Goal: Task Accomplishment & Management: Manage account settings

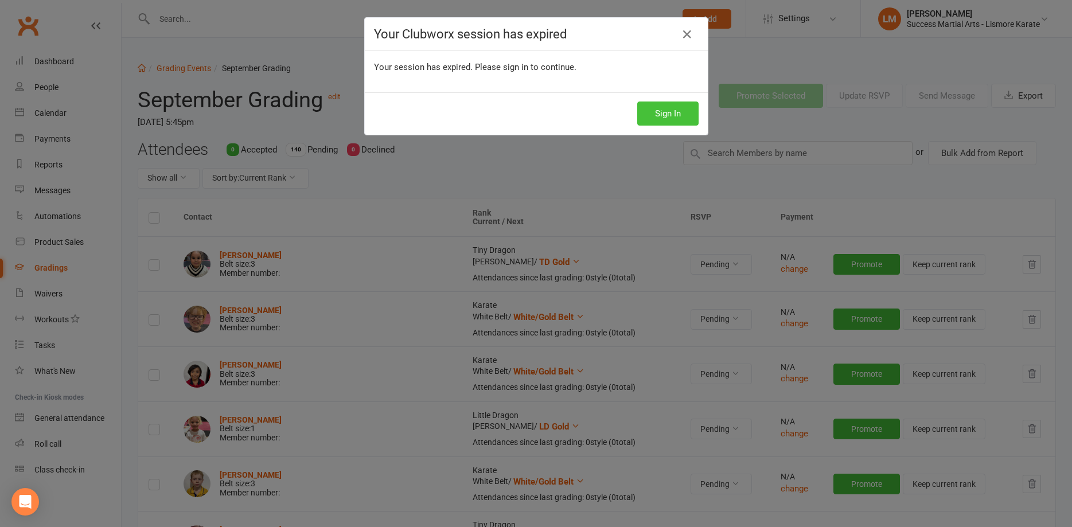
click at [655, 108] on button "Sign In" at bounding box center [667, 114] width 61 height 24
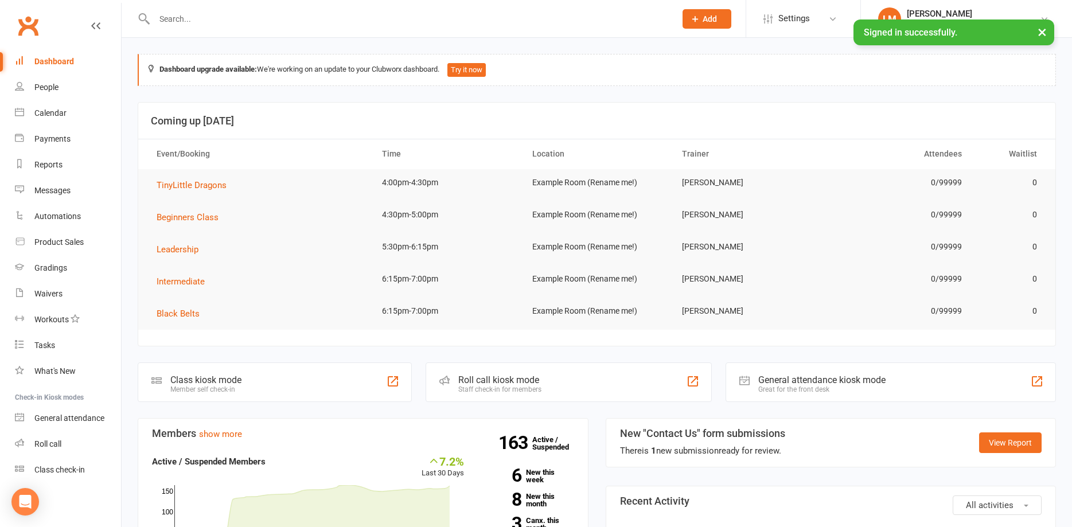
click at [186, 14] on input "text" at bounding box center [409, 19] width 517 height 16
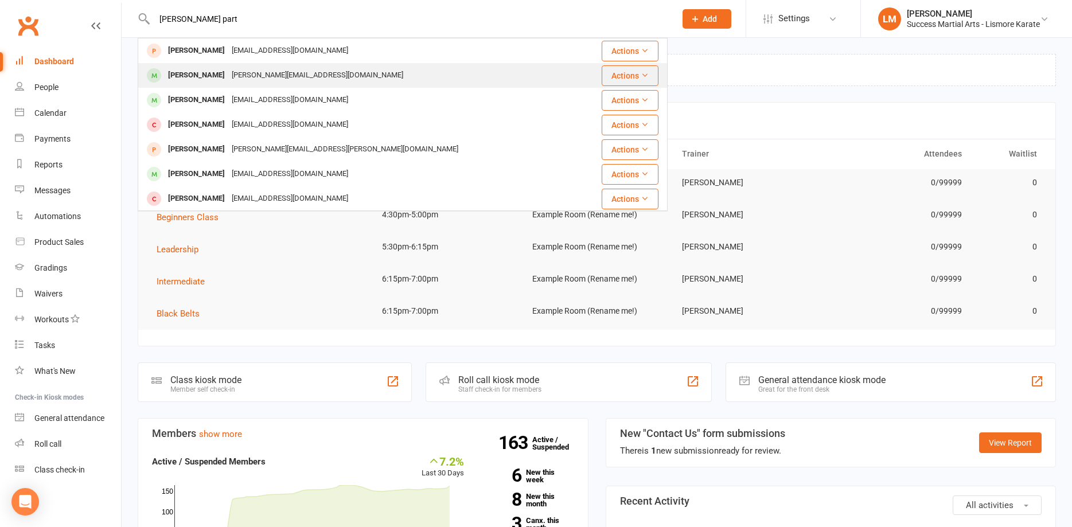
type input "[PERSON_NAME] part"
click at [206, 77] on div "[PERSON_NAME]" at bounding box center [197, 75] width 64 height 17
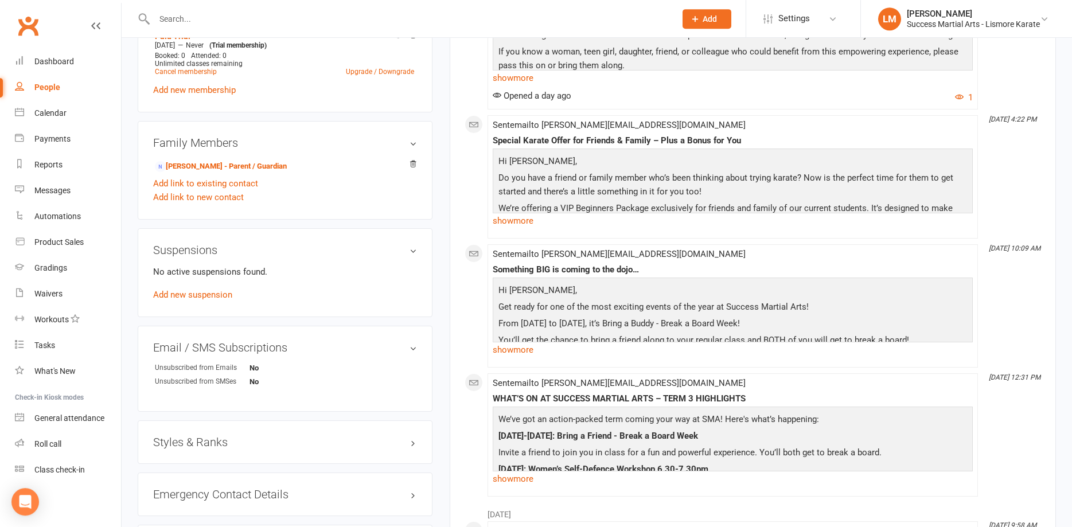
scroll to position [585, 0]
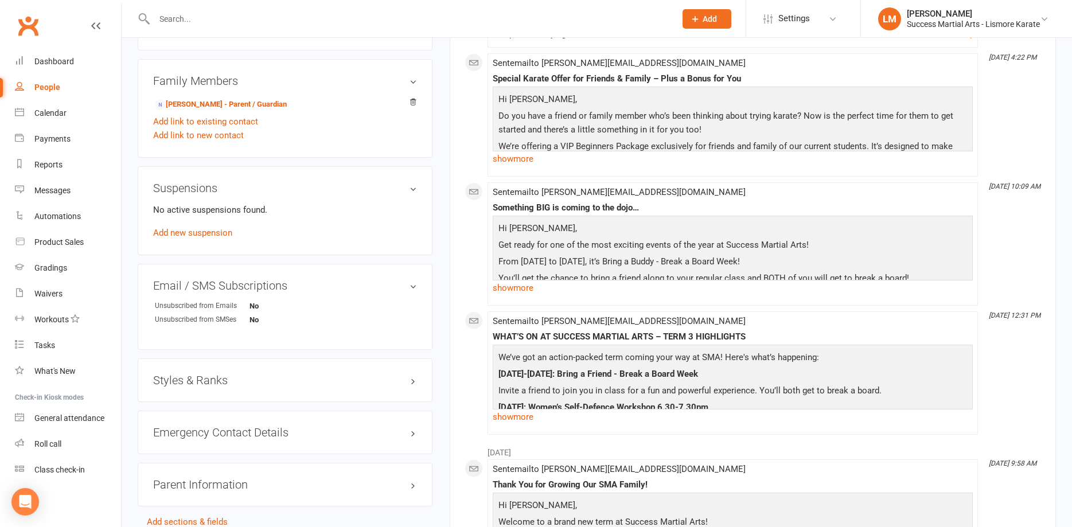
click at [206, 372] on div "Styles & Ranks" at bounding box center [285, 380] width 295 height 44
click at [214, 381] on h3 "Styles & Ranks" at bounding box center [285, 380] width 264 height 13
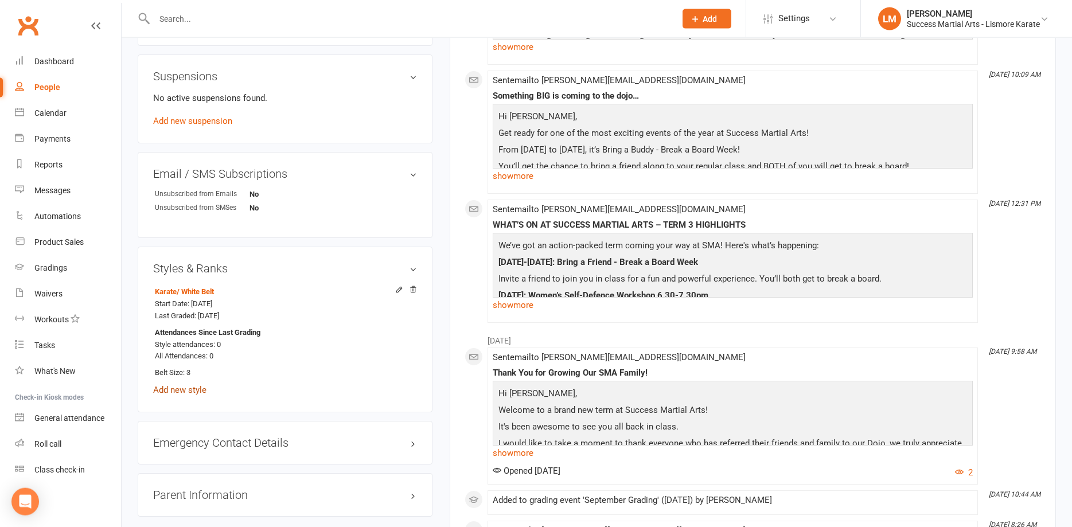
scroll to position [702, 0]
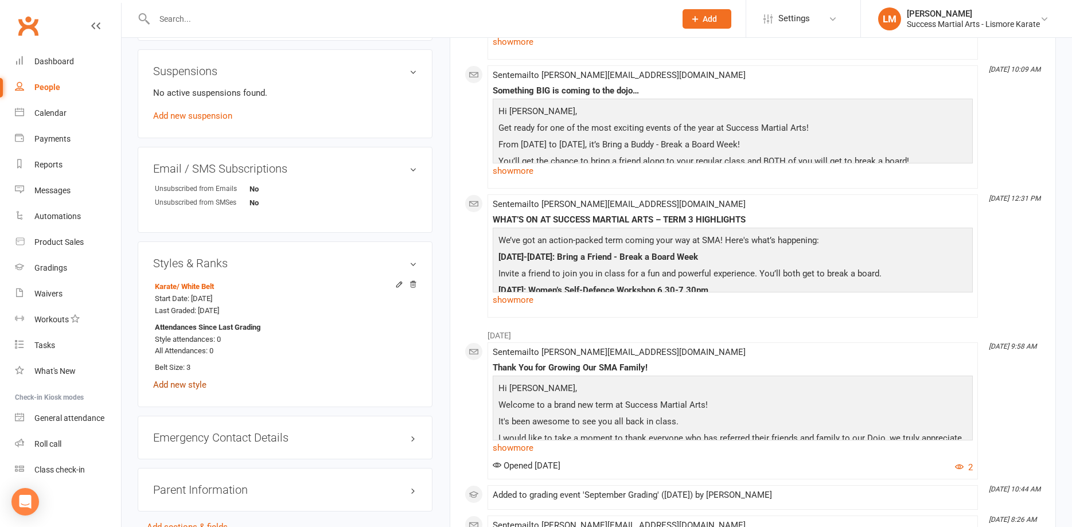
click at [185, 385] on link "Add new style" at bounding box center [179, 385] width 53 height 10
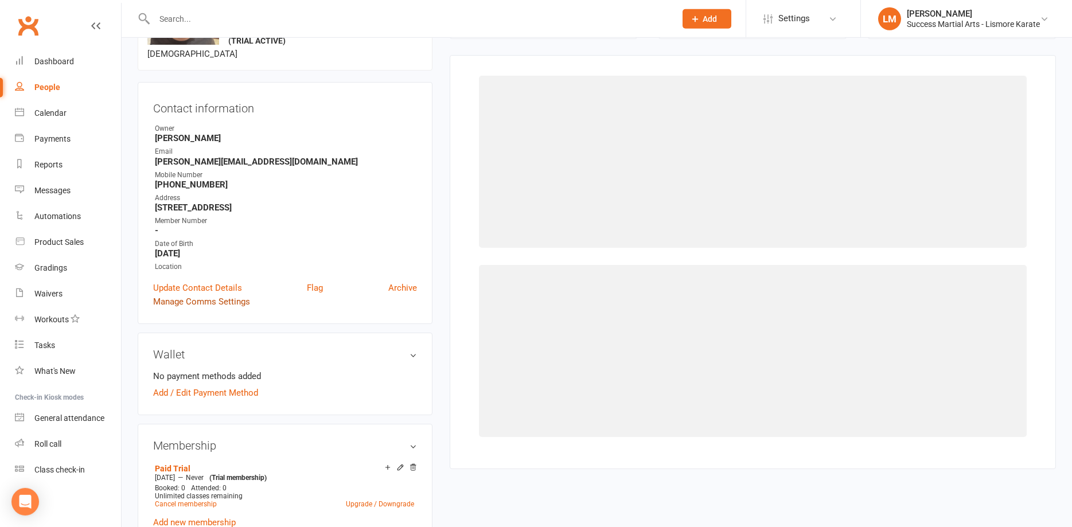
scroll to position [88, 0]
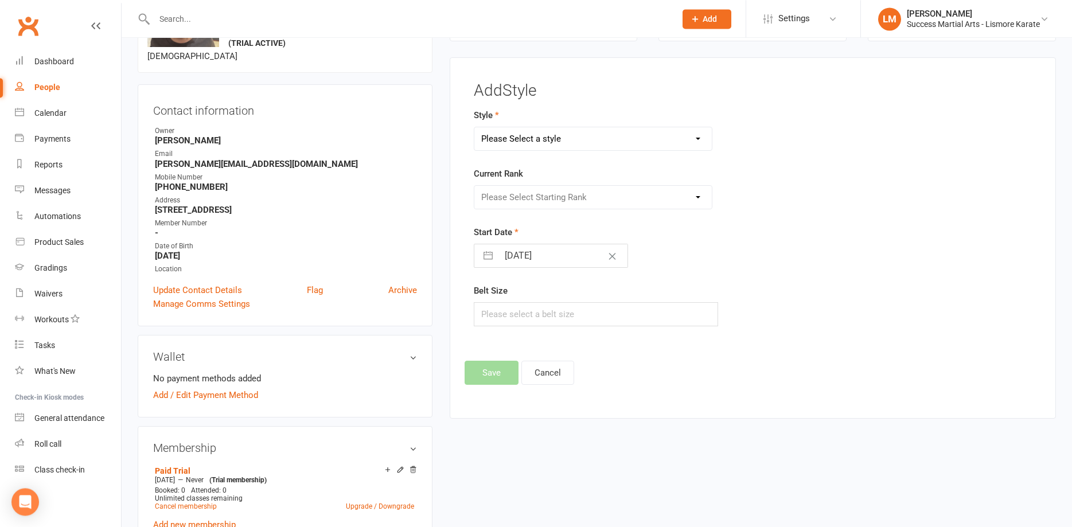
click at [474, 127] on select "Please Select a style Karate Little Dragon Tiny Dragon" at bounding box center [592, 138] width 237 height 23
select select "3535"
click option "Little Dragon" at bounding box center [0, 0] width 0 height 0
click at [474, 186] on select "Please Select Starting Rank [PERSON_NAME] LD Gold LD Orange [PERSON_NAME] LD Pu…" at bounding box center [592, 197] width 237 height 23
select select "41920"
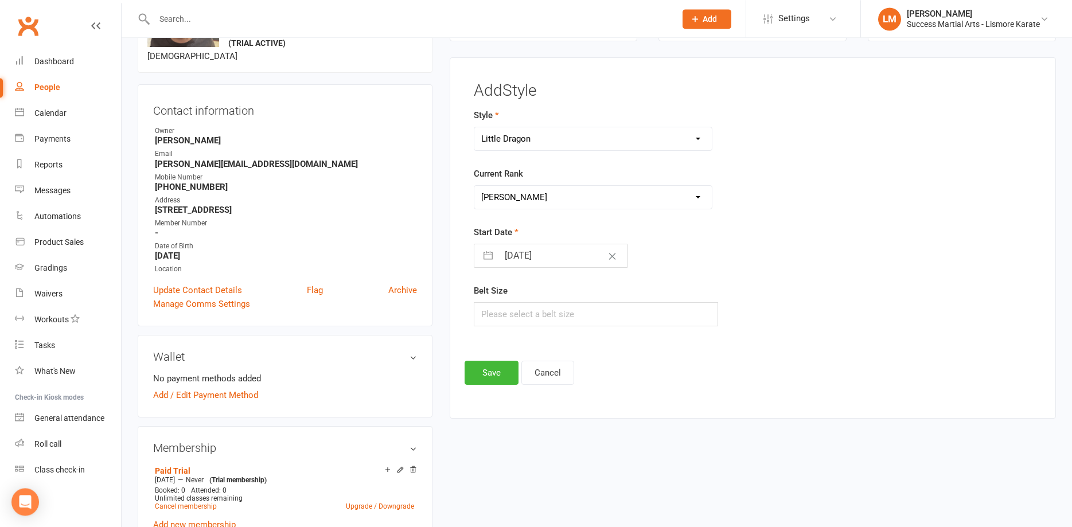
click option "[PERSON_NAME]" at bounding box center [0, 0] width 0 height 0
click at [508, 314] on input "text" at bounding box center [596, 314] width 244 height 24
type input "2"
click at [485, 364] on button "Save" at bounding box center [492, 373] width 54 height 24
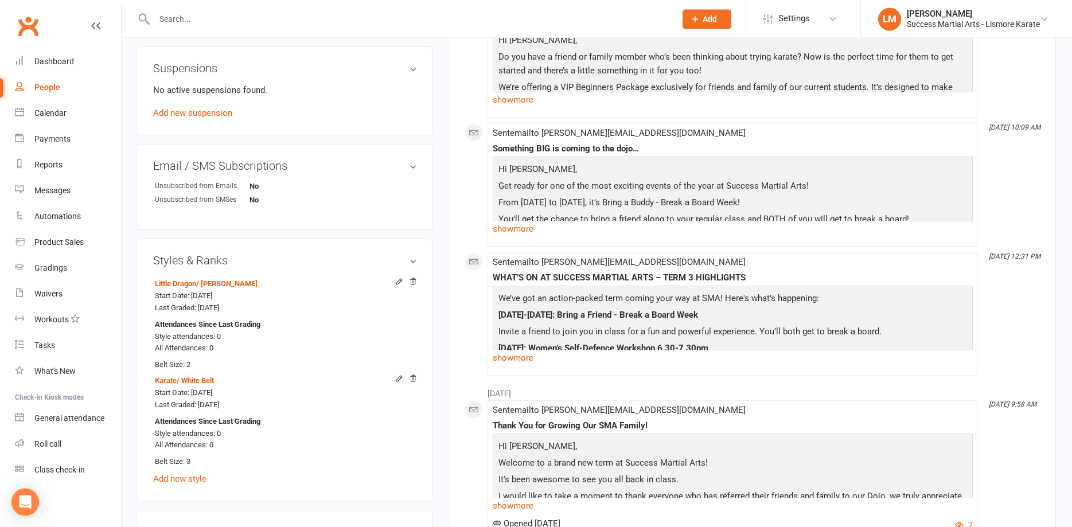
scroll to position [732, 0]
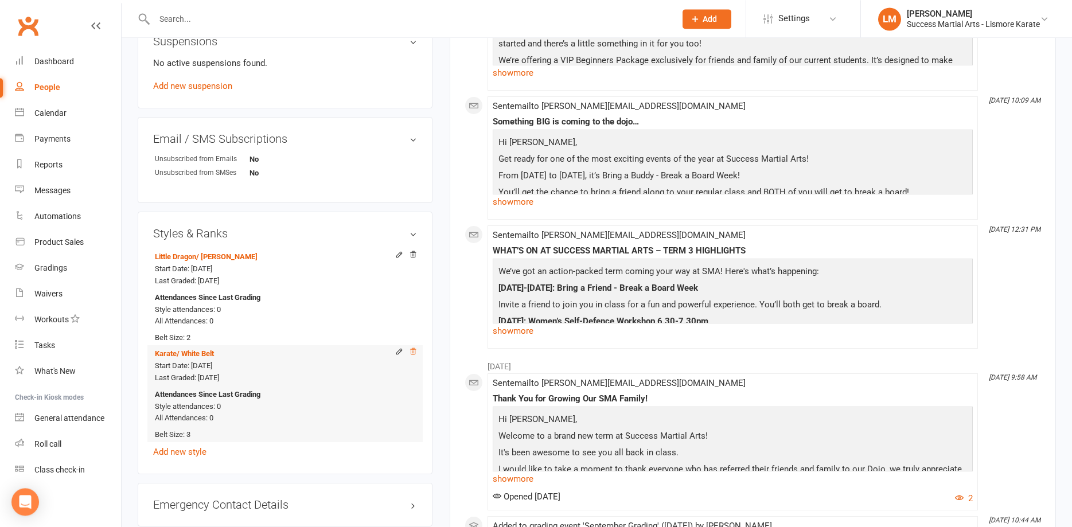
click at [412, 351] on icon at bounding box center [413, 351] width 6 height 6
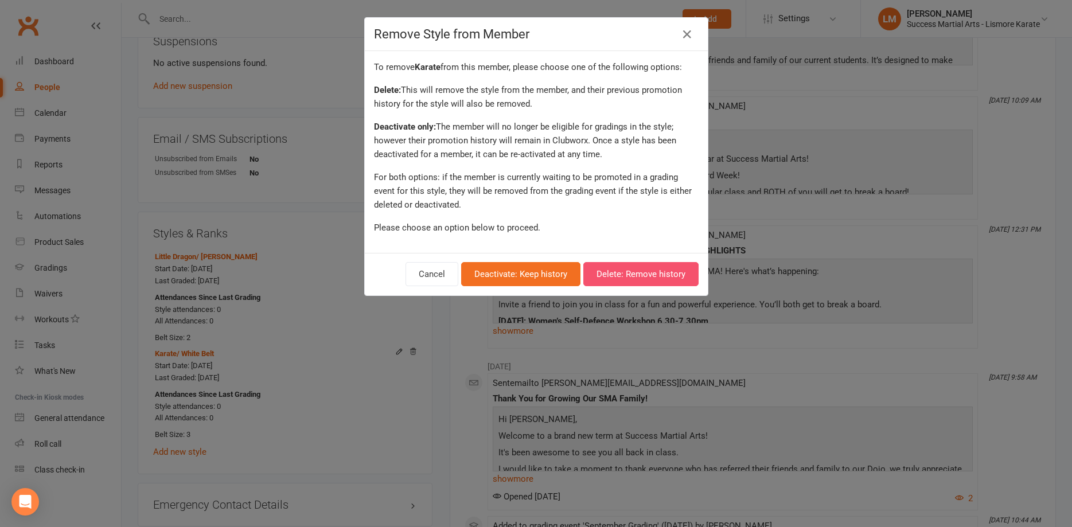
click at [617, 272] on button "Delete: Remove history" at bounding box center [640, 274] width 115 height 24
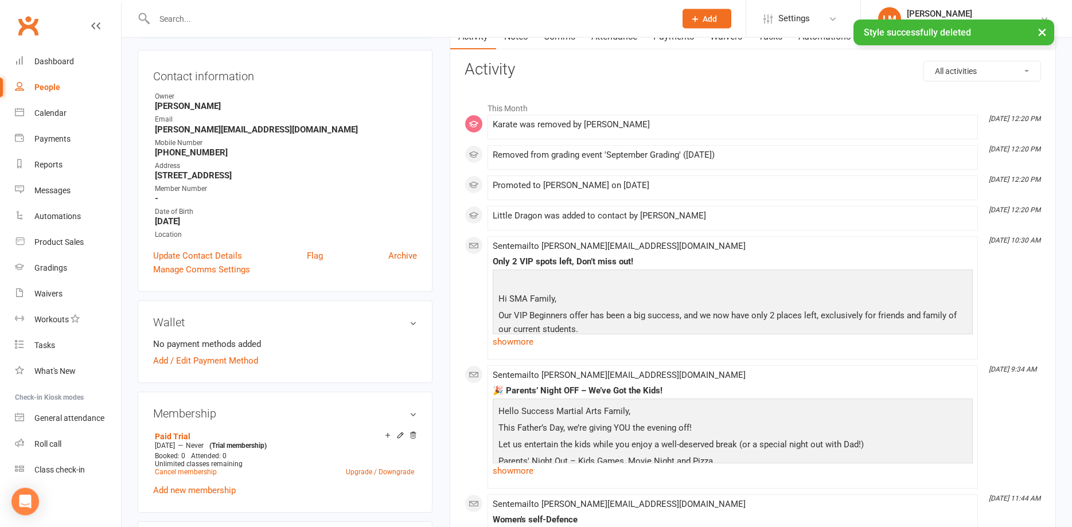
scroll to position [0, 0]
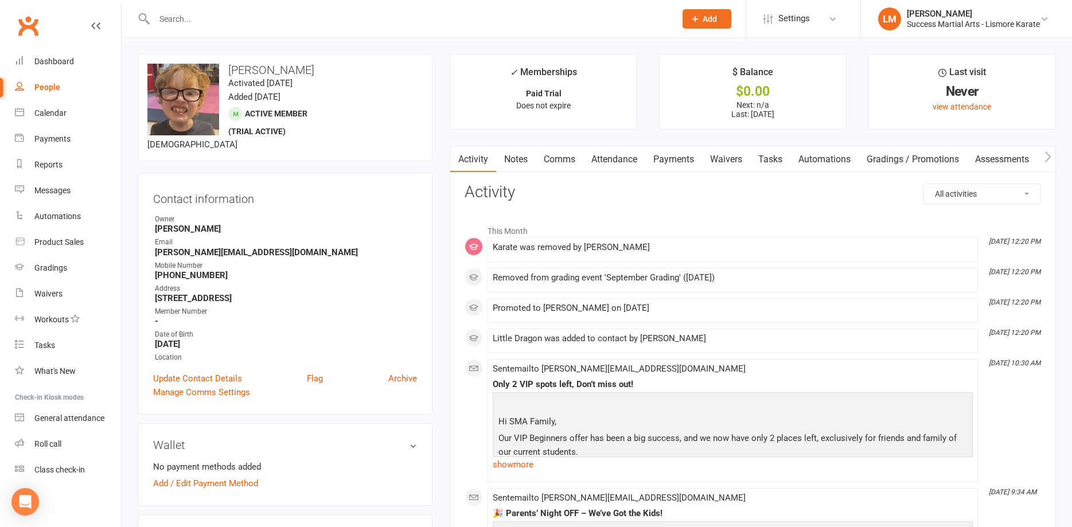
click at [212, 14] on input "text" at bounding box center [409, 19] width 517 height 16
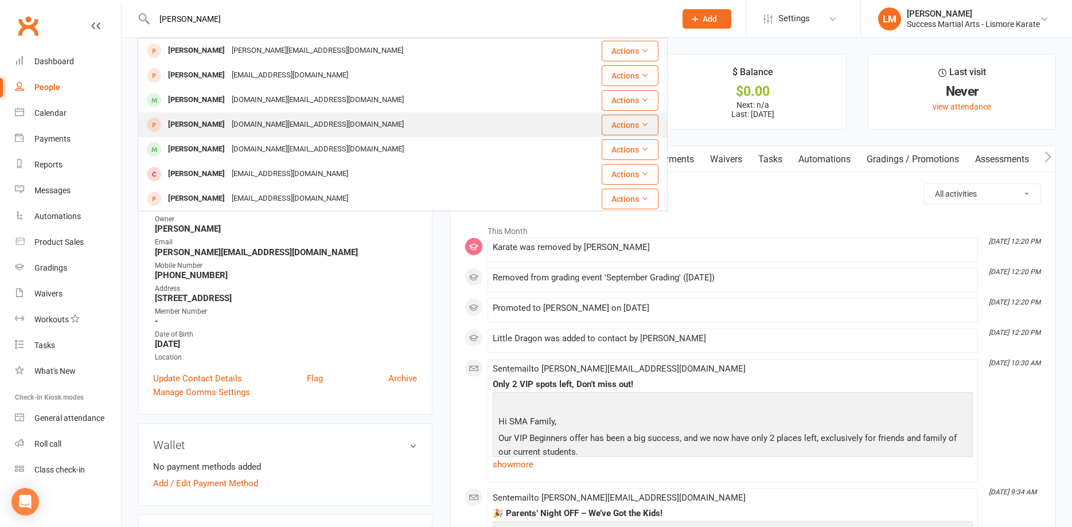
type input "[PERSON_NAME]"
click at [191, 123] on div "[PERSON_NAME]" at bounding box center [197, 124] width 64 height 17
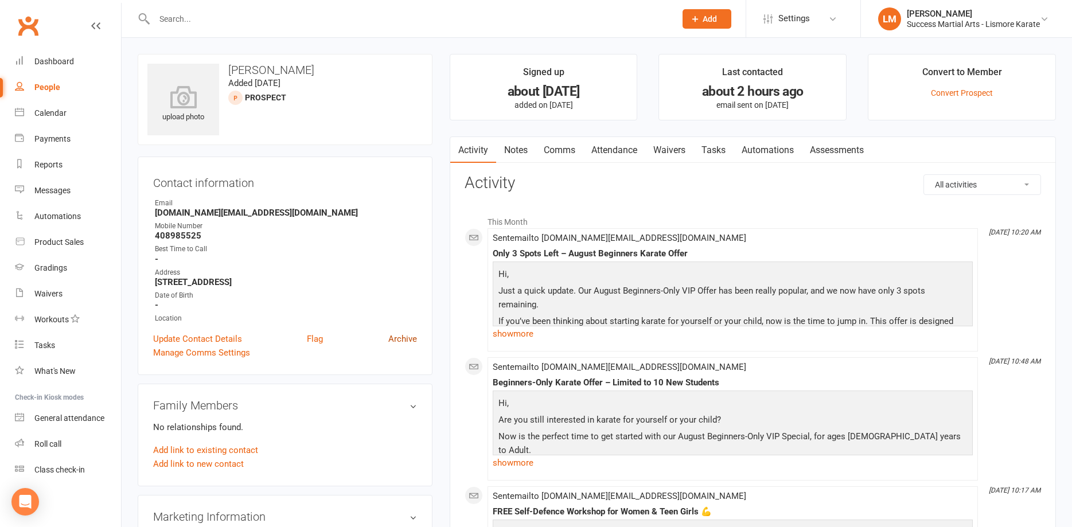
click at [403, 341] on link "Archive" at bounding box center [402, 339] width 29 height 14
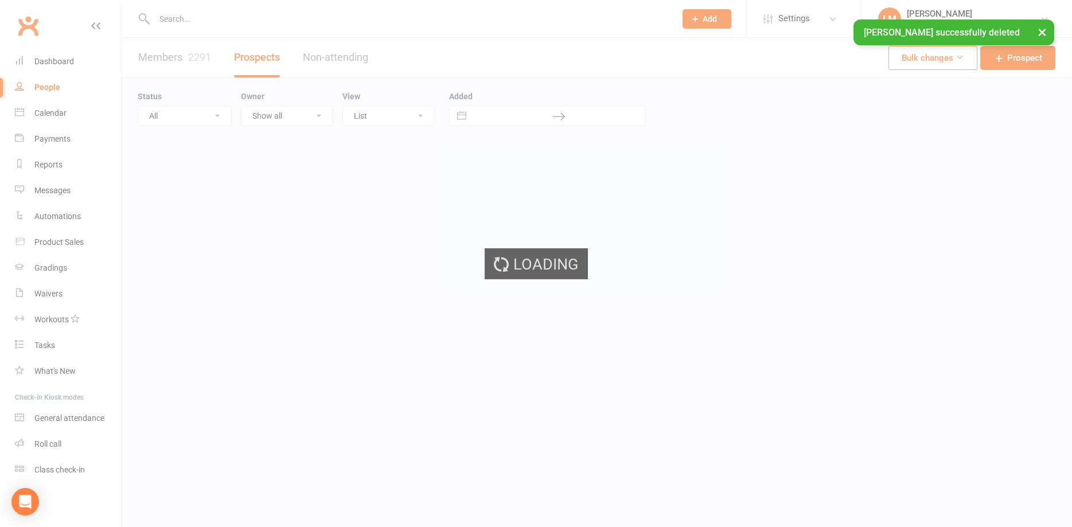
select select "100"
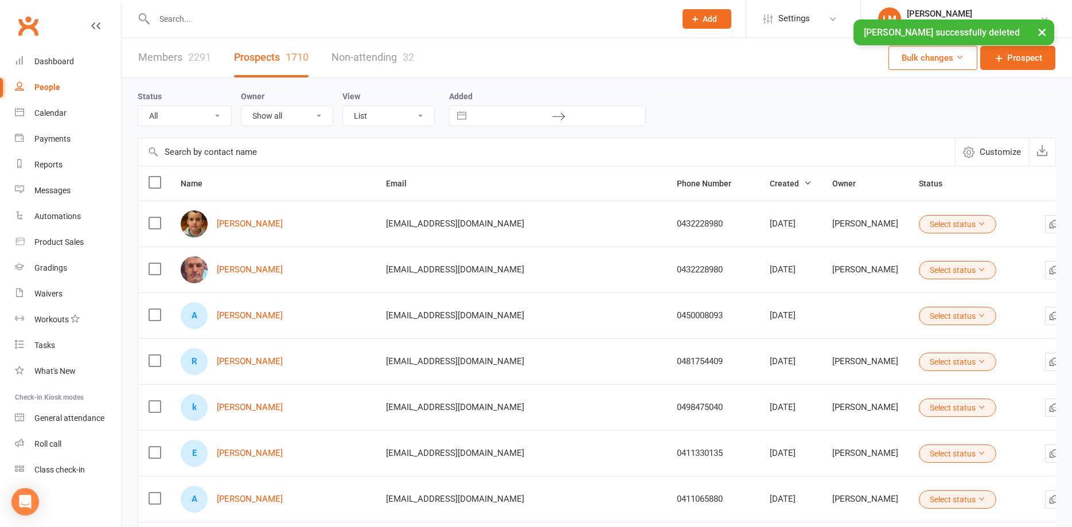
click at [182, 22] on input "text" at bounding box center [409, 19] width 517 height 16
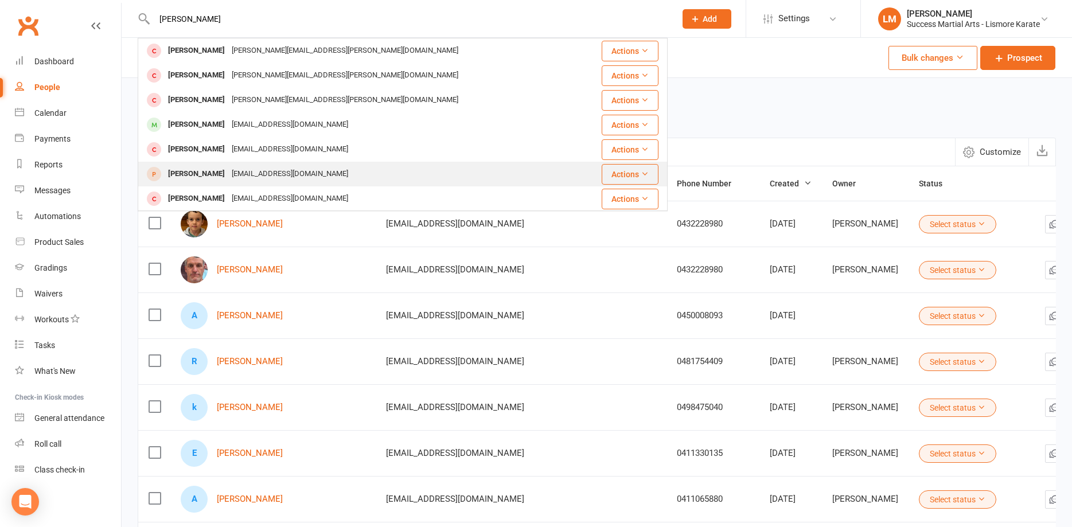
type input "[PERSON_NAME]"
click at [201, 175] on div "[PERSON_NAME]" at bounding box center [197, 174] width 64 height 17
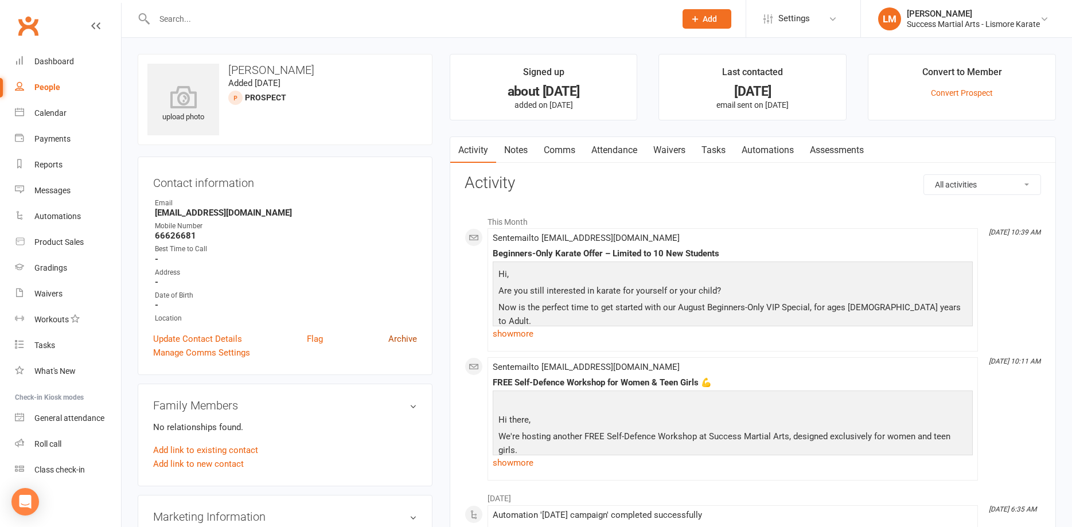
click at [412, 340] on link "Archive" at bounding box center [402, 339] width 29 height 14
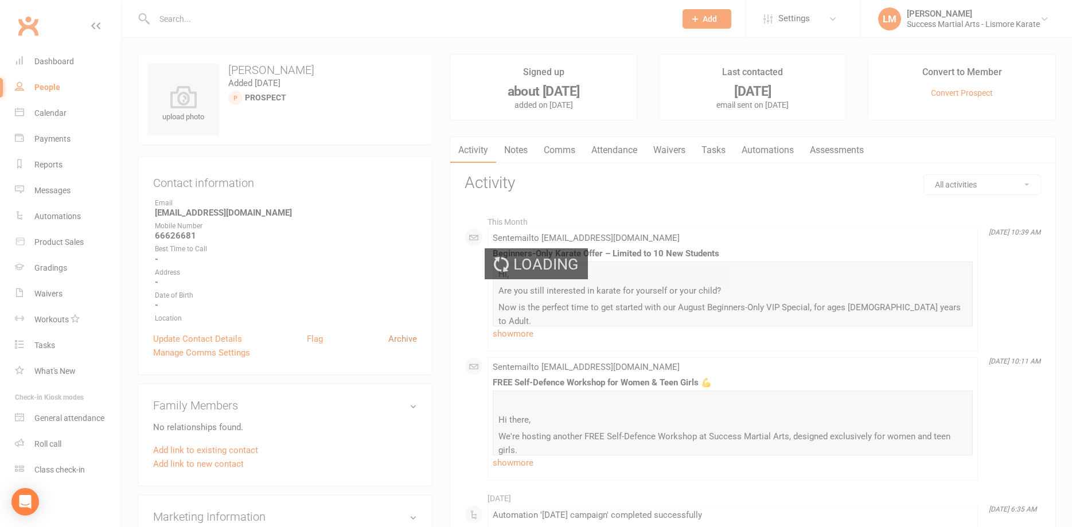
select select "100"
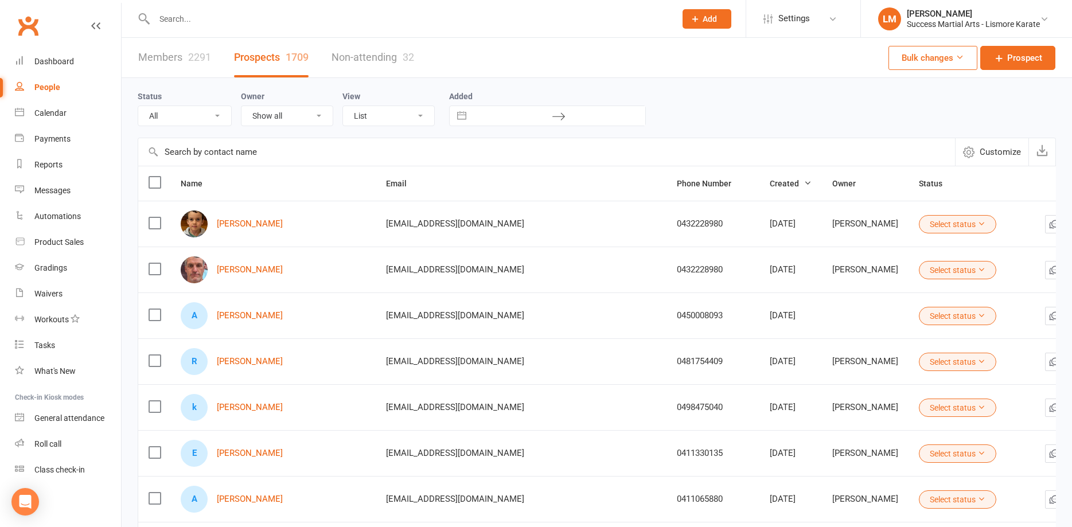
click at [197, 9] on div at bounding box center [403, 18] width 530 height 37
click at [180, 25] on input "text" at bounding box center [409, 19] width 517 height 16
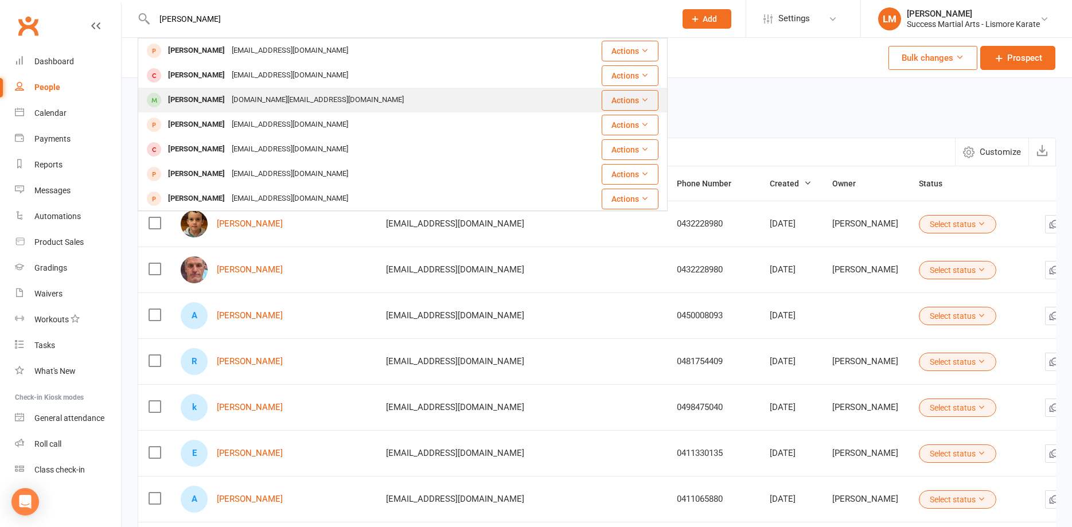
type input "[PERSON_NAME]"
click at [198, 102] on div "[PERSON_NAME]" at bounding box center [197, 100] width 64 height 17
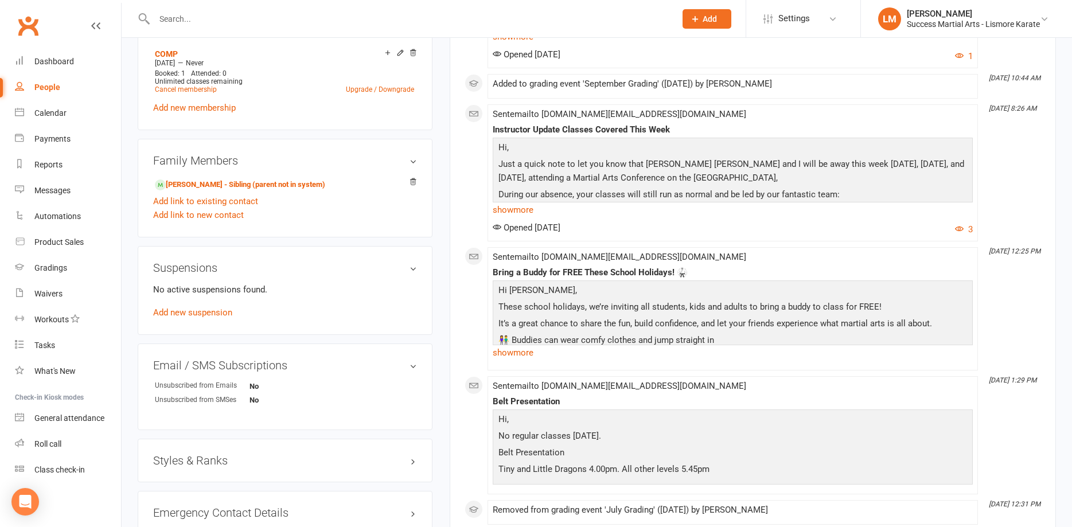
scroll to position [643, 0]
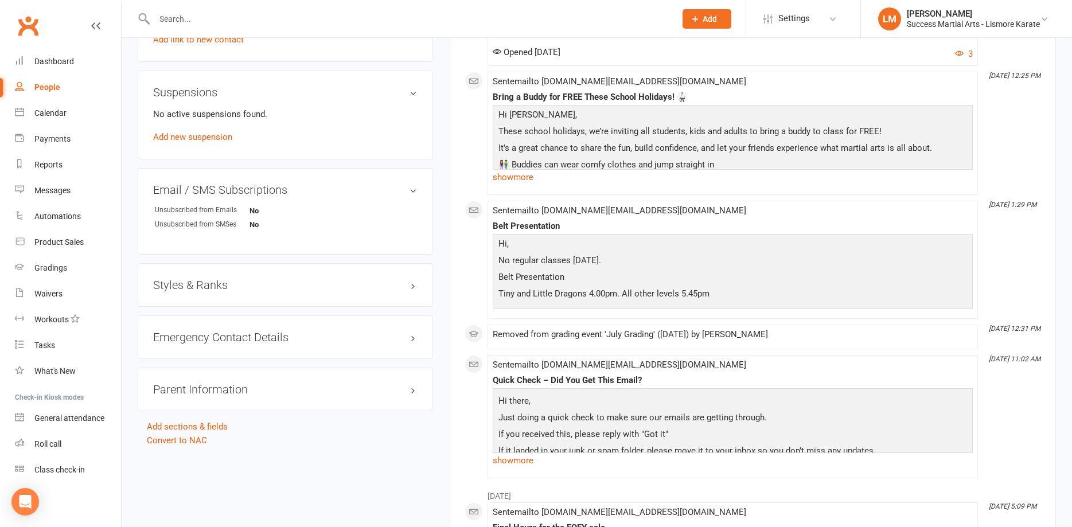
click at [414, 288] on h3 "Styles & Ranks" at bounding box center [285, 285] width 264 height 13
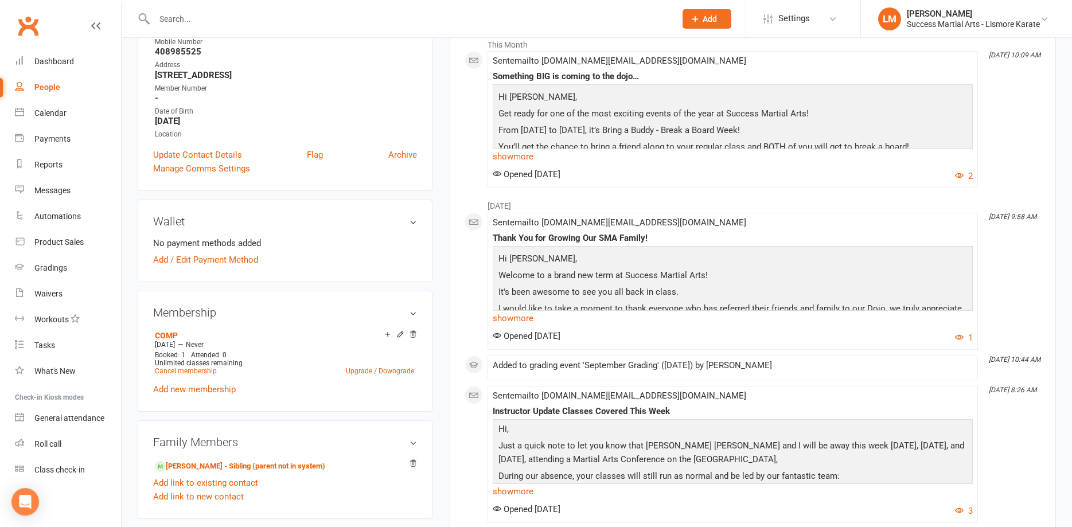
scroll to position [175, 0]
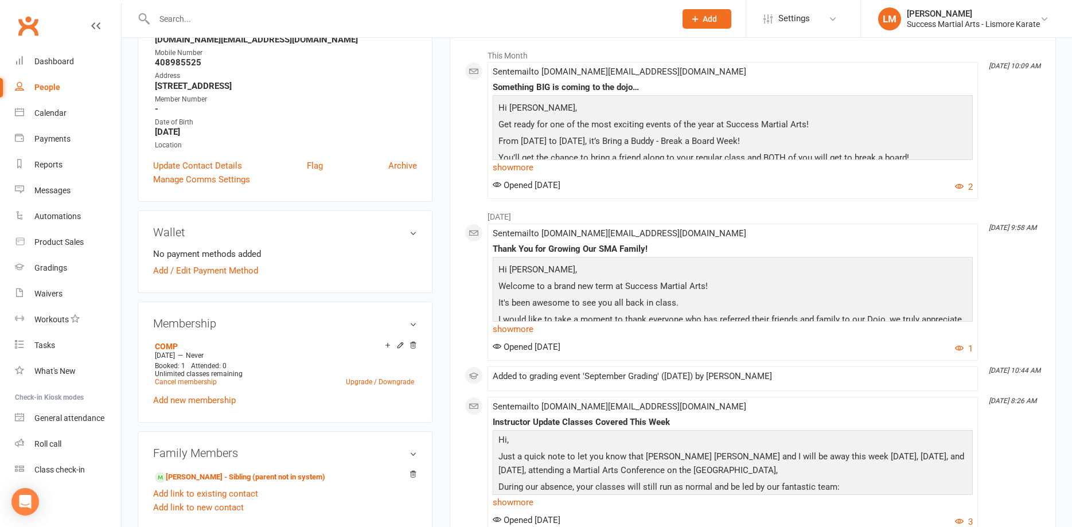
click at [223, 10] on div at bounding box center [403, 18] width 530 height 37
drag, startPoint x: 185, startPoint y: 22, endPoint x: 190, endPoint y: 19, distance: 5.9
click at [187, 22] on input "text" at bounding box center [409, 19] width 517 height 16
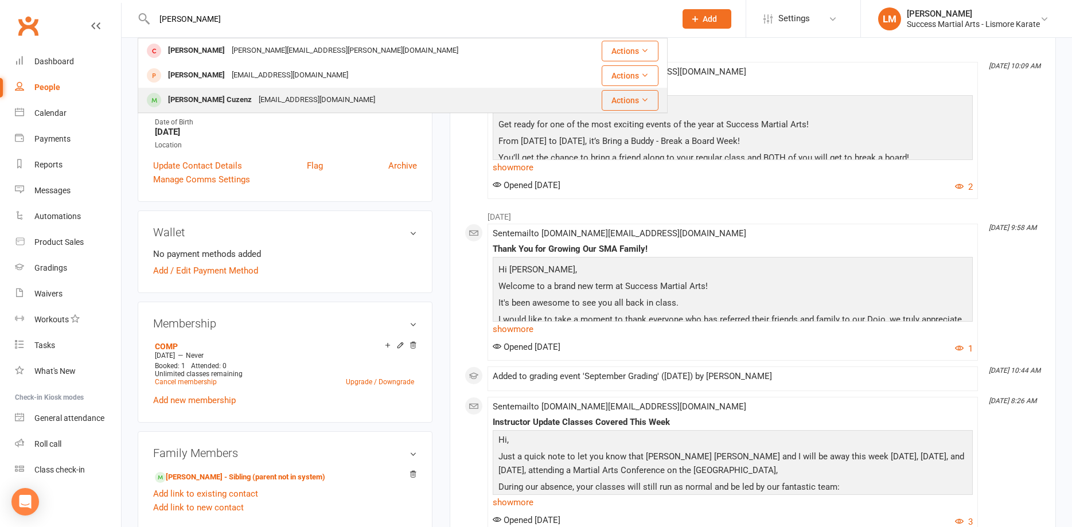
type input "[PERSON_NAME]"
click at [198, 102] on div "[PERSON_NAME] Cuzenz" at bounding box center [210, 100] width 91 height 17
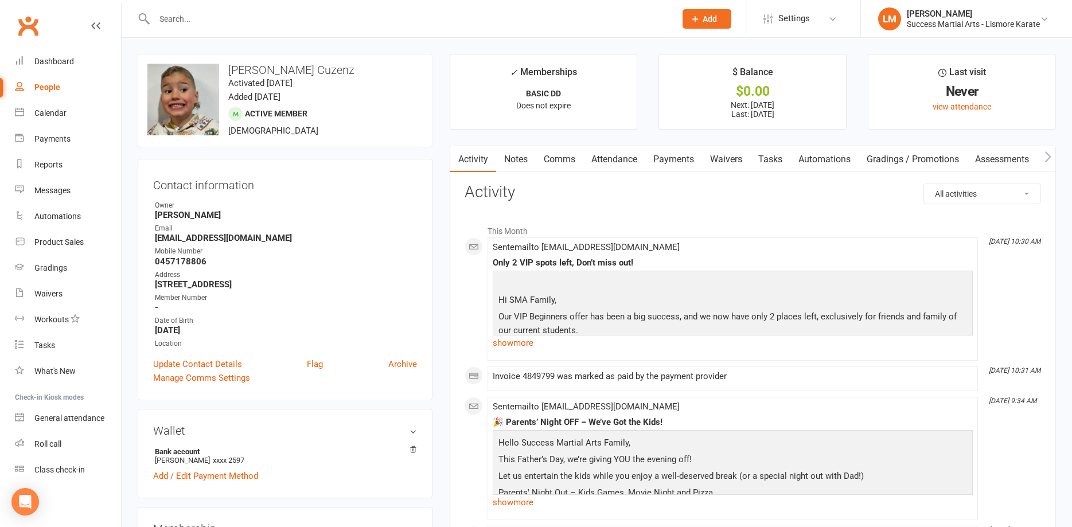
click at [183, 22] on input "text" at bounding box center [409, 19] width 517 height 16
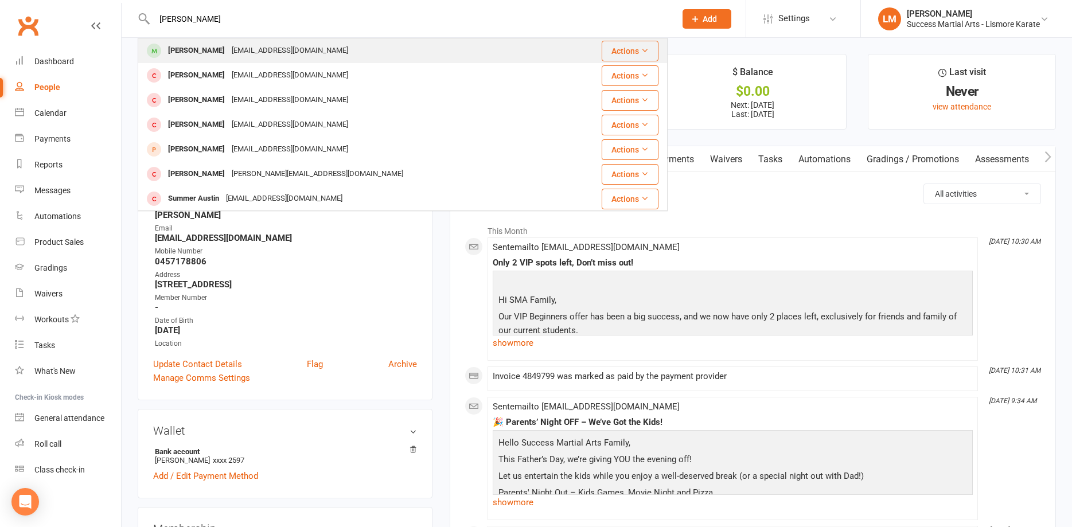
type input "[PERSON_NAME]"
click at [192, 49] on div "[PERSON_NAME]" at bounding box center [197, 50] width 64 height 17
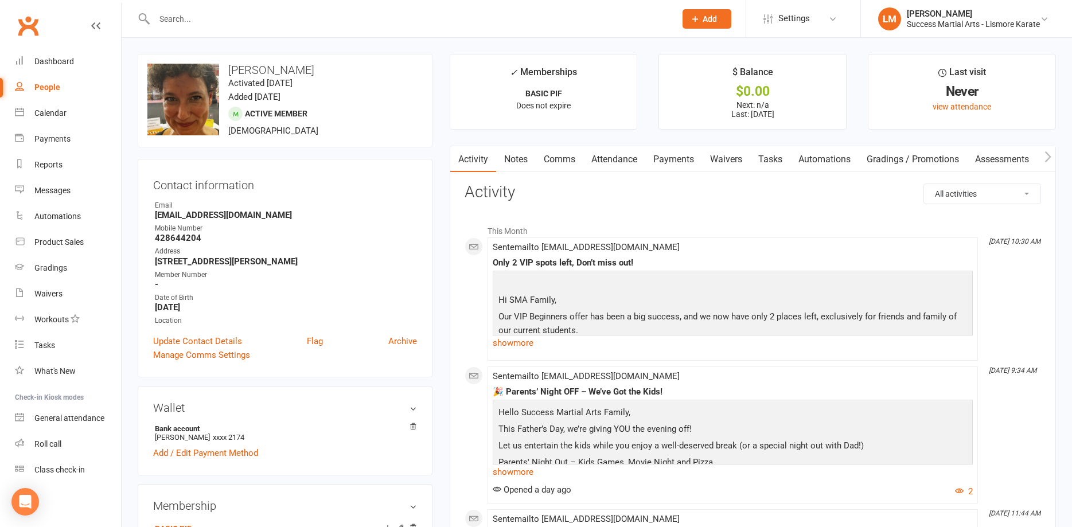
click at [682, 156] on link "Payments" at bounding box center [673, 159] width 57 height 26
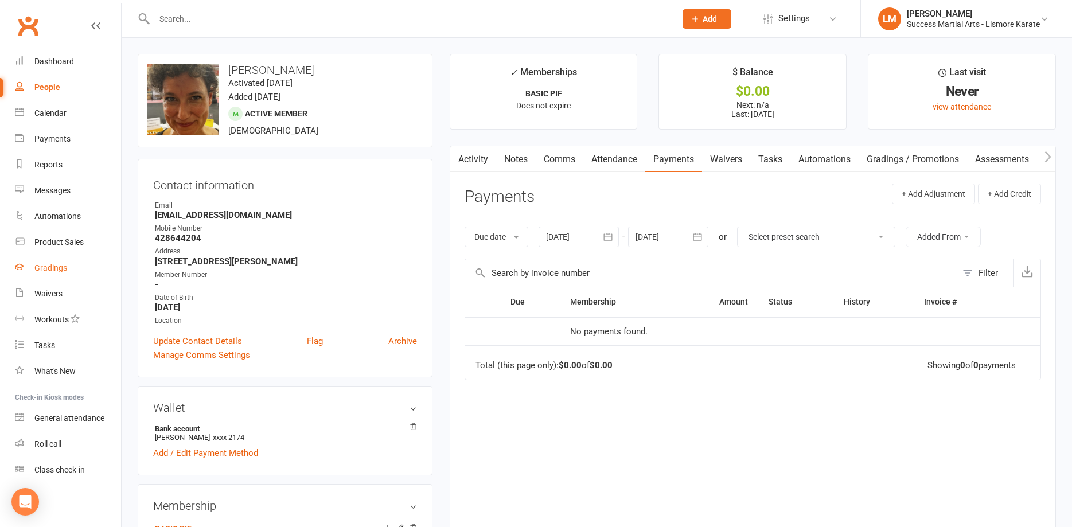
click at [41, 269] on div "Gradings" at bounding box center [50, 267] width 33 height 9
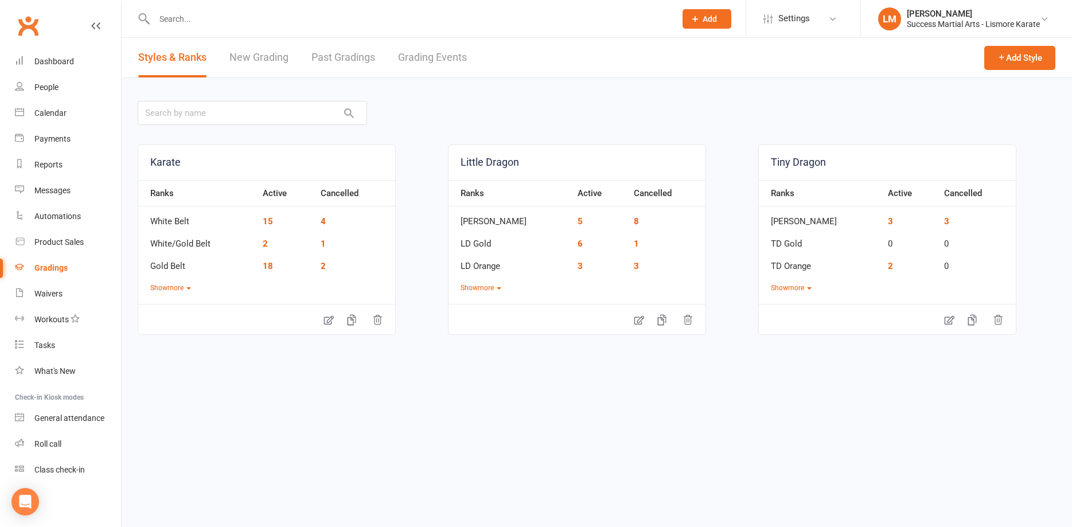
click at [256, 57] on link "New Grading" at bounding box center [258, 58] width 59 height 40
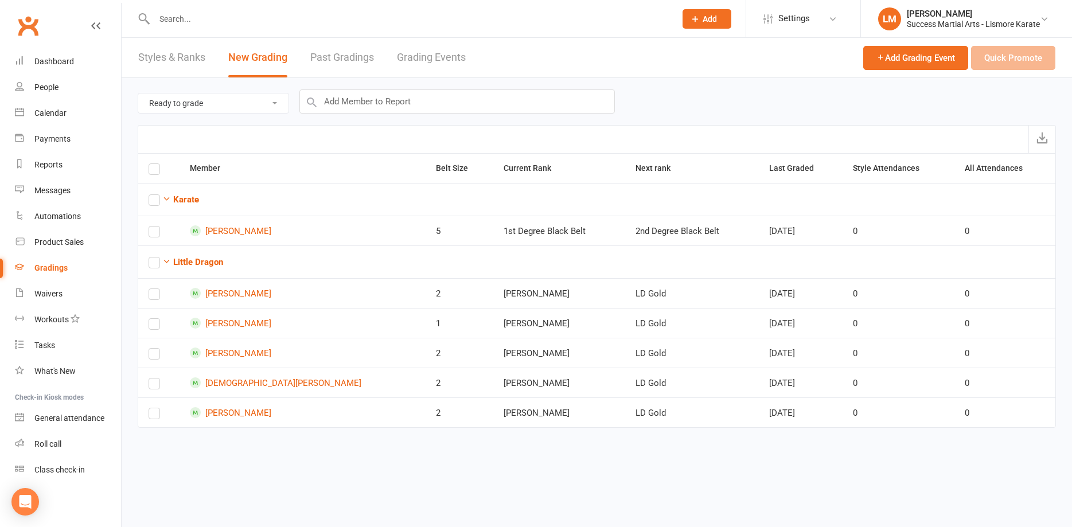
click at [138, 93] on select "Ready to grade All members enrolled in a style Active members enrolled in a sty…" at bounding box center [213, 102] width 150 height 19
click at [756, 102] on div "Ready to grade All members enrolled in a style Active members enrolled in a sty…" at bounding box center [597, 101] width 918 height 47
click at [447, 56] on link "Grading Events" at bounding box center [431, 58] width 69 height 40
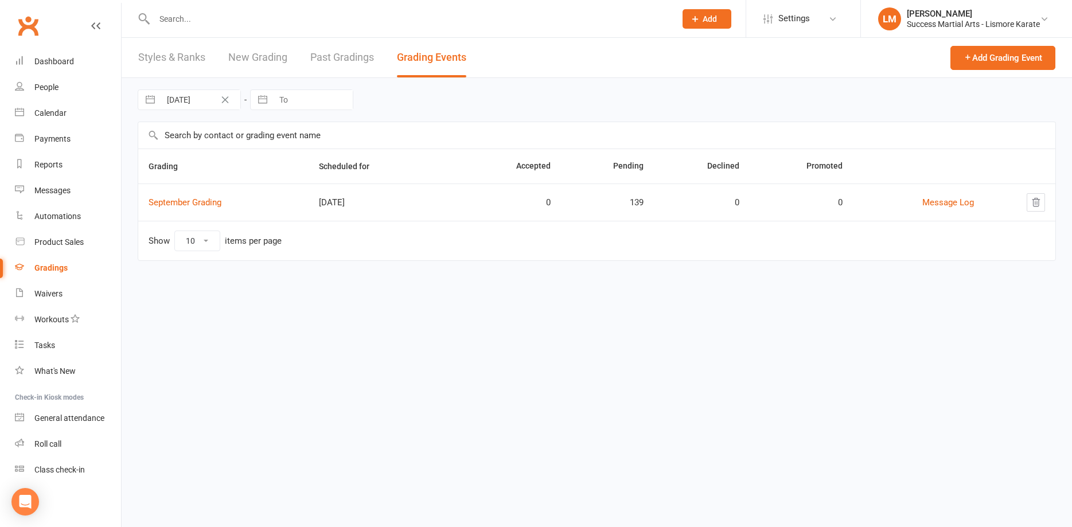
click at [184, 102] on input "[DATE]" at bounding box center [201, 99] width 80 height 19
select select "6"
select select "2025"
select select "7"
select select "2025"
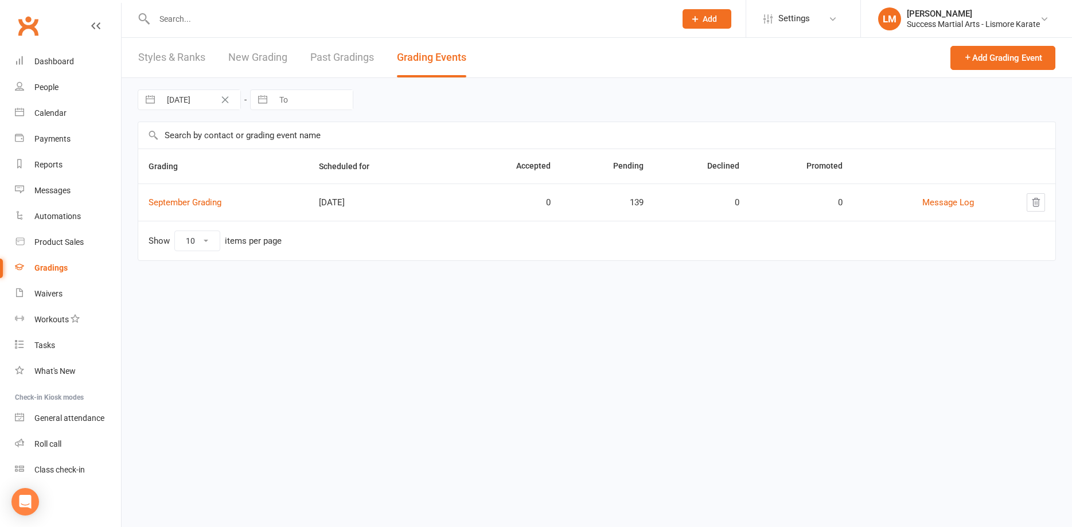
select select "8"
select select "2025"
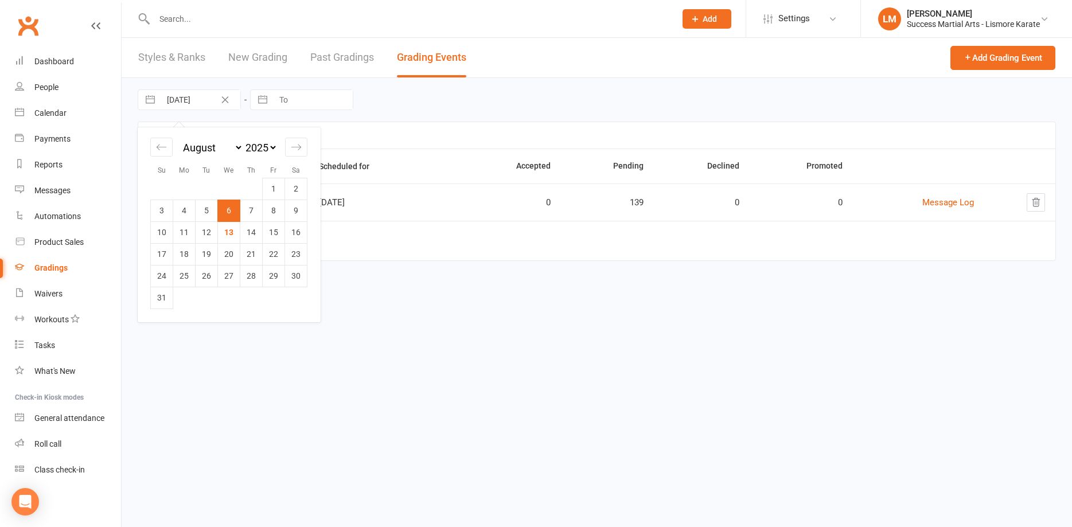
click at [182, 52] on link "Styles & Ranks" at bounding box center [171, 58] width 67 height 40
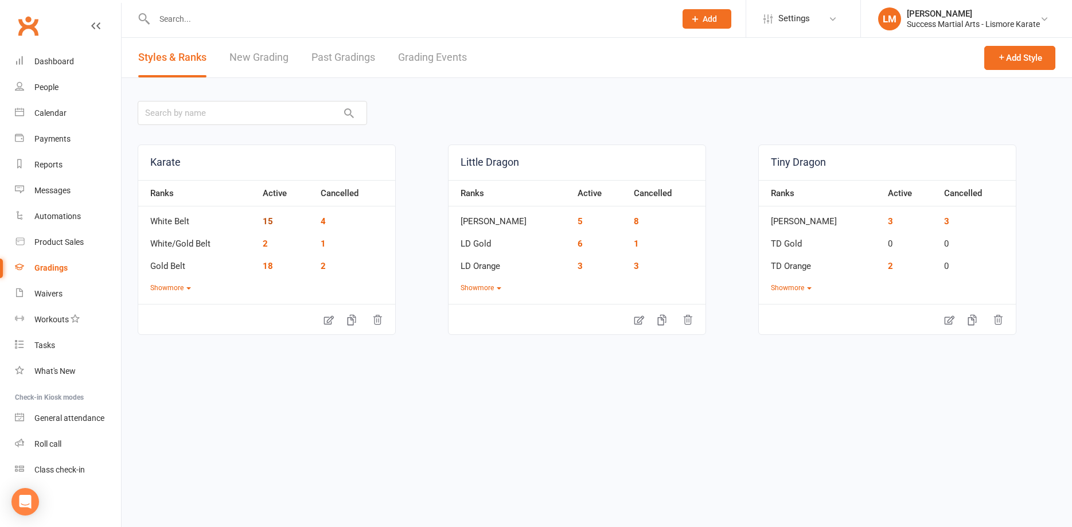
click at [270, 222] on link "15" at bounding box center [268, 221] width 10 height 10
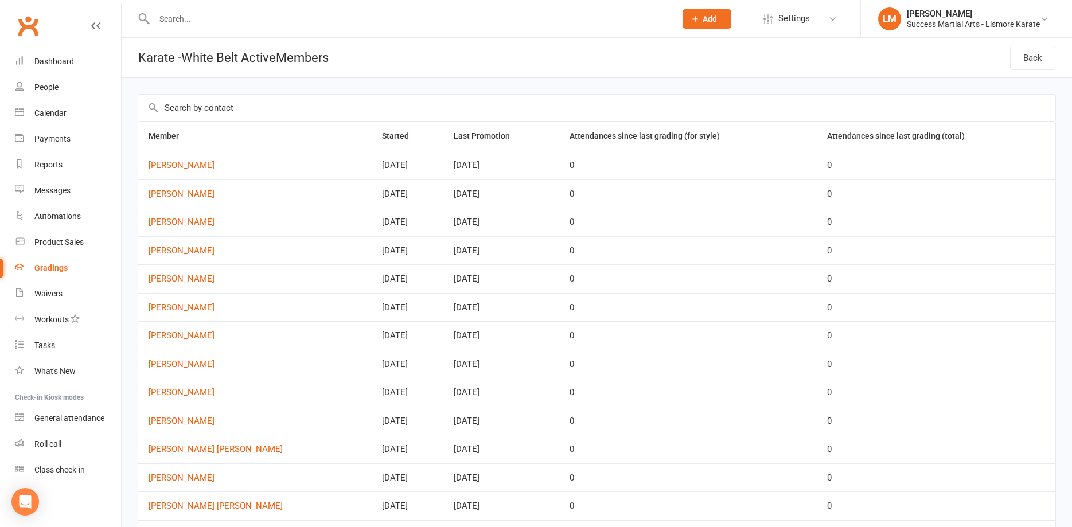
click at [52, 264] on div "Gradings" at bounding box center [50, 267] width 33 height 9
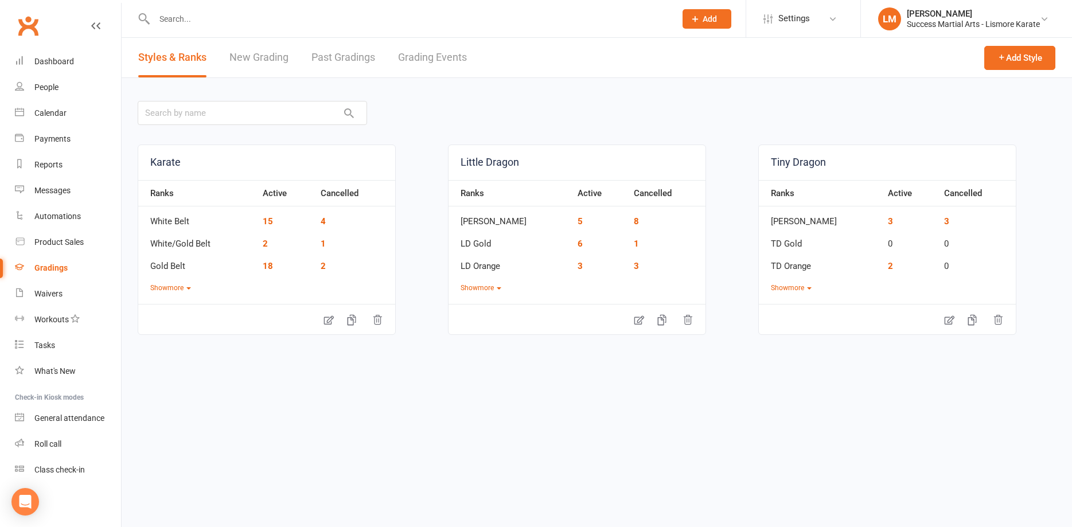
click at [261, 57] on link "New Grading" at bounding box center [258, 58] width 59 height 40
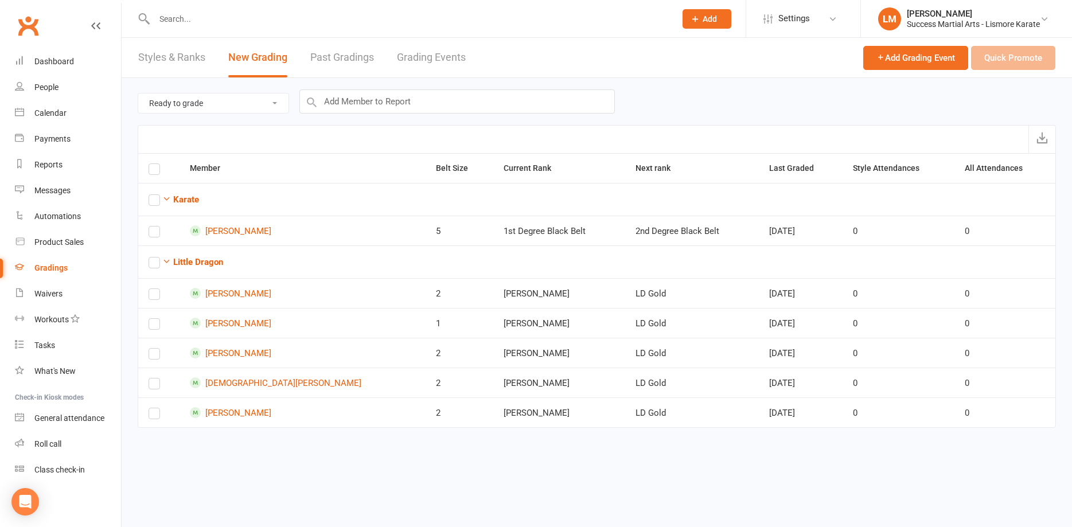
click at [138, 93] on select "Ready to grade All members enrolled in a style Active members enrolled in a sty…" at bounding box center [213, 102] width 150 height 19
drag, startPoint x: 208, startPoint y: 100, endPoint x: 170, endPoint y: 79, distance: 44.2
click at [170, 79] on div "Ready to grade All members enrolled in a style Active members enrolled in a sty…" at bounding box center [597, 101] width 918 height 47
click at [1003, 57] on div "Add Grading Event Quick Promote" at bounding box center [959, 58] width 192 height 40
click at [742, 88] on div "Ready to grade All members enrolled in a style Active members enrolled in a sty…" at bounding box center [597, 101] width 918 height 47
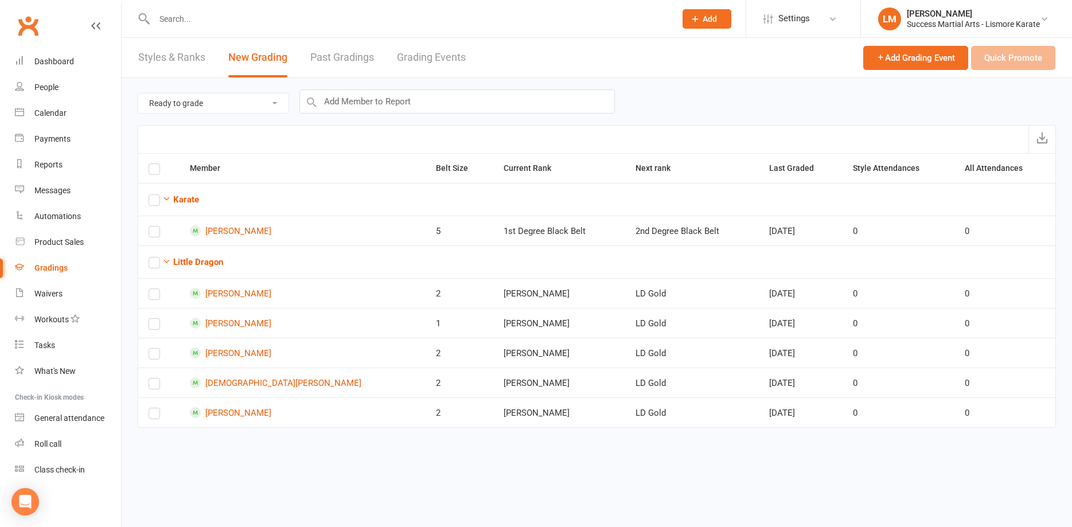
click at [1020, 59] on div "Add Grading Event Quick Promote" at bounding box center [959, 58] width 192 height 40
click at [887, 58] on span "Add Grading Event" at bounding box center [915, 58] width 79 height 10
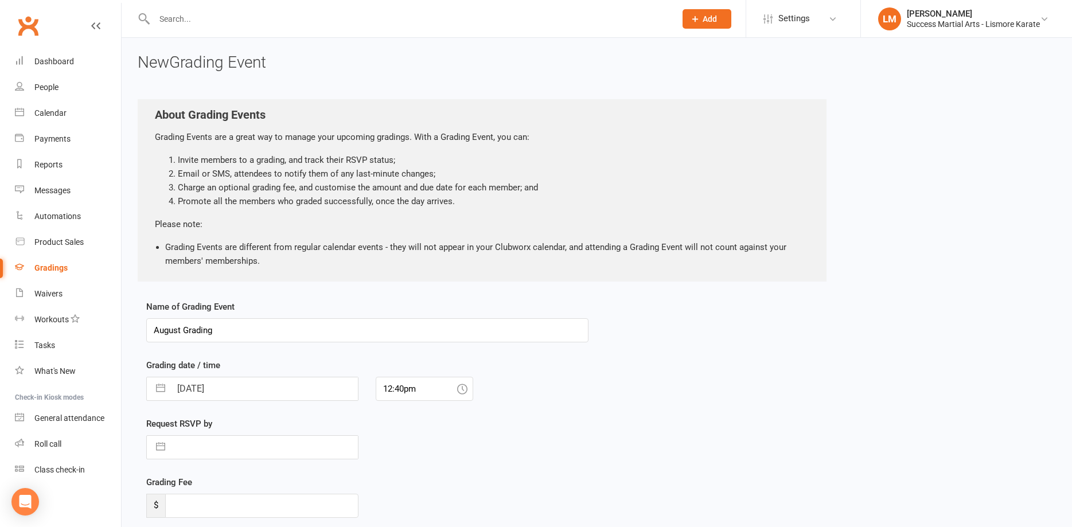
drag, startPoint x: 224, startPoint y: 328, endPoint x: 184, endPoint y: 333, distance: 41.0
click at [184, 333] on input "August Grading" at bounding box center [367, 330] width 442 height 24
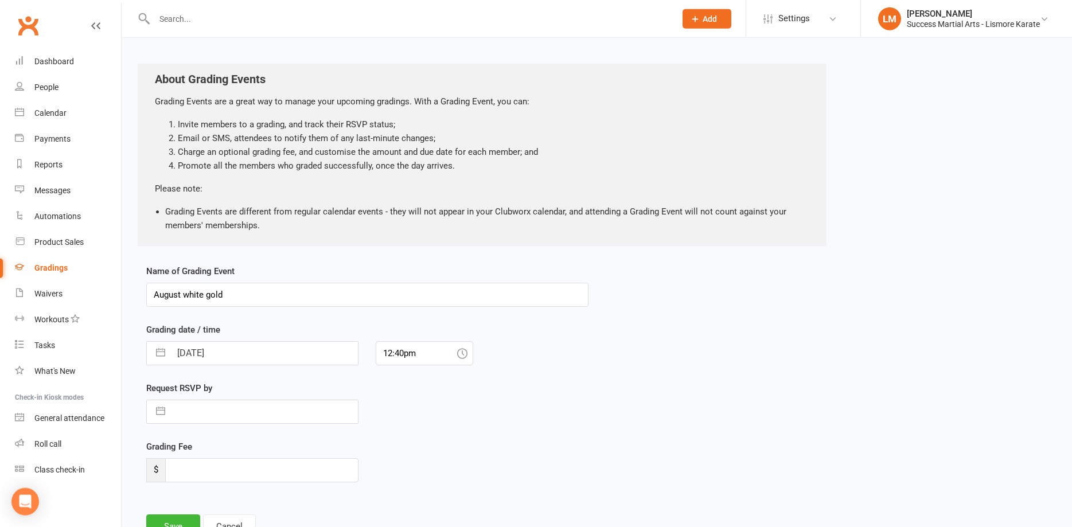
scroll to position [58, 0]
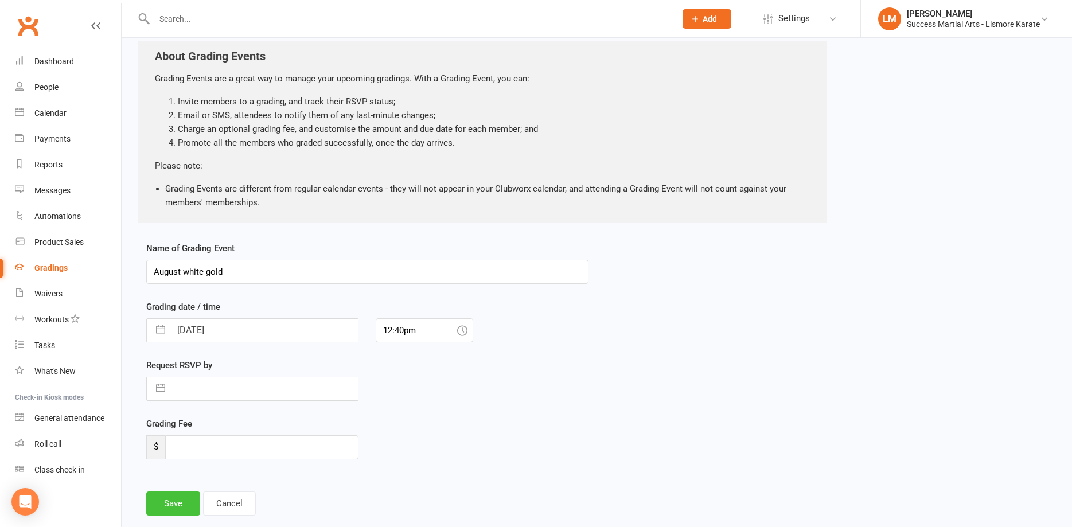
type input "August white gold"
click at [173, 504] on button "Save" at bounding box center [173, 504] width 54 height 24
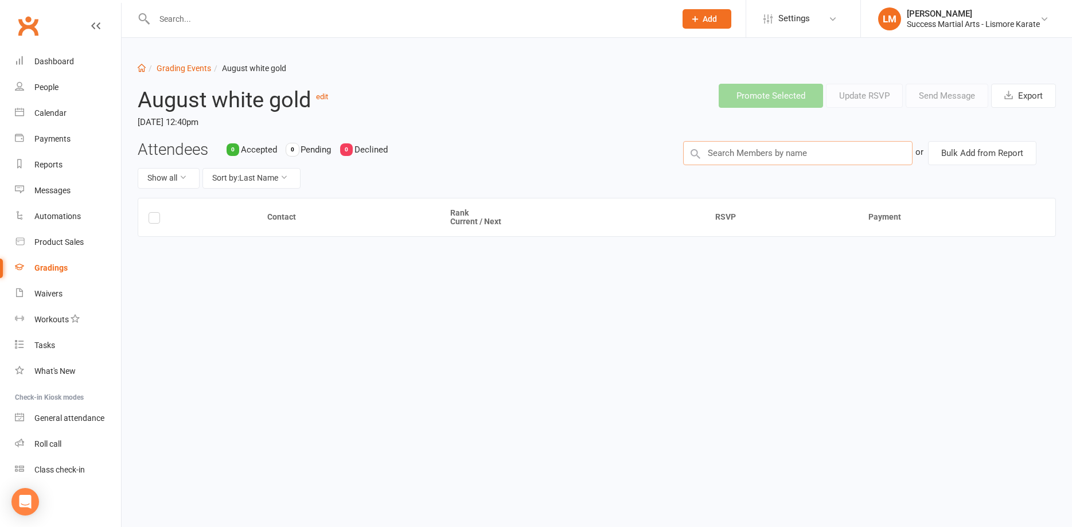
click at [763, 153] on input "text" at bounding box center [797, 153] width 229 height 24
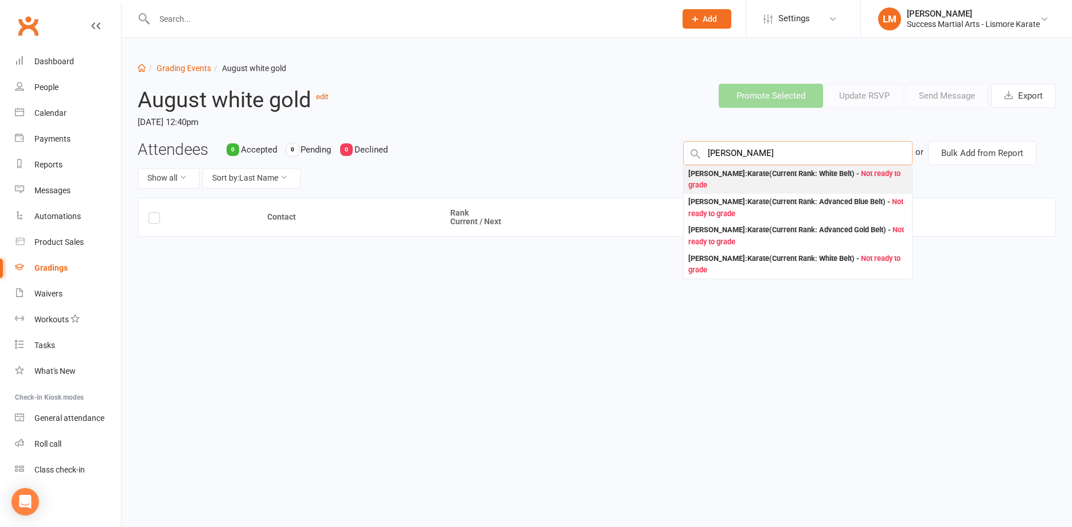
type input "[PERSON_NAME]"
click at [821, 174] on div "[PERSON_NAME] : Karate (Current Rank: White Belt ) - Not ready to grade" at bounding box center [797, 180] width 219 height 24
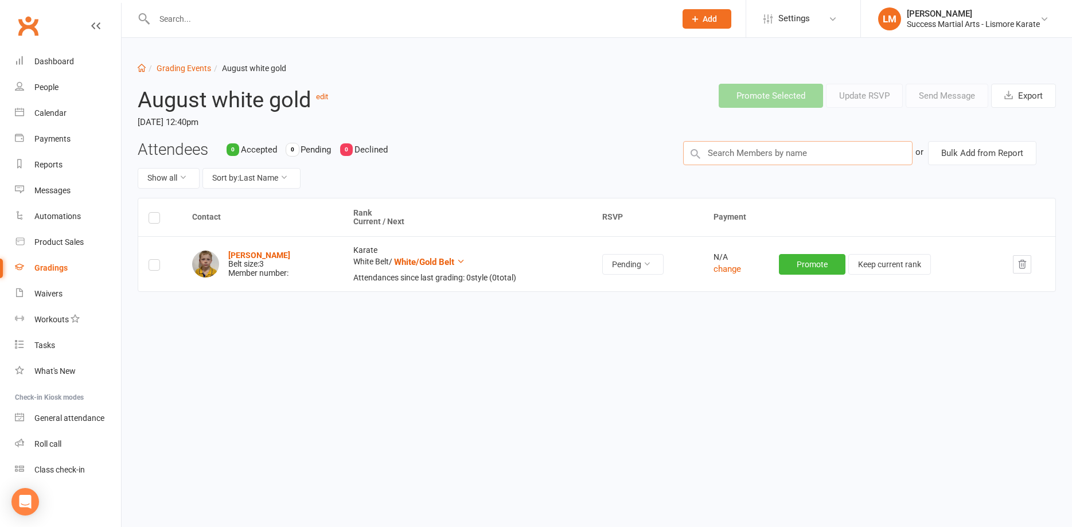
click at [724, 153] on input "text" at bounding box center [797, 153] width 229 height 24
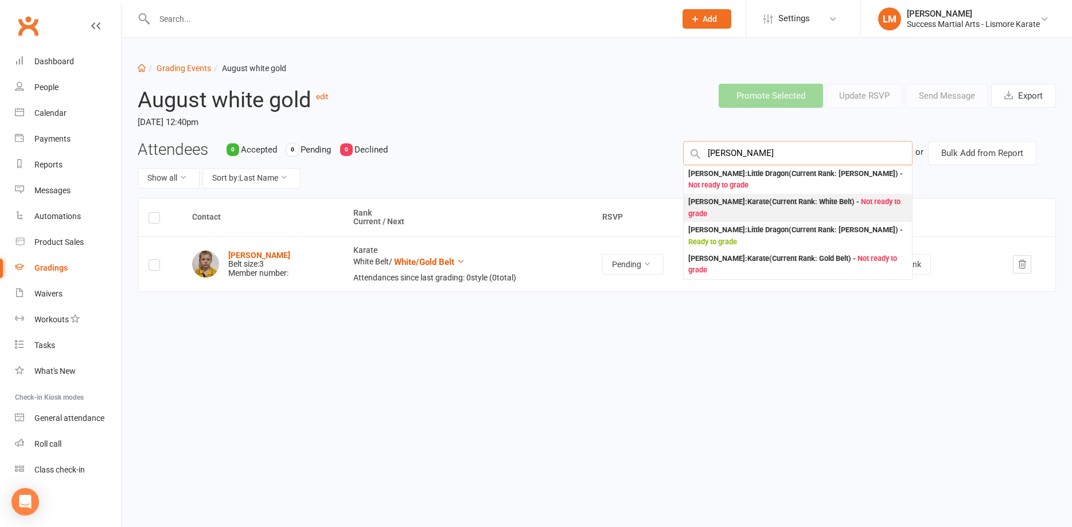
type input "[PERSON_NAME]"
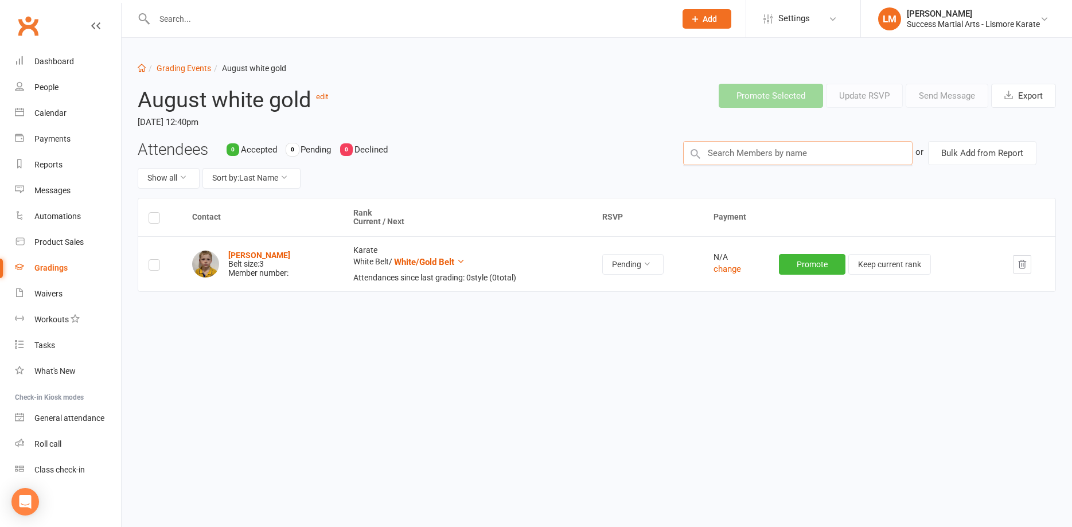
click at [754, 149] on input "text" at bounding box center [797, 153] width 229 height 24
click at [759, 149] on input "text" at bounding box center [797, 153] width 229 height 24
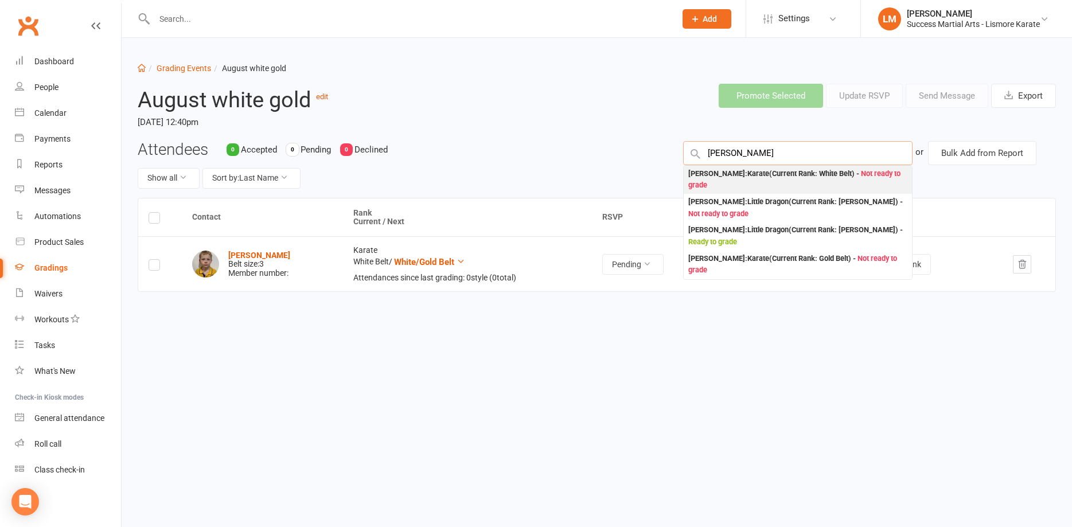
type input "[PERSON_NAME]"
click at [703, 175] on div "[PERSON_NAME] : Karate (Current Rank: White Belt ) - Not ready to grade" at bounding box center [797, 180] width 219 height 24
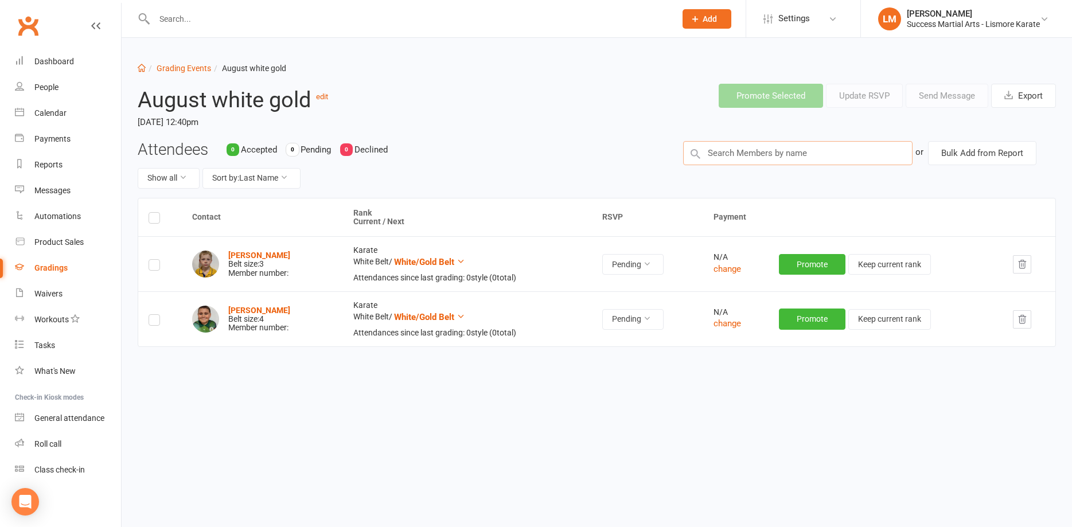
click at [748, 153] on input "text" at bounding box center [797, 153] width 229 height 24
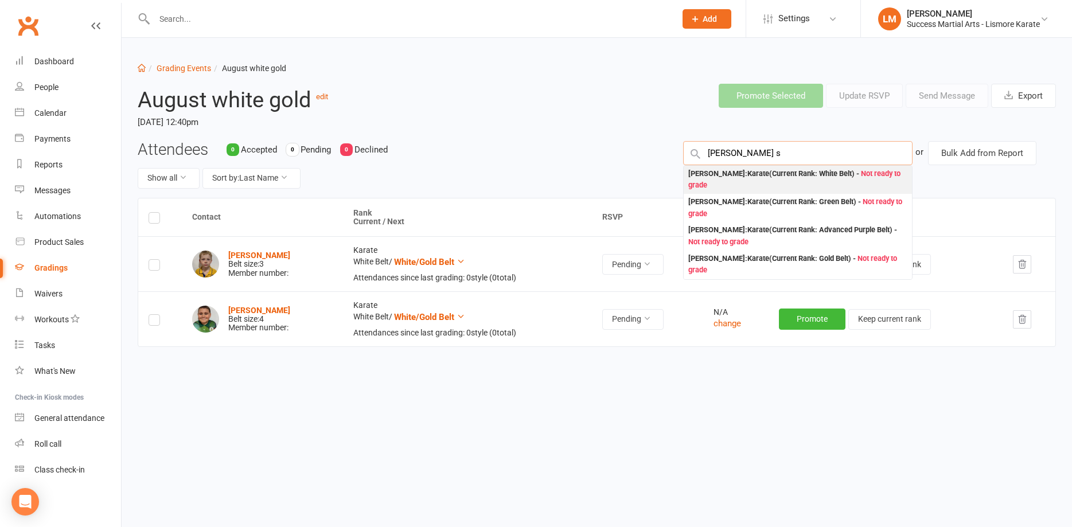
type input "[PERSON_NAME] s"
click at [708, 175] on div "[PERSON_NAME] : Karate (Current Rank: White Belt ) - Not ready to grade" at bounding box center [797, 180] width 219 height 24
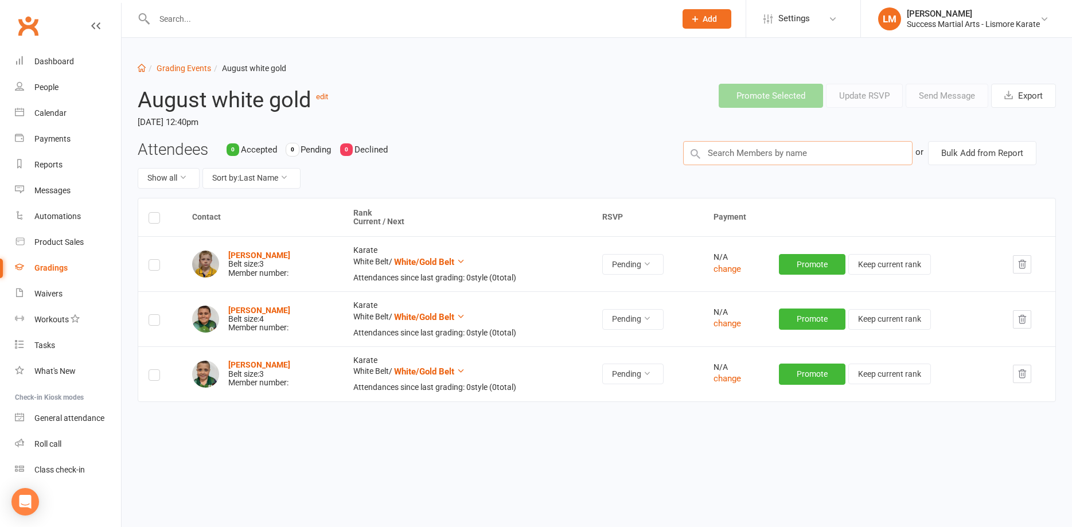
click at [740, 156] on input "text" at bounding box center [797, 153] width 229 height 24
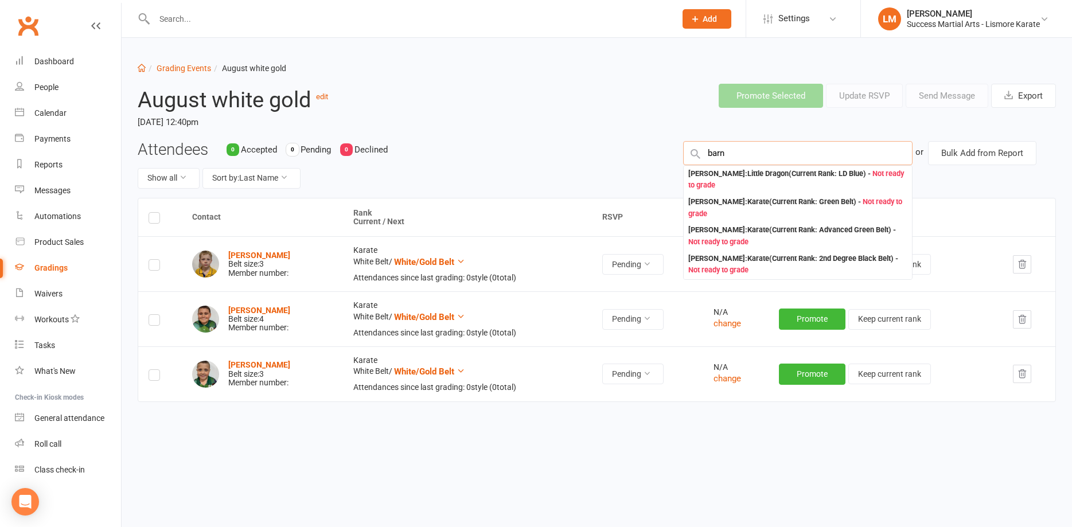
type input "[PERSON_NAME]"
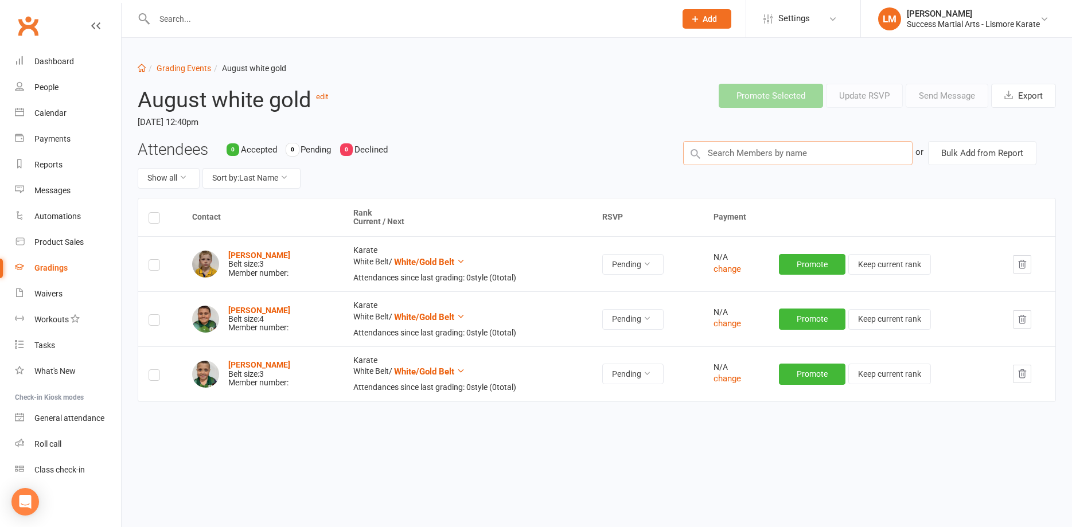
click at [699, 151] on input "text" at bounding box center [797, 153] width 229 height 24
click at [725, 151] on input "text" at bounding box center [797, 153] width 229 height 24
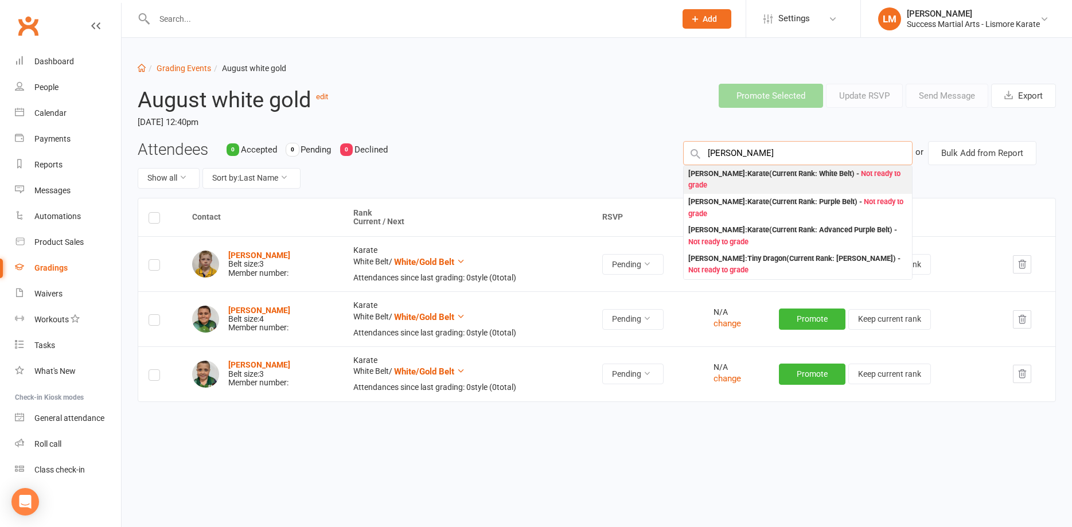
type input "[PERSON_NAME]"
click at [717, 177] on div "[PERSON_NAME] : Karate (Current Rank: White Belt ) - Not ready to grade" at bounding box center [797, 180] width 219 height 24
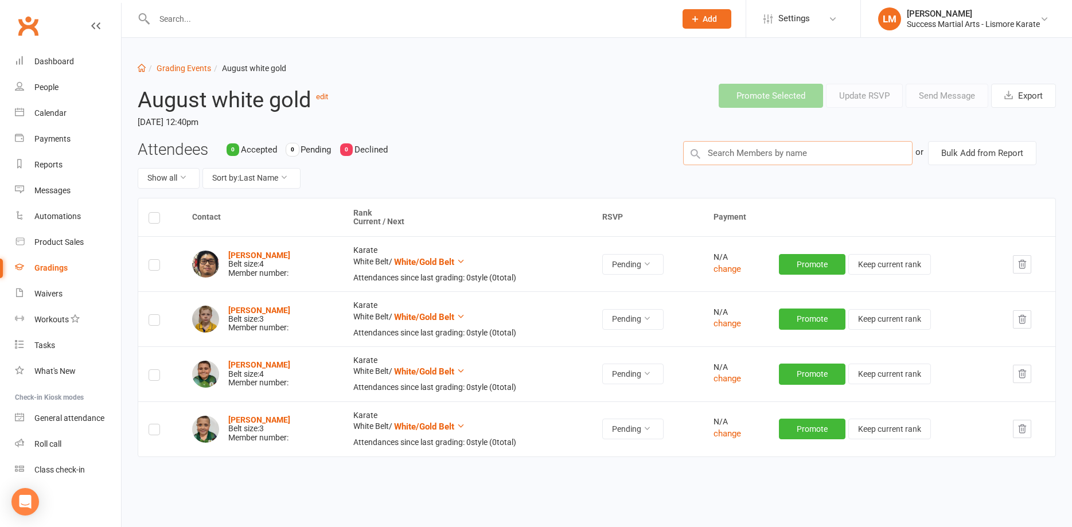
click at [724, 154] on input "text" at bounding box center [797, 153] width 229 height 24
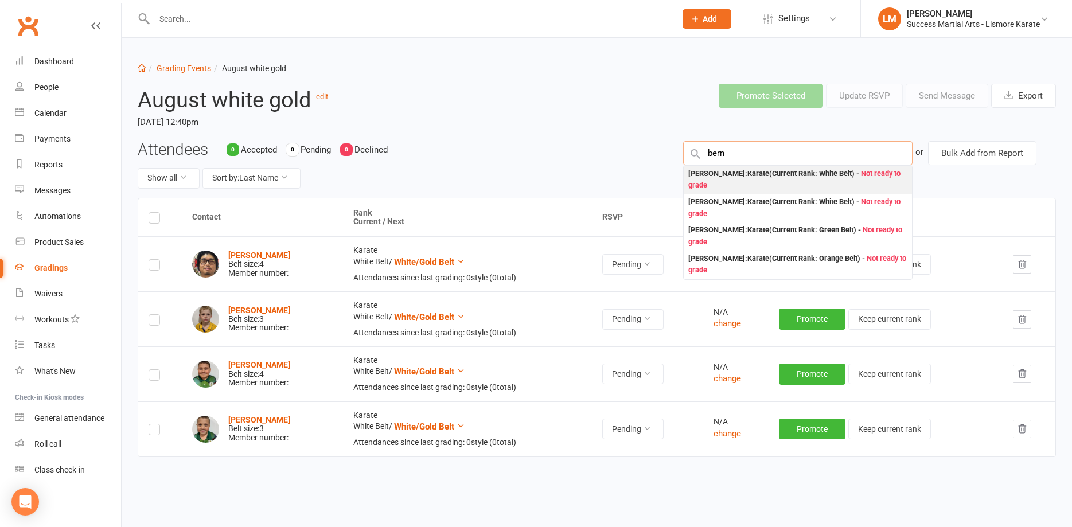
type input "bern"
click at [717, 175] on div "[PERSON_NAME] : Karate (Current Rank: White Belt ) - Not ready to grade" at bounding box center [797, 180] width 219 height 24
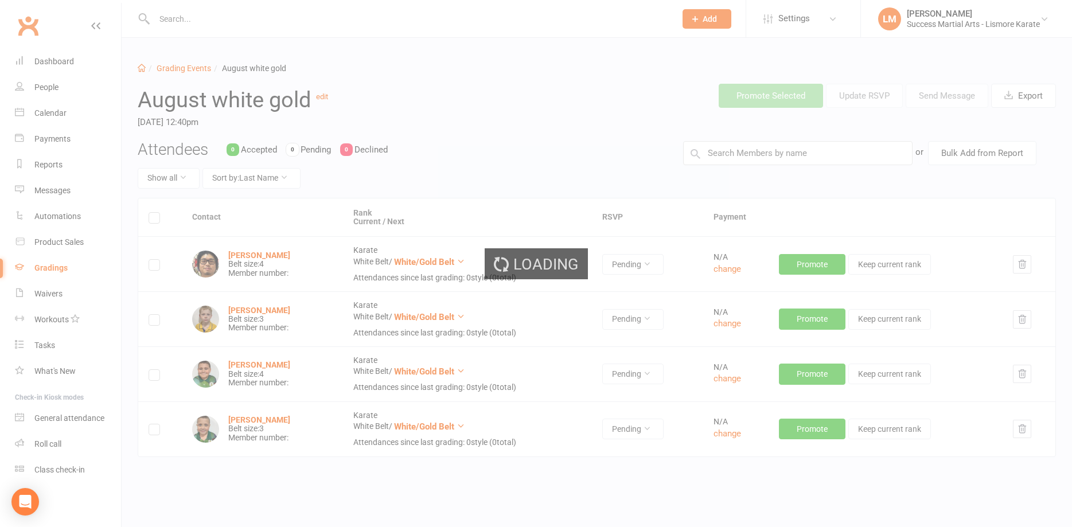
click at [729, 152] on ui-view "Prospect Member Non-attending contact Class / event Appointment Grading event T…" at bounding box center [536, 275] width 1072 height 544
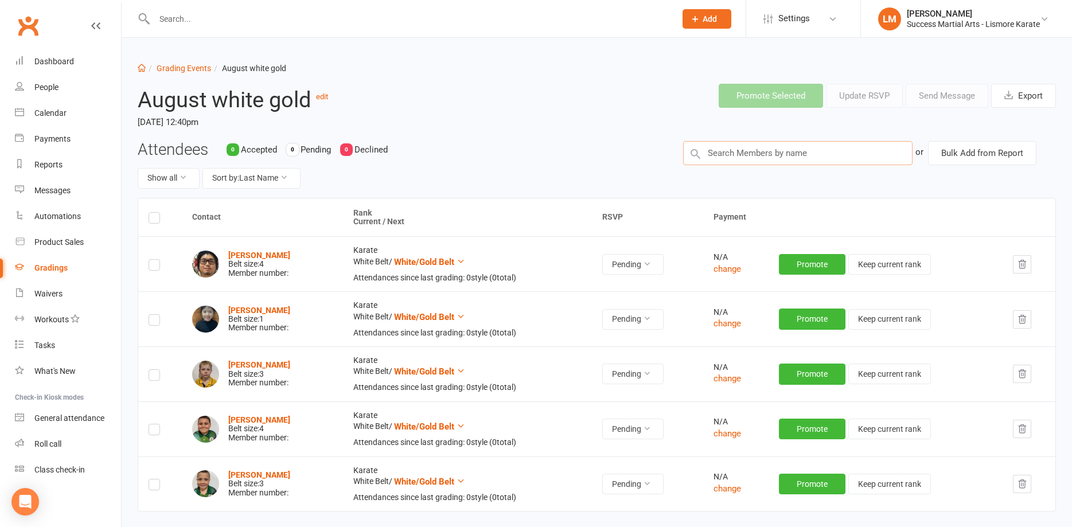
click at [720, 151] on input "text" at bounding box center [797, 153] width 229 height 24
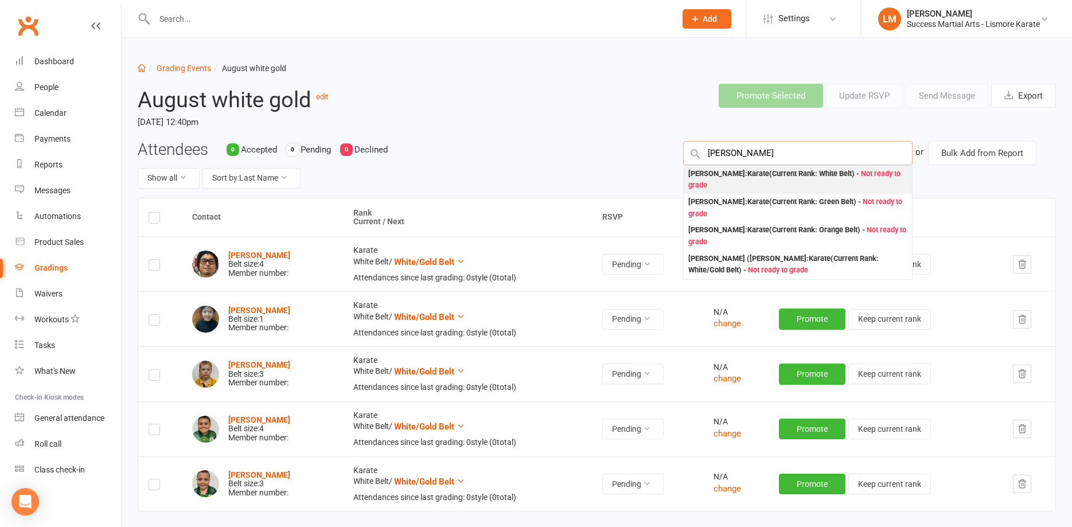
type input "[PERSON_NAME]"
click at [721, 181] on div "[PERSON_NAME] : Karate (Current Rank: White Belt ) - Not ready to grade" at bounding box center [797, 180] width 219 height 24
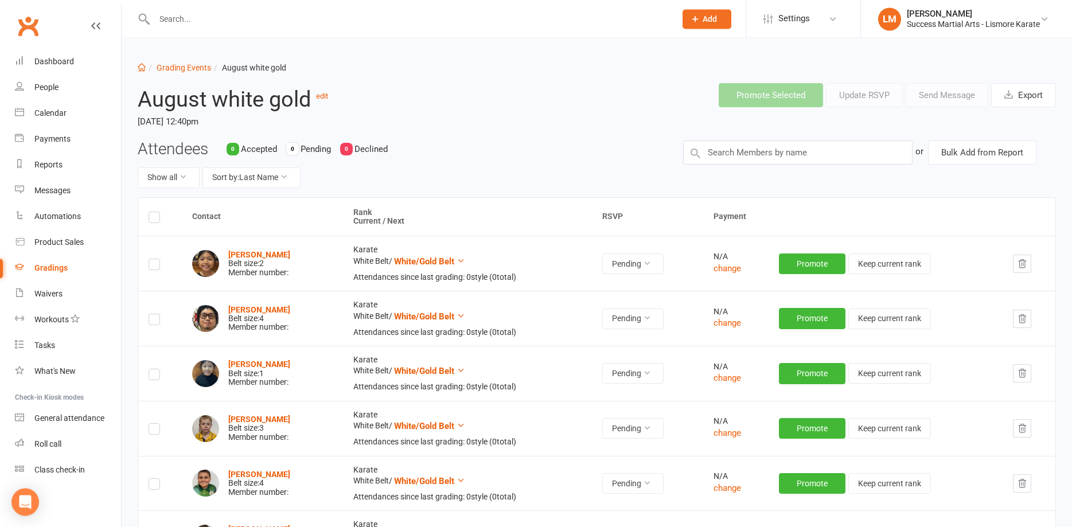
scroll to position [58, 0]
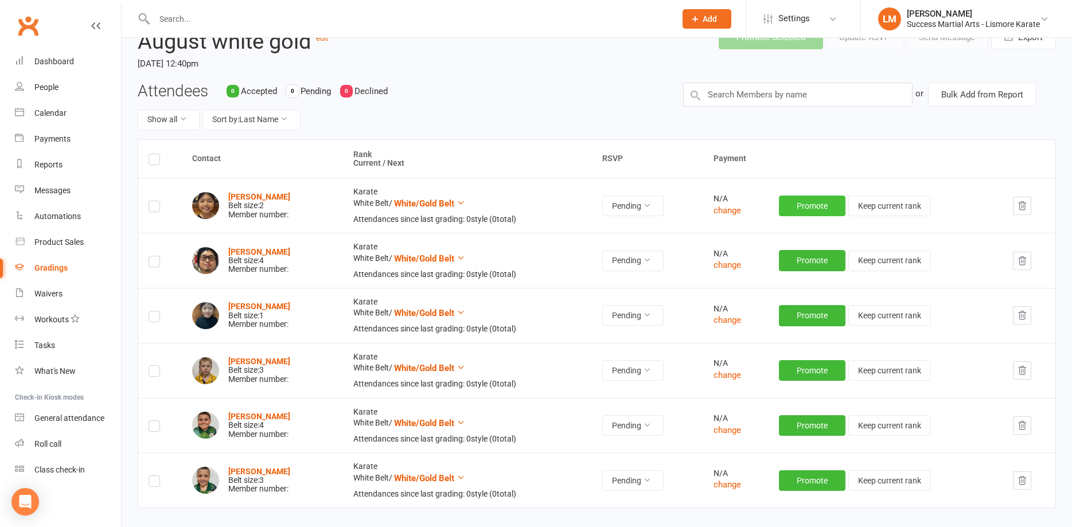
click at [820, 206] on button "Promote" at bounding box center [812, 206] width 67 height 21
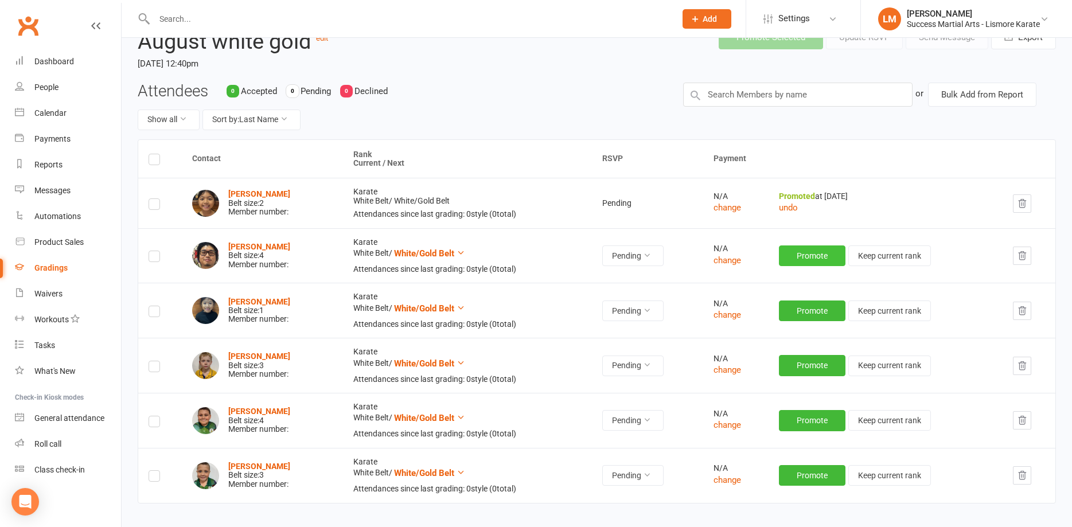
click at [814, 255] on button "Promote" at bounding box center [812, 255] width 67 height 21
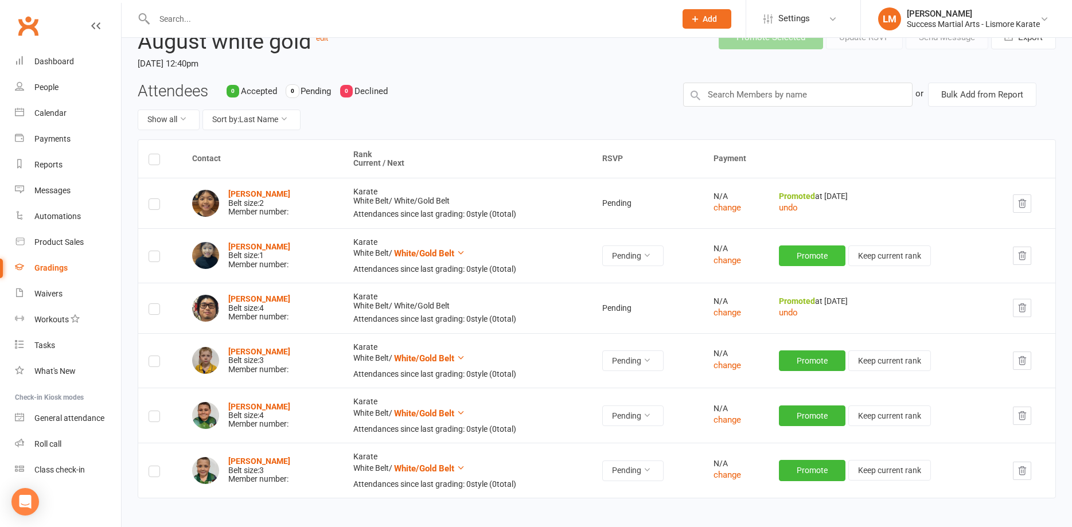
click at [814, 254] on button "Promote" at bounding box center [812, 255] width 67 height 21
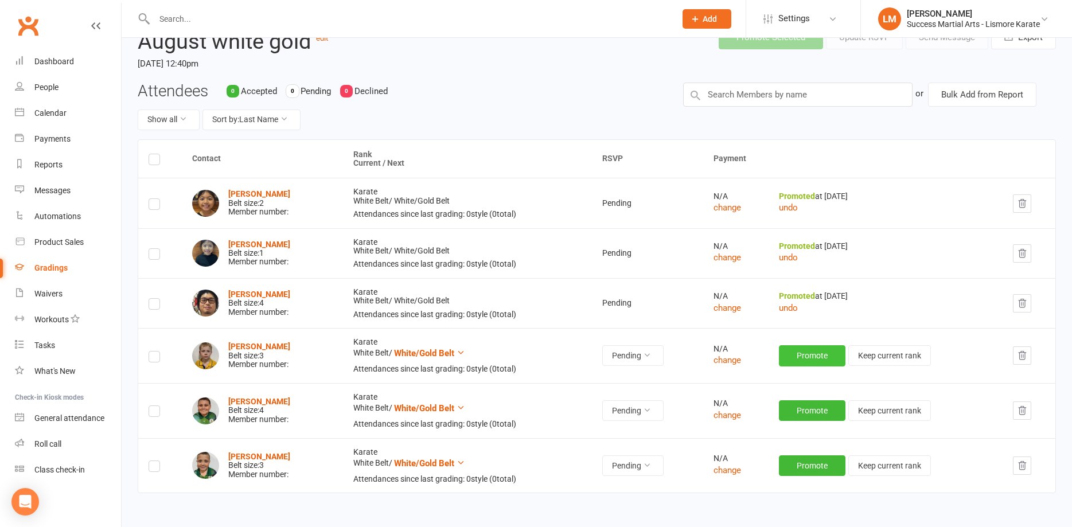
click at [817, 356] on button "Promote" at bounding box center [812, 355] width 67 height 21
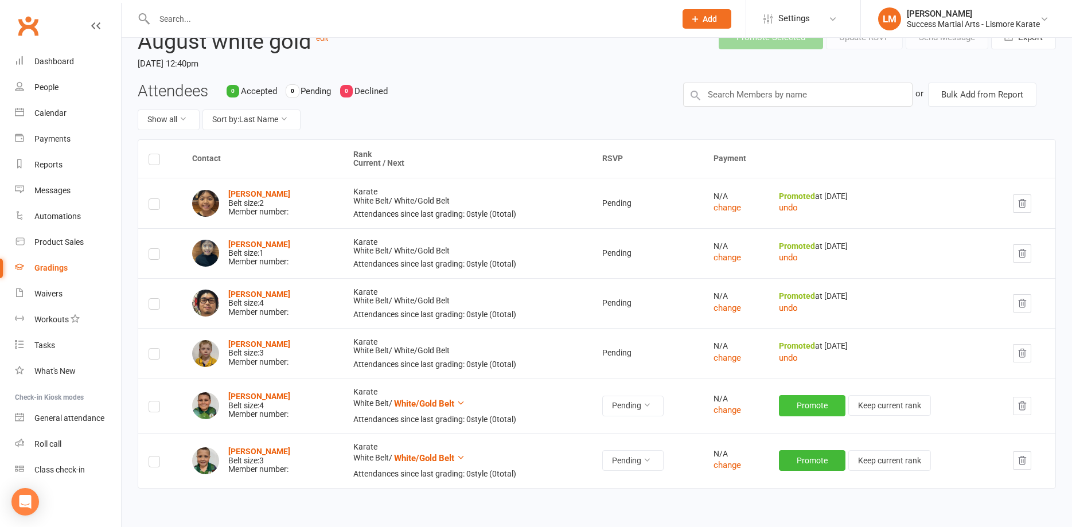
click at [818, 405] on button "Promote" at bounding box center [812, 405] width 67 height 21
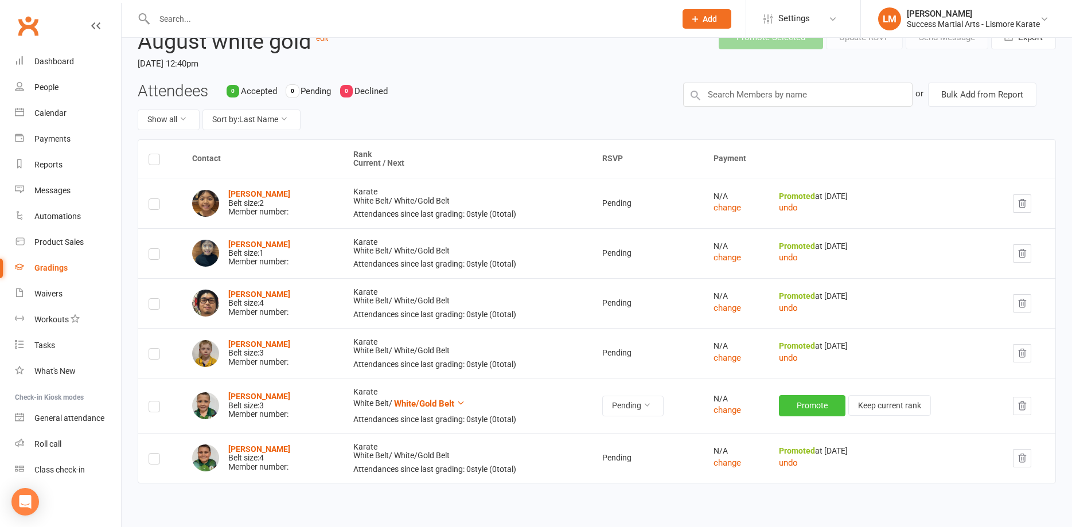
click at [810, 455] on strong "Promoted" at bounding box center [797, 450] width 36 height 9
click at [817, 406] on button "Promote" at bounding box center [812, 405] width 67 height 21
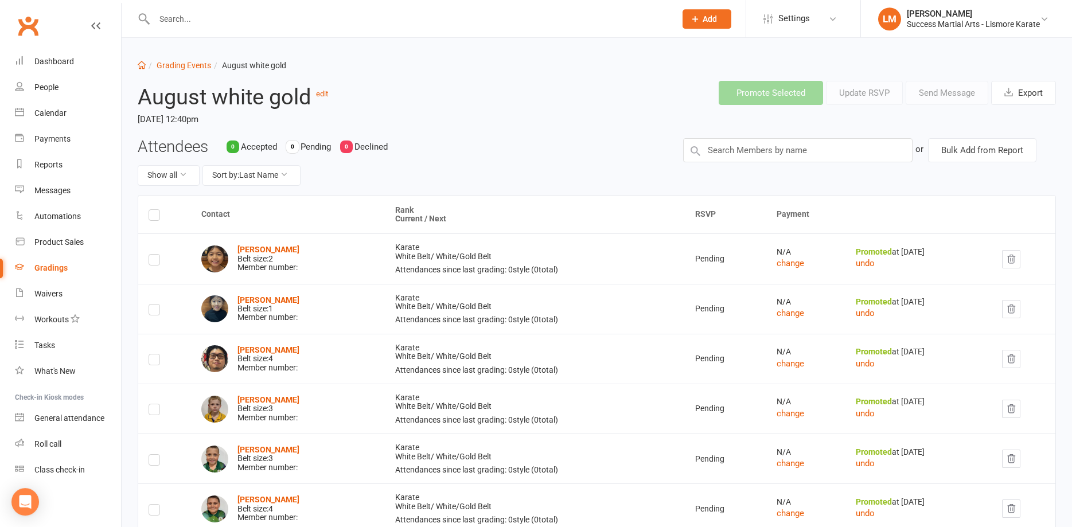
scroll to position [0, 0]
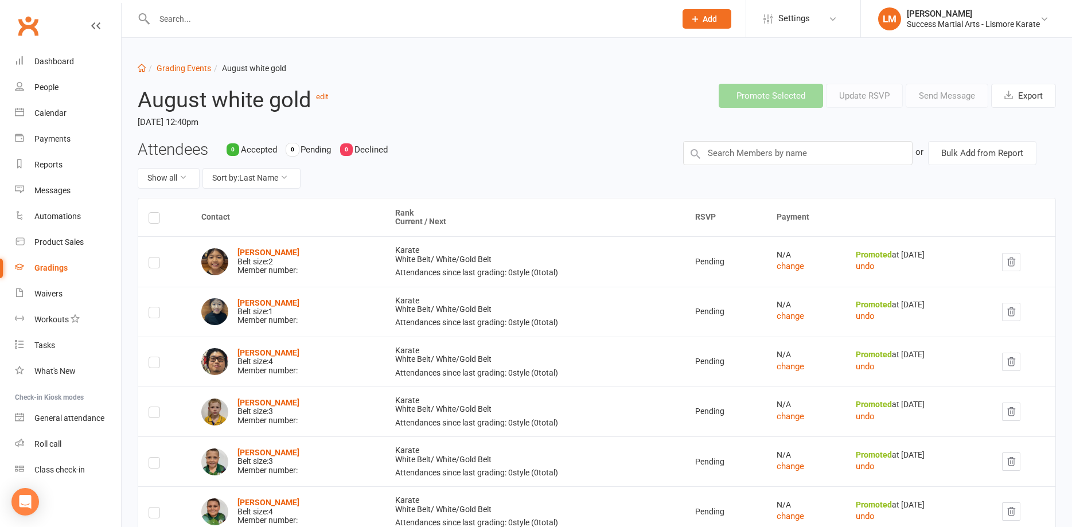
click at [50, 272] on div "Gradings" at bounding box center [50, 267] width 33 height 9
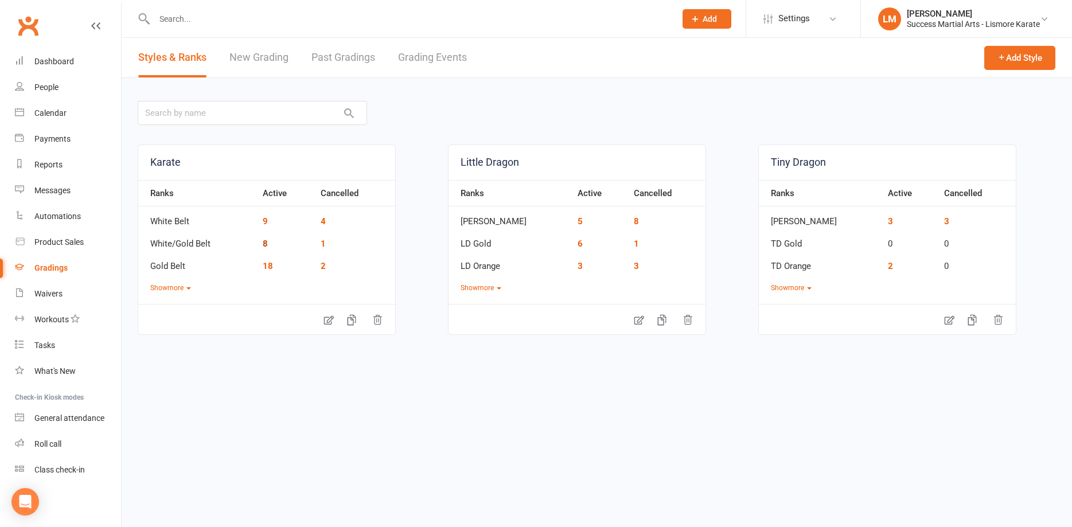
click at [263, 242] on link "8" at bounding box center [265, 244] width 5 height 10
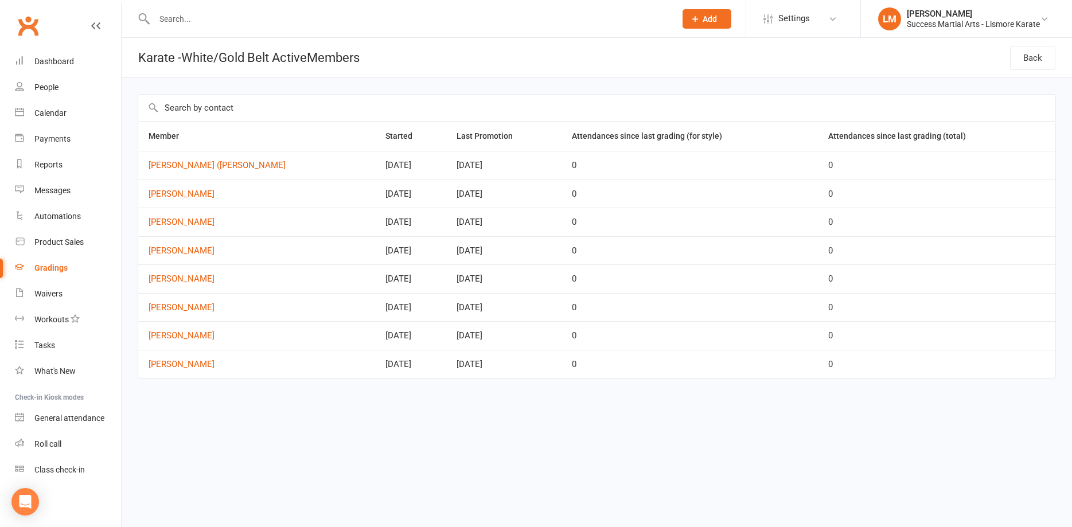
click at [57, 271] on div "Gradings" at bounding box center [50, 267] width 33 height 9
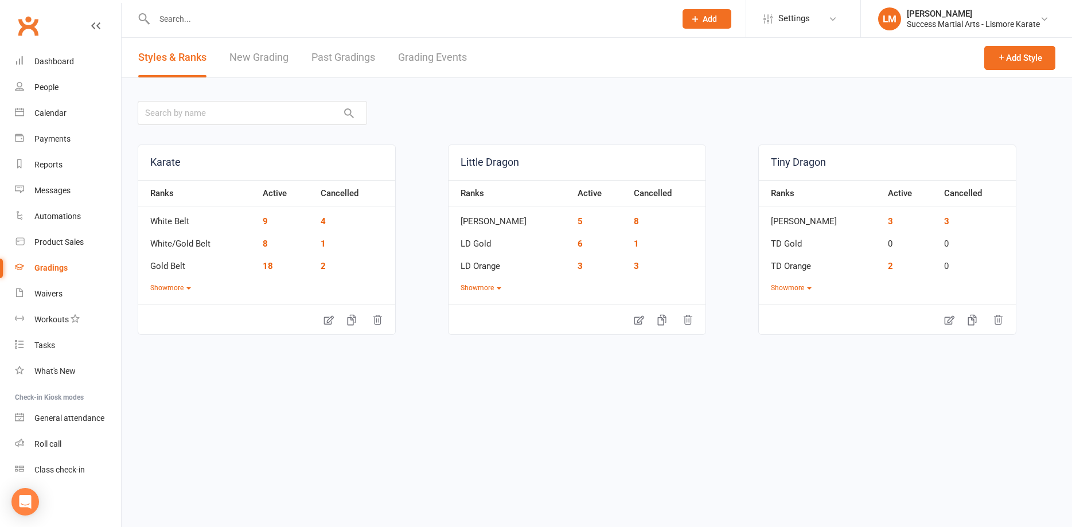
click at [430, 57] on link "Grading Events" at bounding box center [432, 58] width 69 height 40
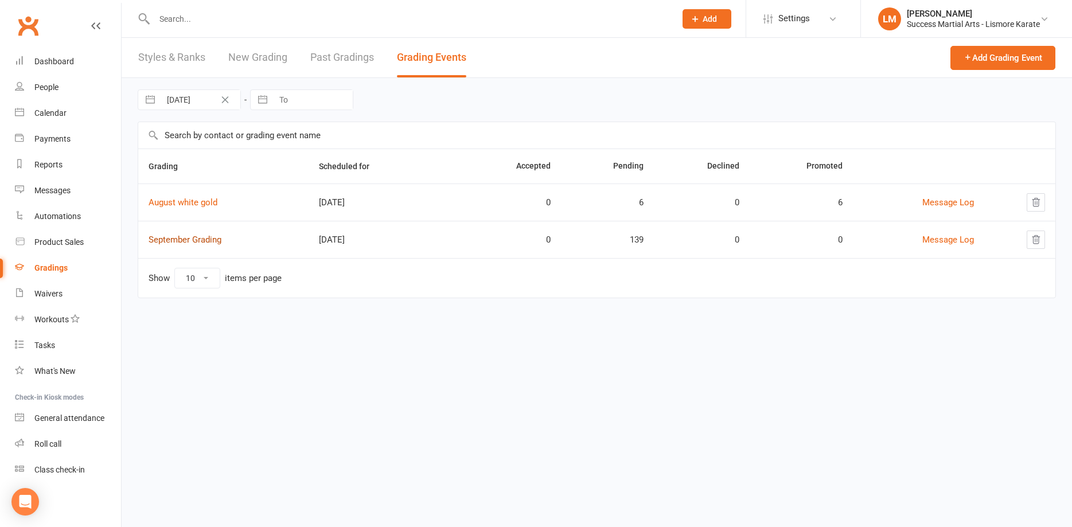
click at [172, 241] on link "September Grading" at bounding box center [185, 240] width 73 height 10
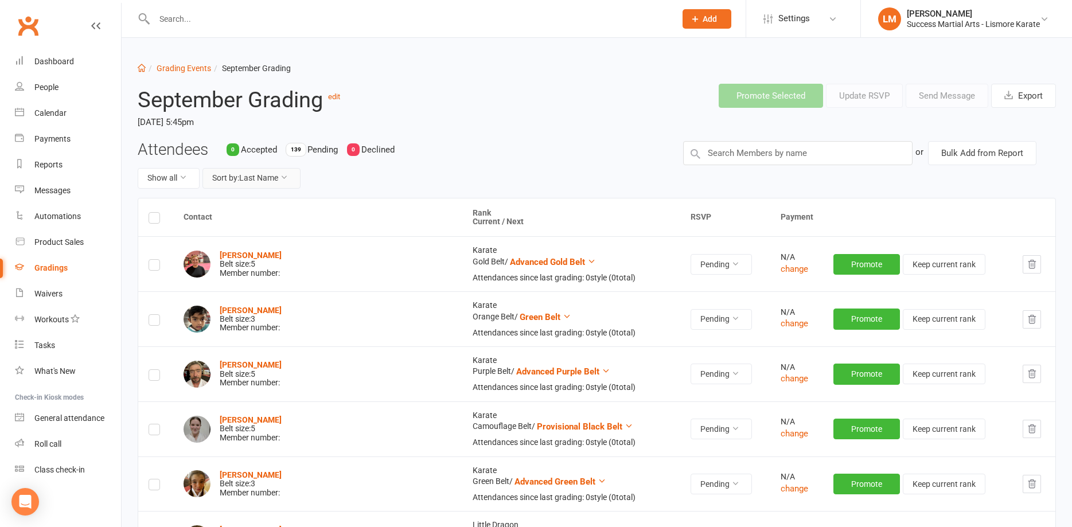
click at [261, 175] on button "Sort by: Last Name" at bounding box center [251, 178] width 98 height 21
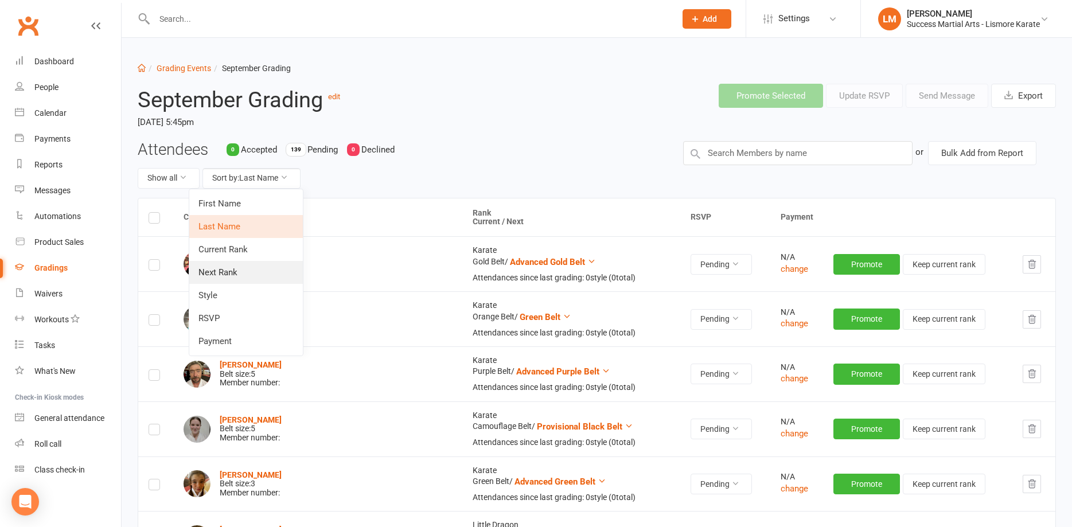
click at [208, 271] on link "Next Rank" at bounding box center [246, 272] width 114 height 23
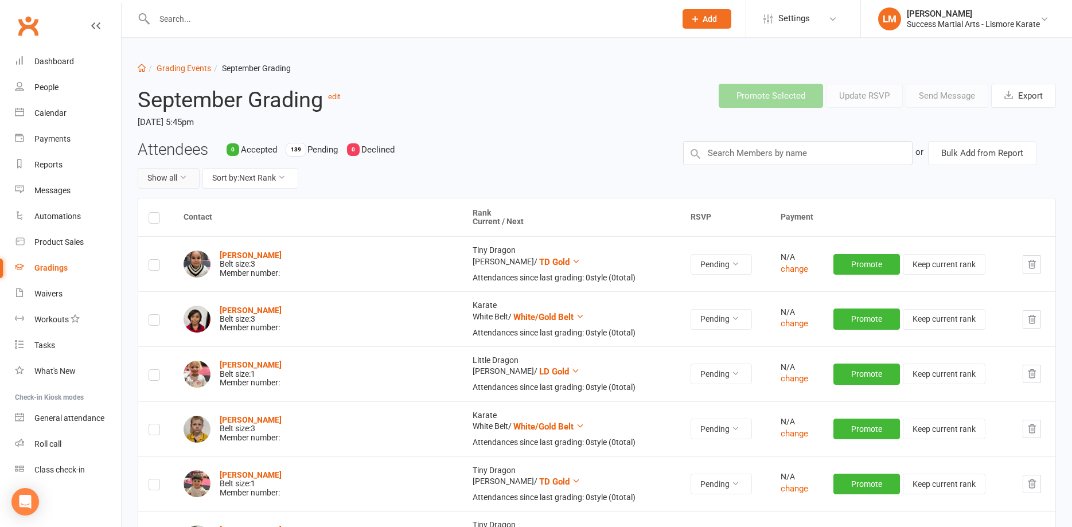
click at [180, 177] on icon at bounding box center [183, 177] width 8 height 8
click at [498, 132] on div "September Grading edit [DATE] 5:45pm" at bounding box center [324, 108] width 390 height 66
click at [256, 179] on button "Sort by: Next Rank" at bounding box center [250, 178] width 96 height 21
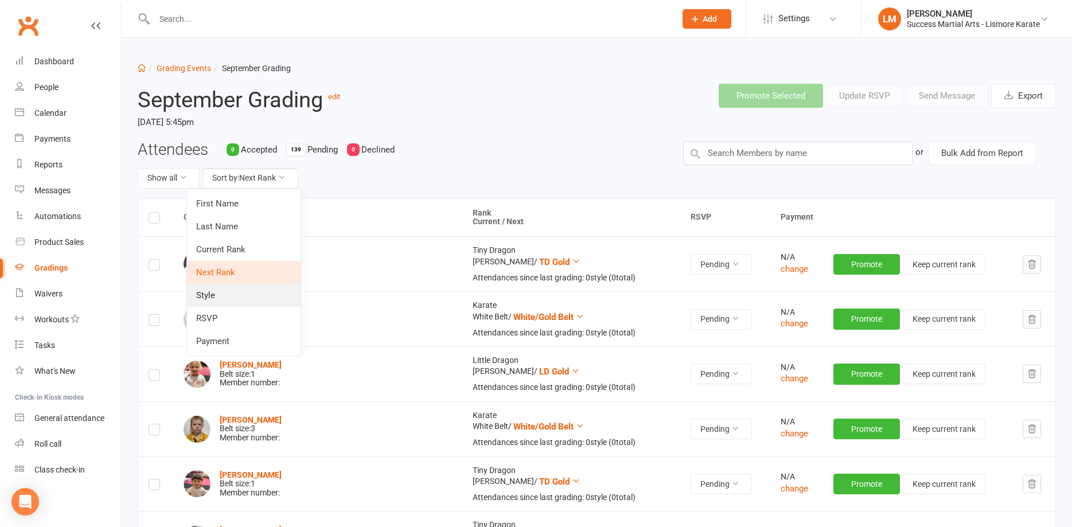
click at [212, 301] on link "Style" at bounding box center [244, 295] width 114 height 23
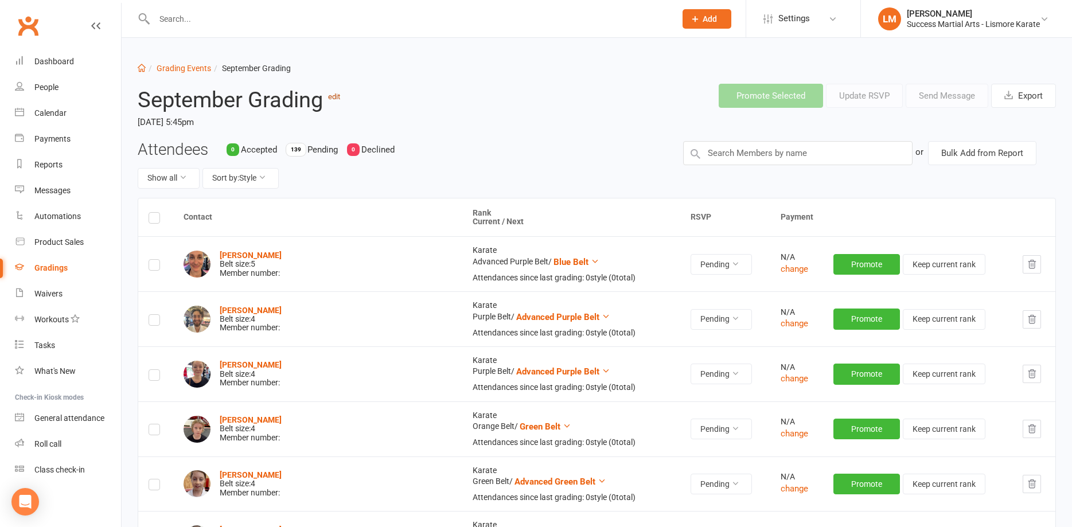
click at [337, 99] on link "edit" at bounding box center [334, 96] width 12 height 9
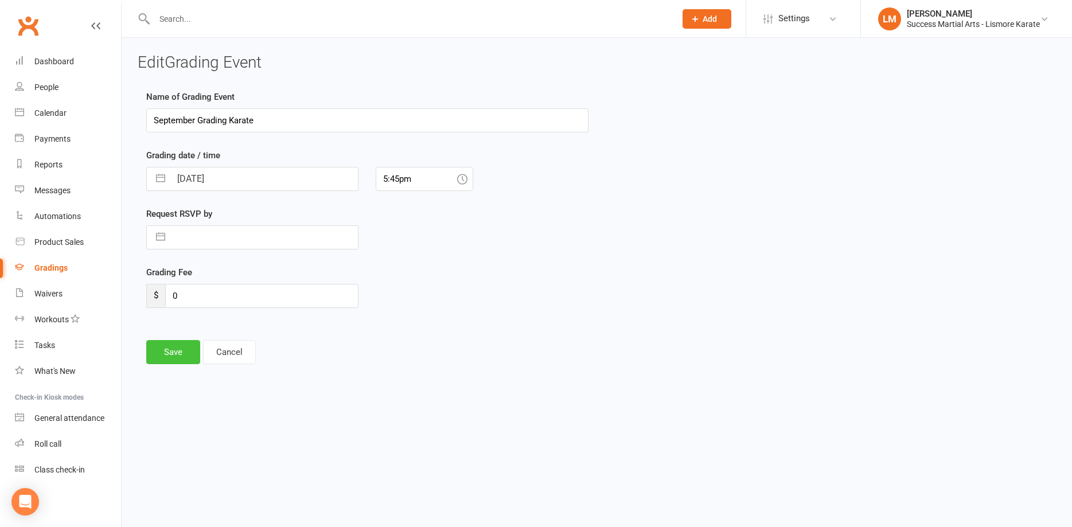
type input "September Grading Karate"
click at [181, 349] on button "Save" at bounding box center [173, 352] width 54 height 24
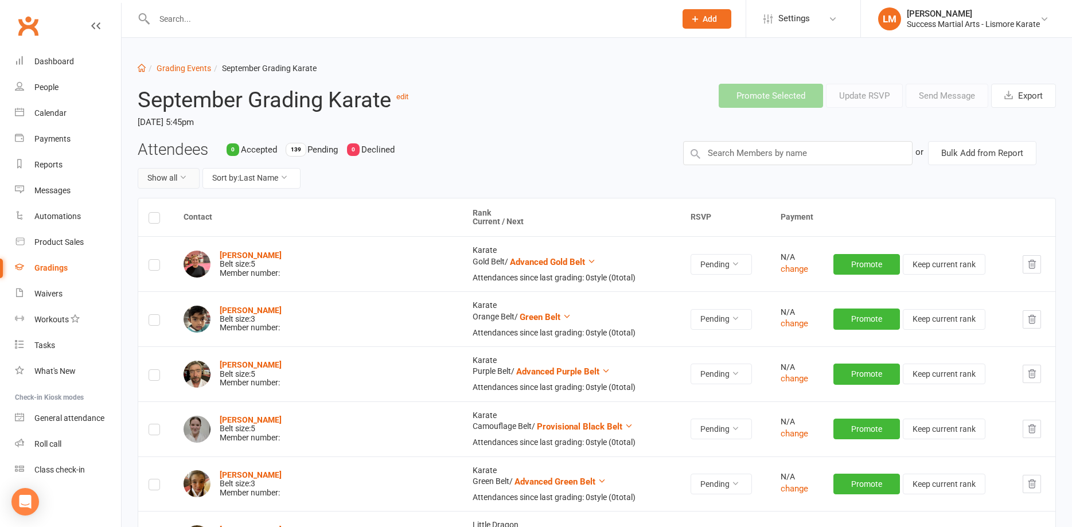
click at [184, 177] on icon at bounding box center [183, 177] width 8 height 8
drag, startPoint x: 349, startPoint y: 185, endPoint x: 287, endPoint y: 182, distance: 61.5
click at [348, 185] on div "Show all Sort by: Last Name" at bounding box center [402, 178] width 528 height 21
click at [287, 177] on icon at bounding box center [284, 177] width 8 height 8
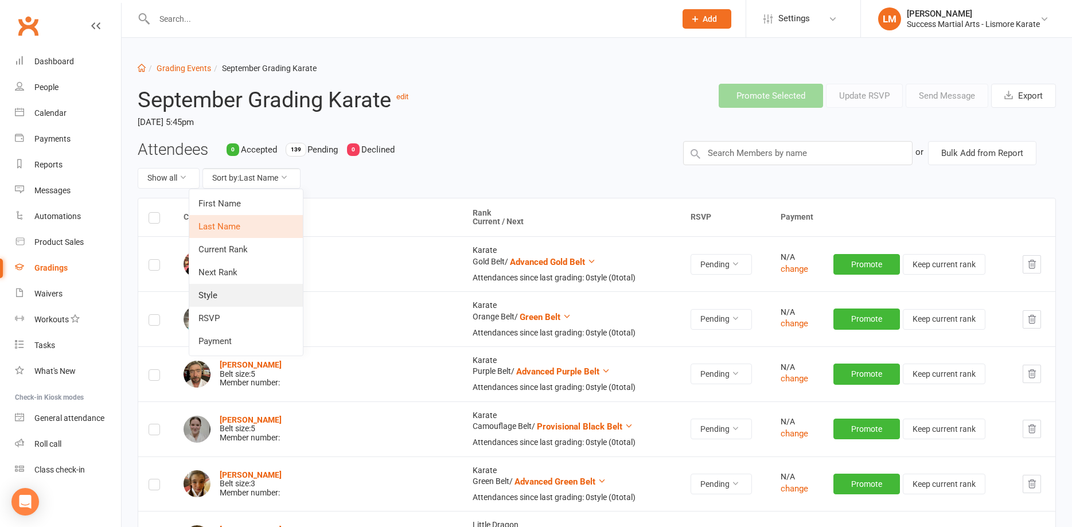
click at [210, 292] on link "Style" at bounding box center [246, 295] width 114 height 23
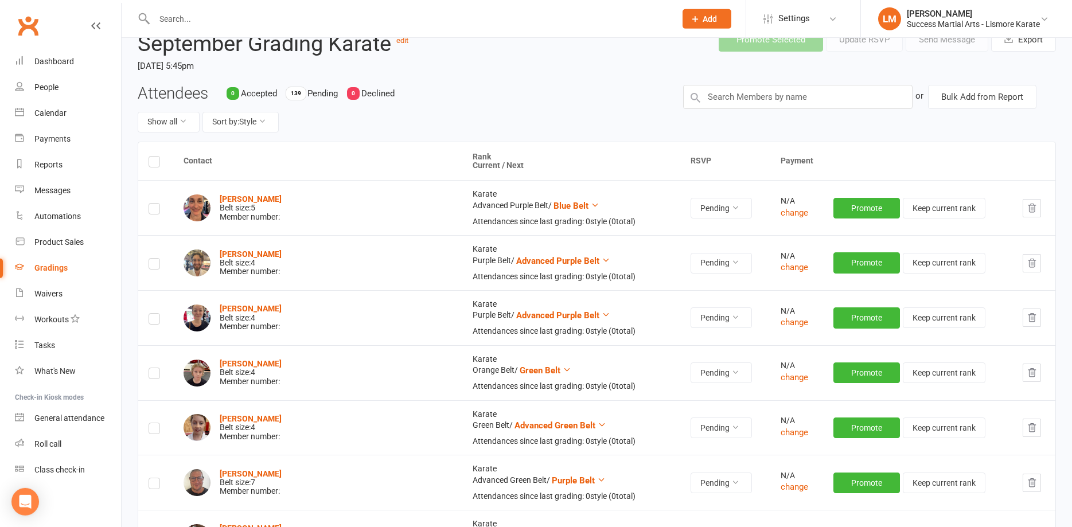
scroll to position [58, 0]
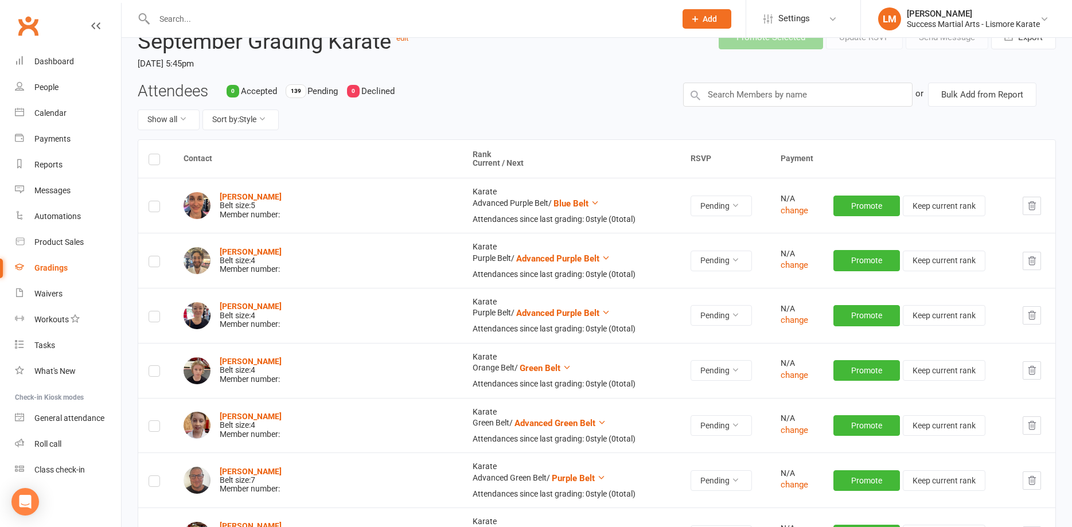
click at [462, 156] on th "Rank Current / Next" at bounding box center [571, 159] width 219 height 38
click at [181, 118] on icon at bounding box center [183, 119] width 8 height 8
click at [474, 92] on div "Attendees 0 Accepted 139 Pending 0 Declined Show all Sort by: Style" at bounding box center [401, 111] width 545 height 57
click at [261, 118] on button "Sort by: Style" at bounding box center [240, 120] width 76 height 21
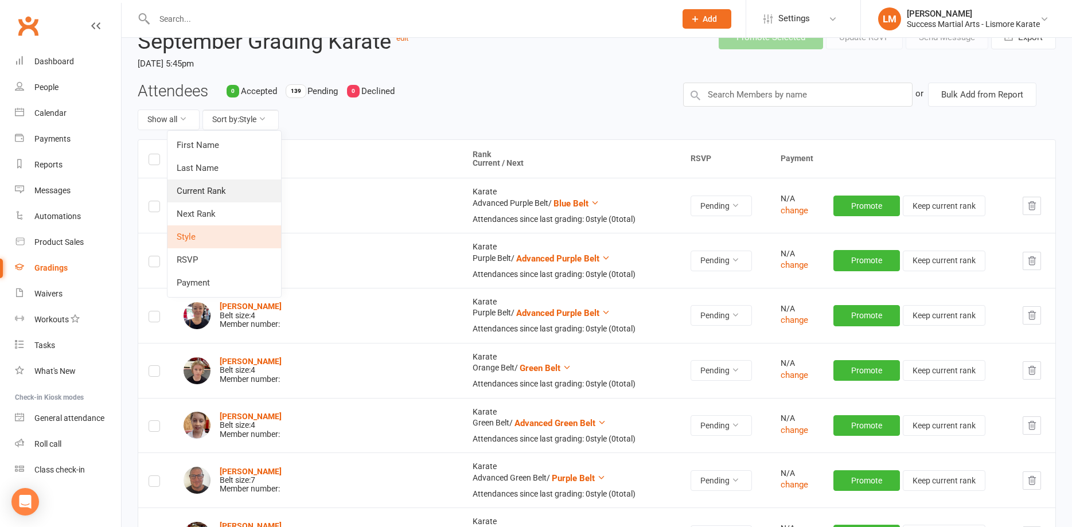
click at [186, 189] on link "Current Rank" at bounding box center [224, 191] width 114 height 23
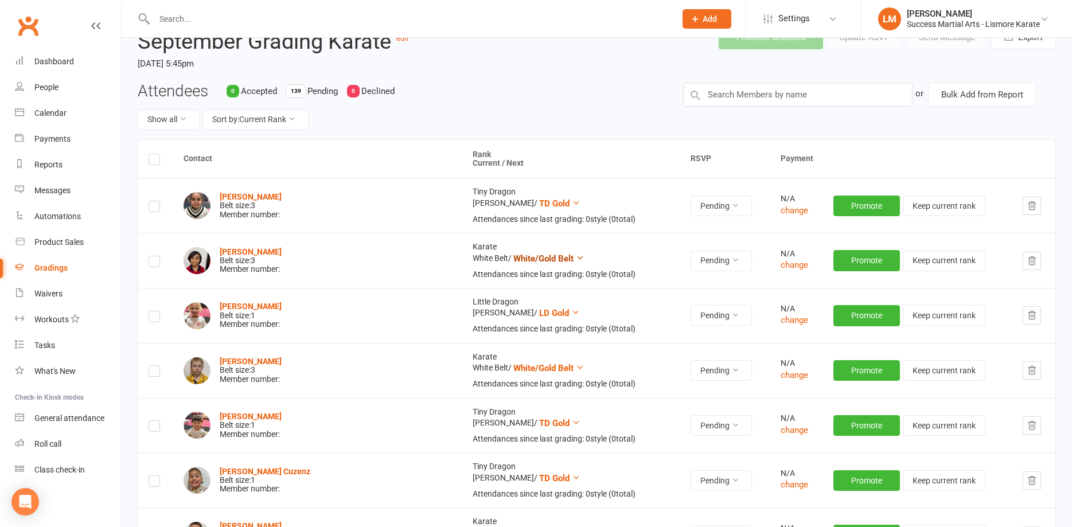
scroll to position [0, 0]
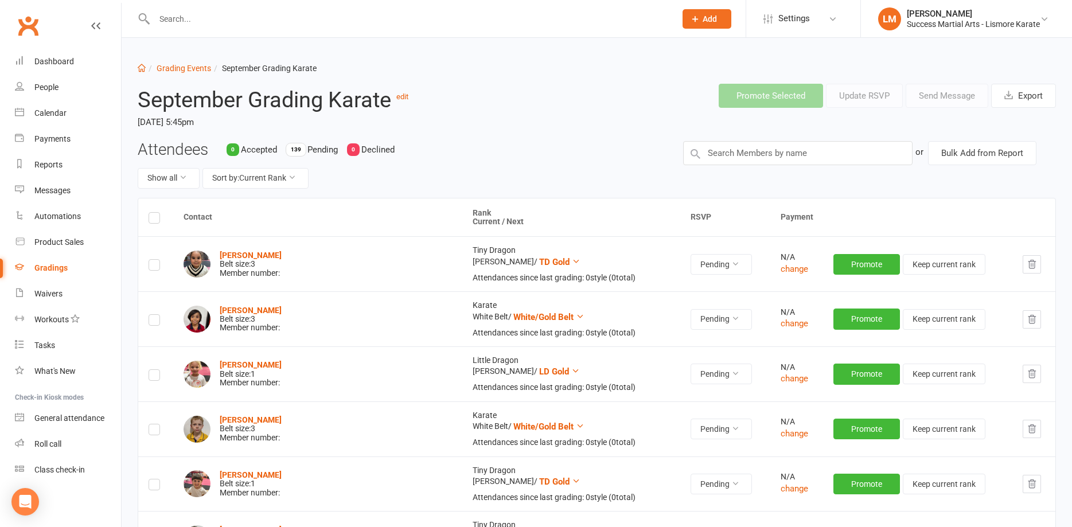
click at [57, 269] on div "Gradings" at bounding box center [50, 267] width 33 height 9
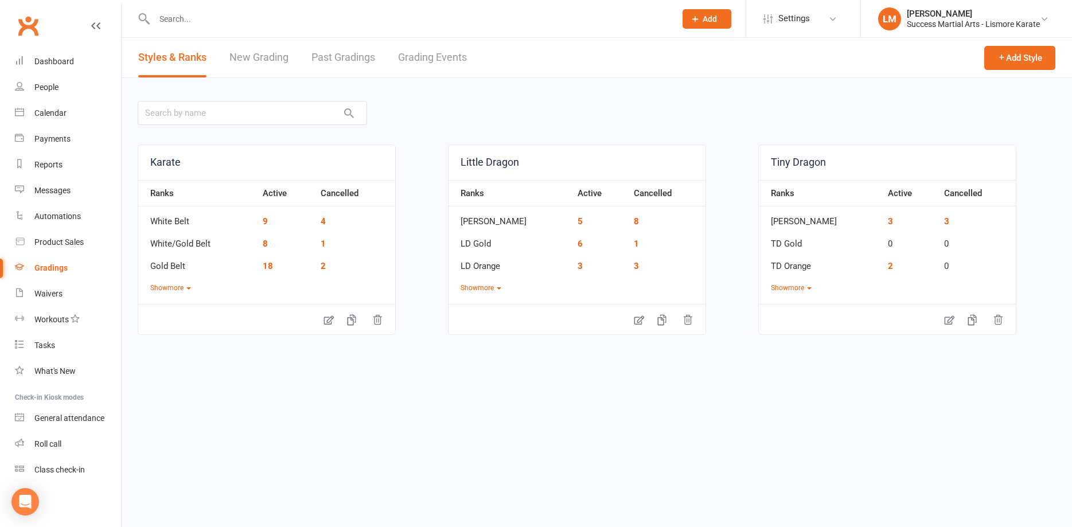
click at [422, 57] on link "Grading Events" at bounding box center [432, 58] width 69 height 40
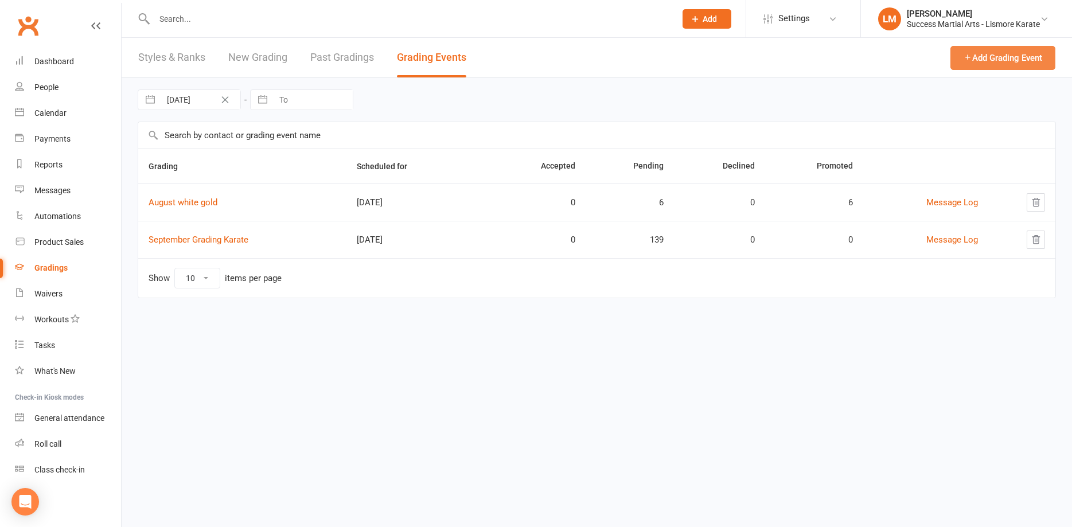
click at [1004, 60] on button "Add Grading Event" at bounding box center [1002, 58] width 105 height 24
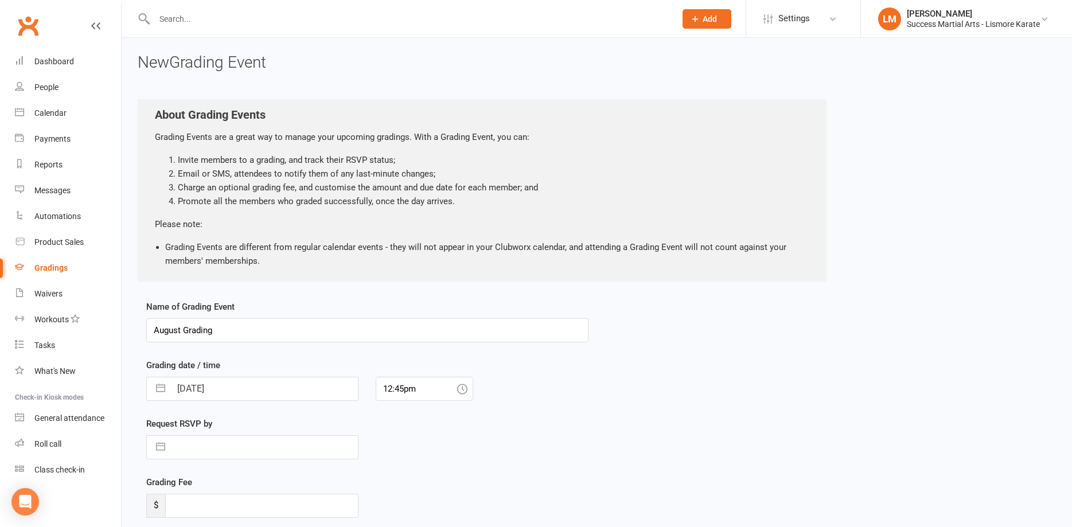
drag, startPoint x: 225, startPoint y: 332, endPoint x: 114, endPoint y: 328, distance: 110.8
click at [146, 328] on input "August Grading" at bounding box center [367, 330] width 442 height 24
type input "September Little dragons"
select select "6"
select select "2025"
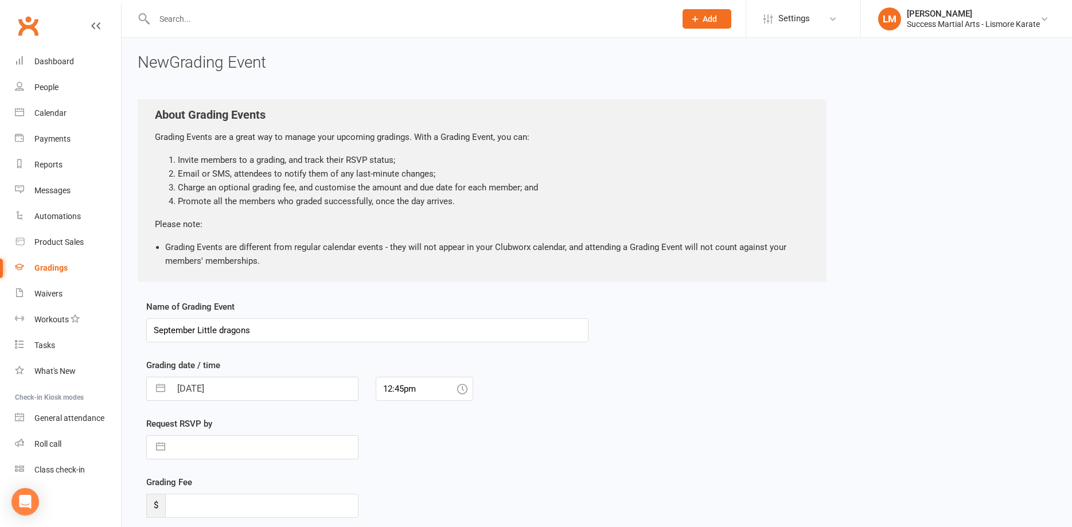
select select "7"
select select "2025"
select select "8"
select select "2025"
click at [230, 391] on input "[DATE]" at bounding box center [264, 388] width 187 height 23
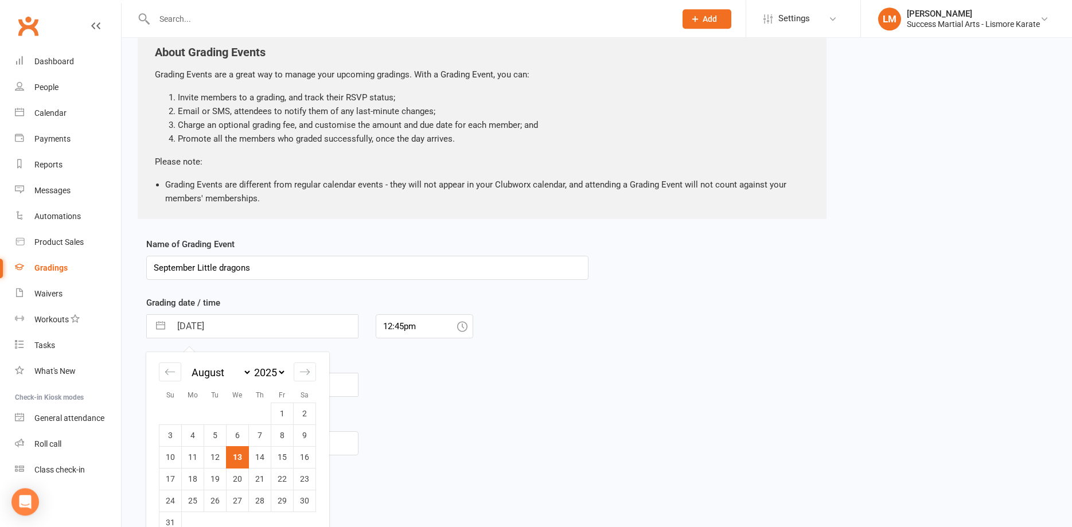
scroll to position [97, 0]
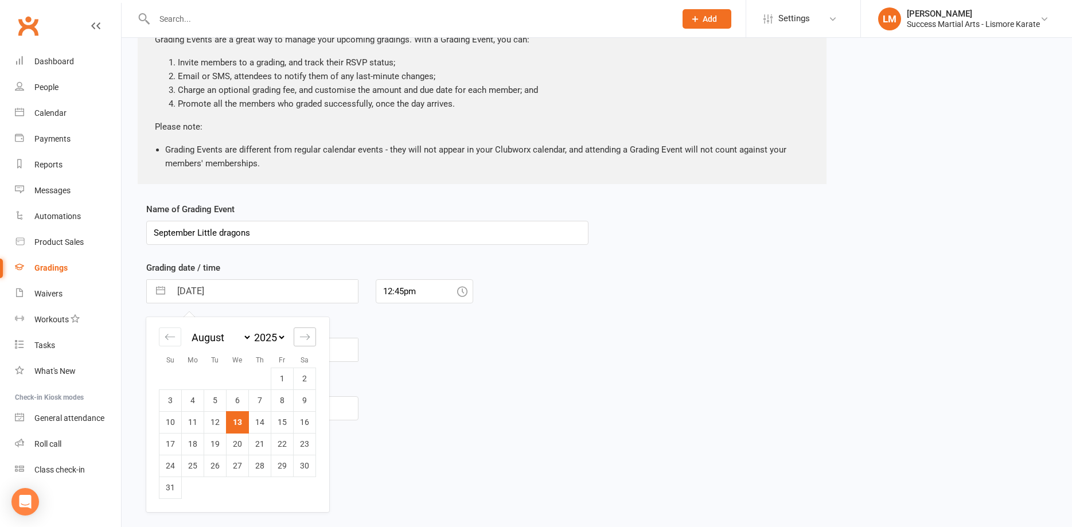
click at [303, 333] on icon "Move forward to switch to the next month." at bounding box center [304, 336] width 11 height 11
select select "9"
select select "2025"
click at [298, 401] on td "13" at bounding box center [305, 400] width 22 height 22
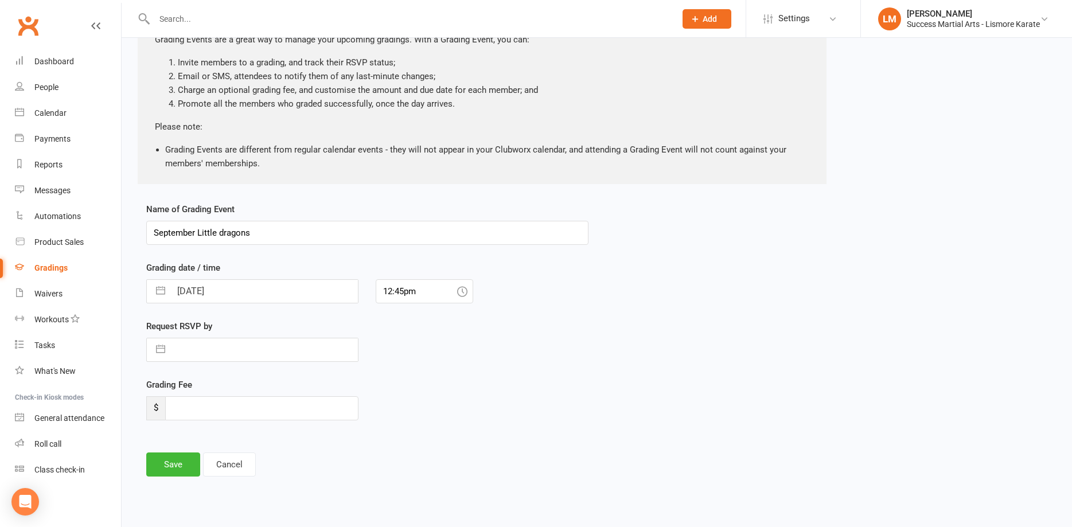
type input "[DATE]"
click at [418, 293] on input "12:45pm" at bounding box center [424, 291] width 97 height 24
click at [397, 385] on div "4:00pm" at bounding box center [424, 385] width 96 height 18
type input "4:00pm"
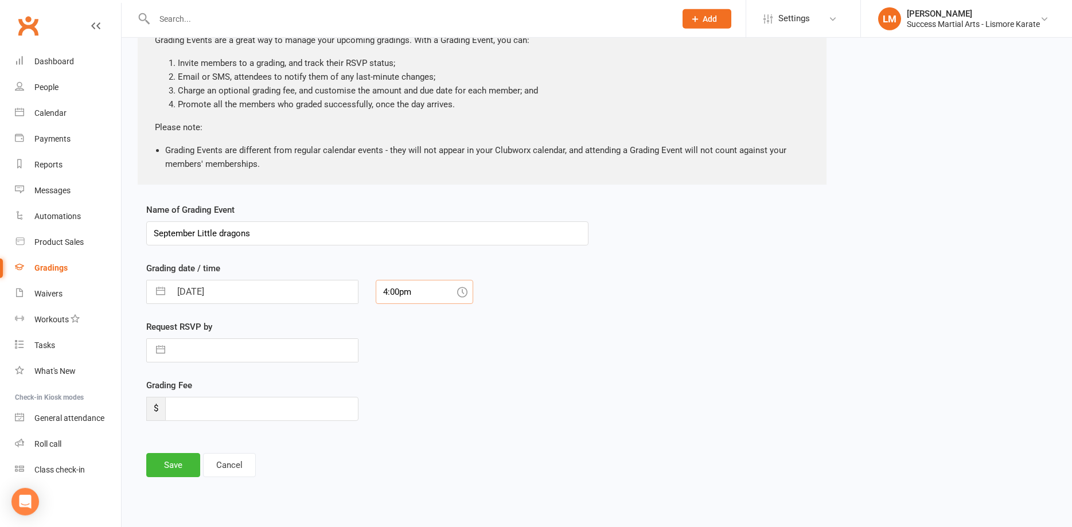
scroll to position [97, 0]
click at [186, 350] on input "text" at bounding box center [264, 349] width 187 height 23
select select "6"
select select "2025"
select select "7"
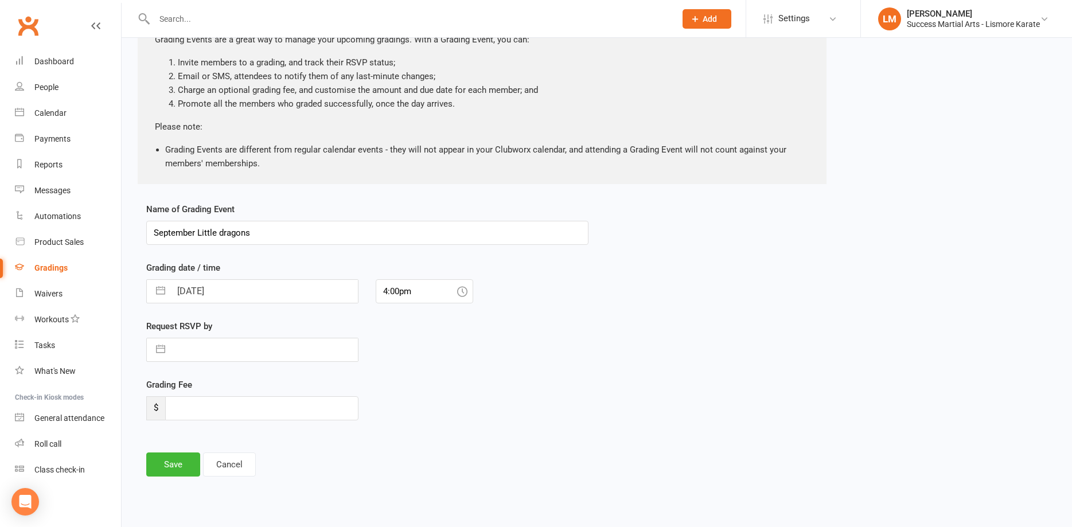
select select "2025"
select select "8"
select select "2025"
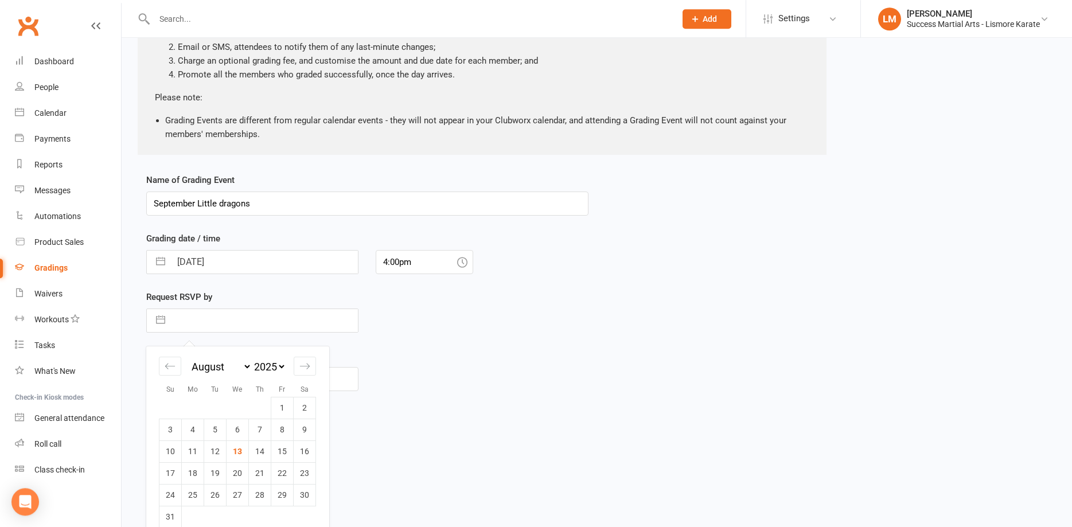
scroll to position [141, 0]
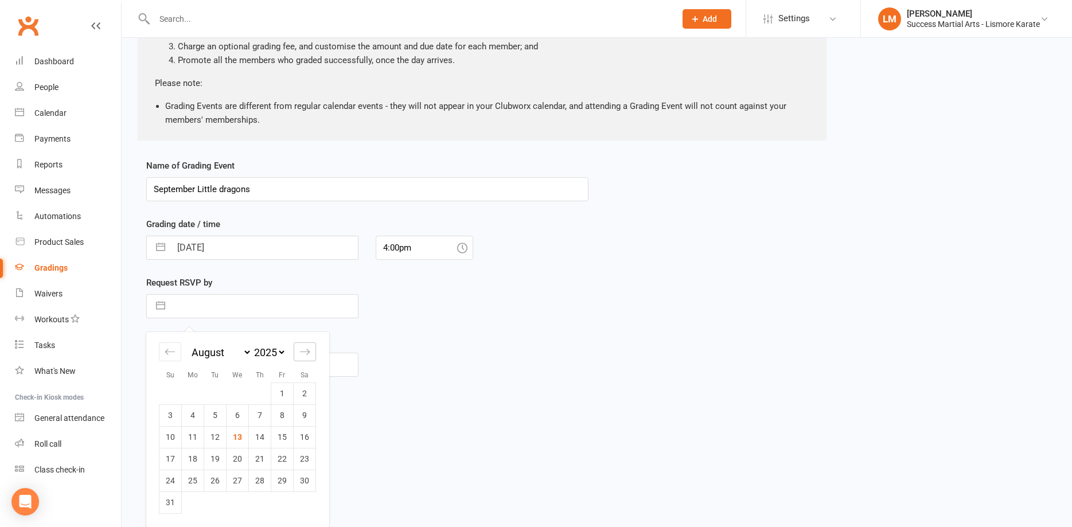
click at [303, 351] on icon "Move forward to switch to the next month." at bounding box center [304, 351] width 11 height 11
select select "9"
select select "2025"
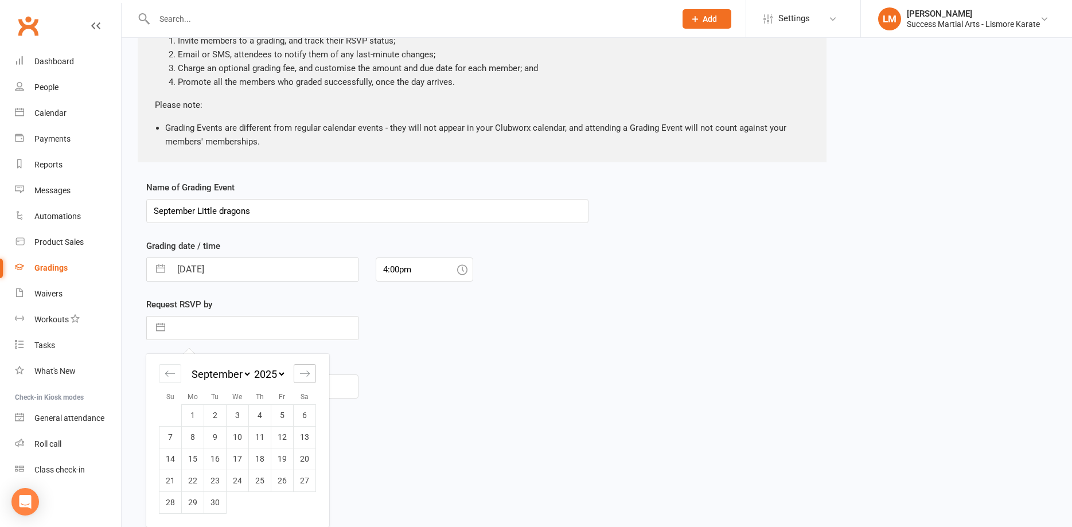
scroll to position [119, 0]
drag, startPoint x: 469, startPoint y: 387, endPoint x: 389, endPoint y: 336, distance: 93.9
click at [467, 384] on div "Grading Fee $" at bounding box center [367, 385] width 459 height 58
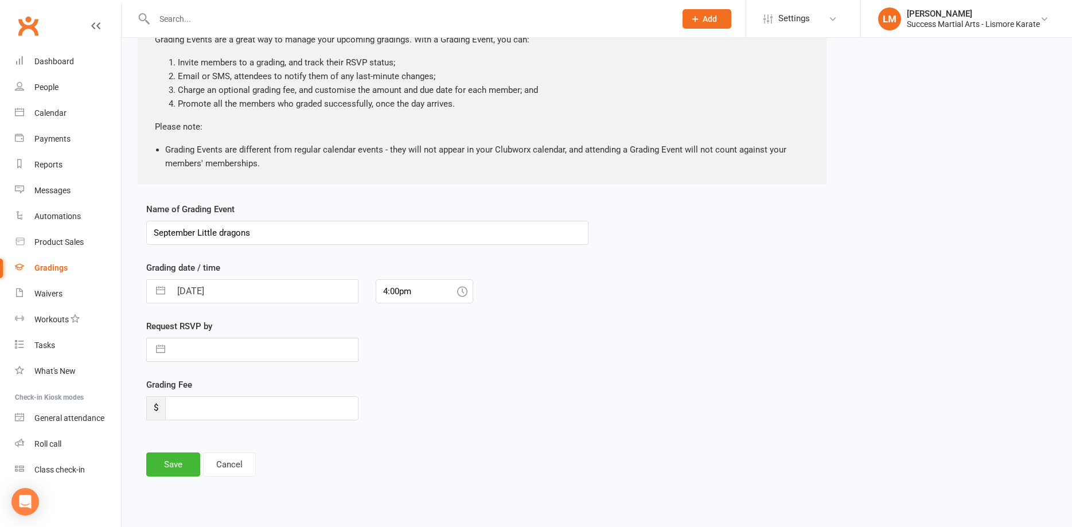
scroll to position [97, 0]
click at [199, 291] on input "[DATE]" at bounding box center [264, 291] width 187 height 23
select select "7"
select select "2025"
select select "8"
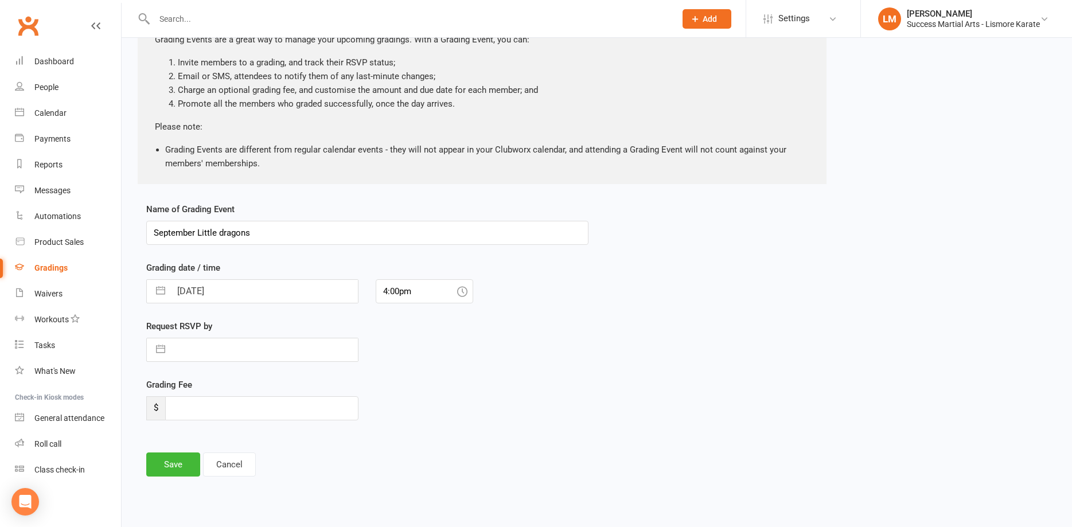
select select "2025"
select select "9"
select select "2025"
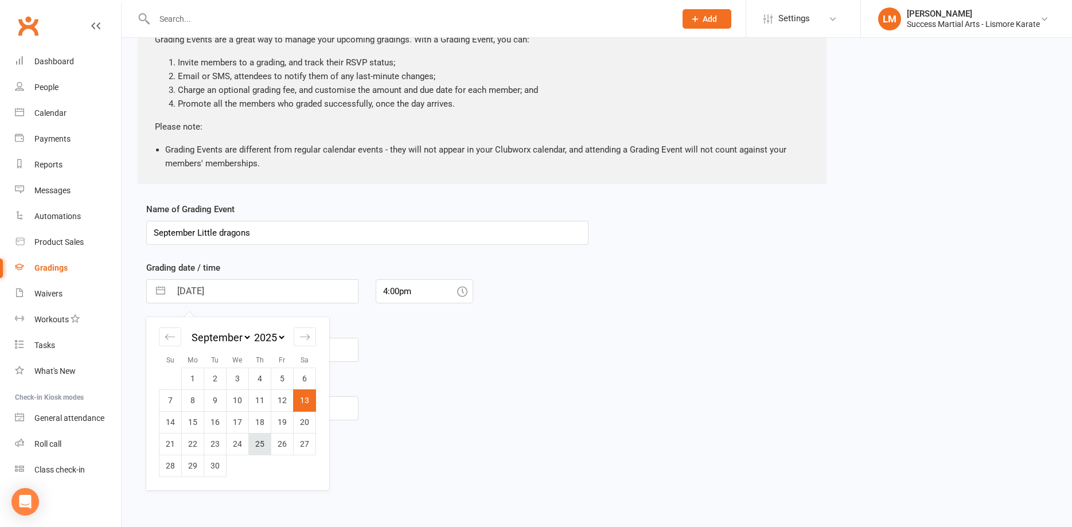
click at [262, 447] on td "25" at bounding box center [260, 444] width 22 height 22
type input "[DATE]"
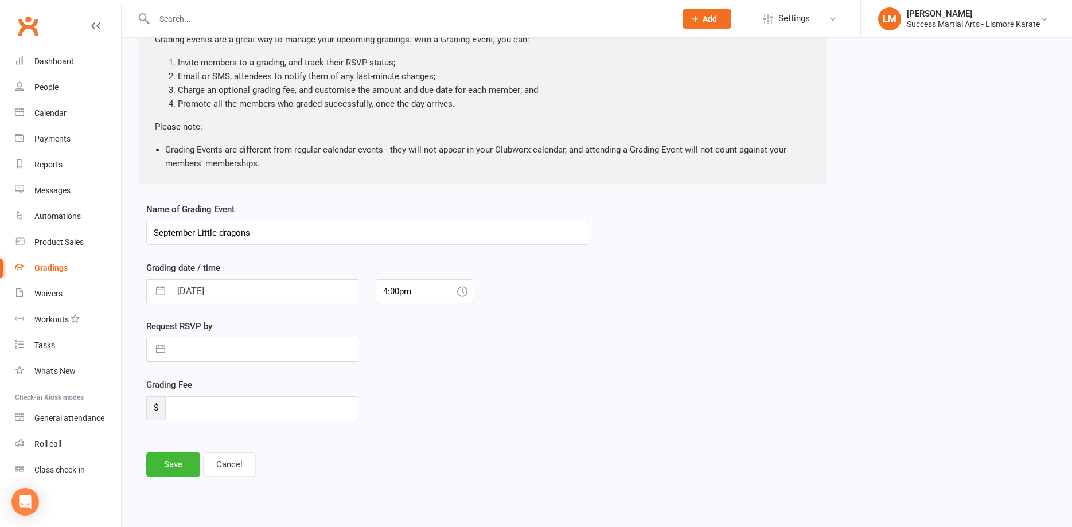
select select "6"
select select "2025"
select select "7"
select select "2025"
select select "8"
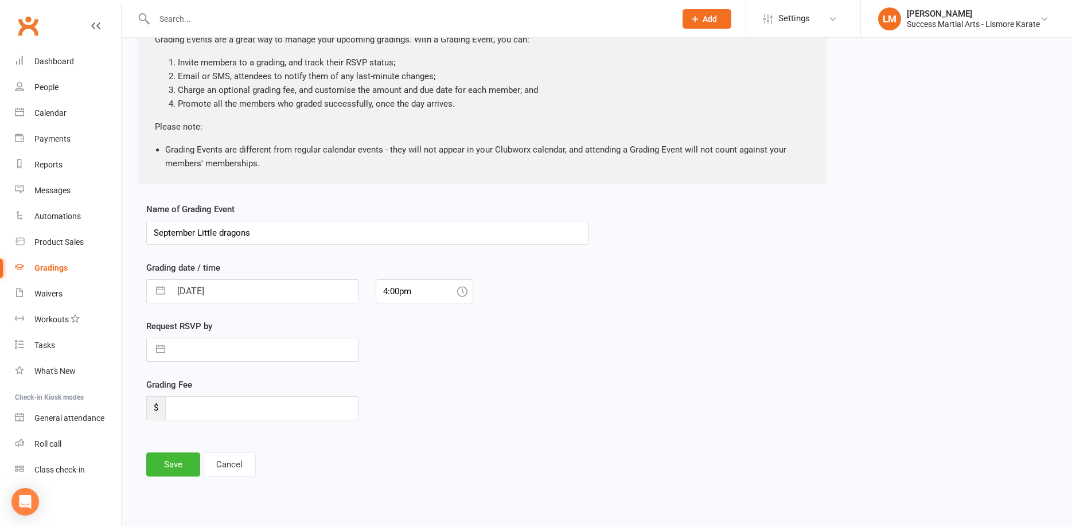
select select "2025"
click at [208, 349] on input "text" at bounding box center [264, 349] width 187 height 23
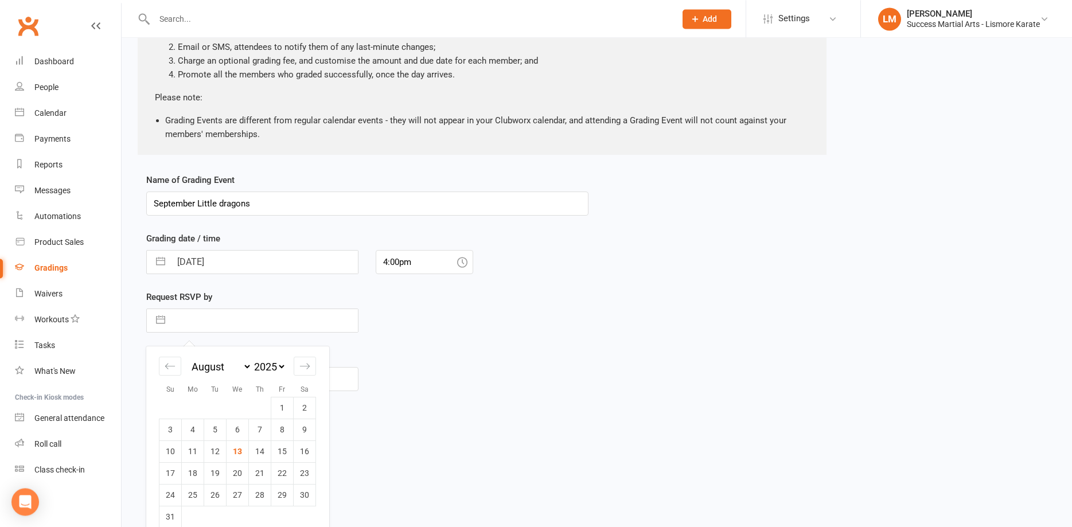
scroll to position [141, 0]
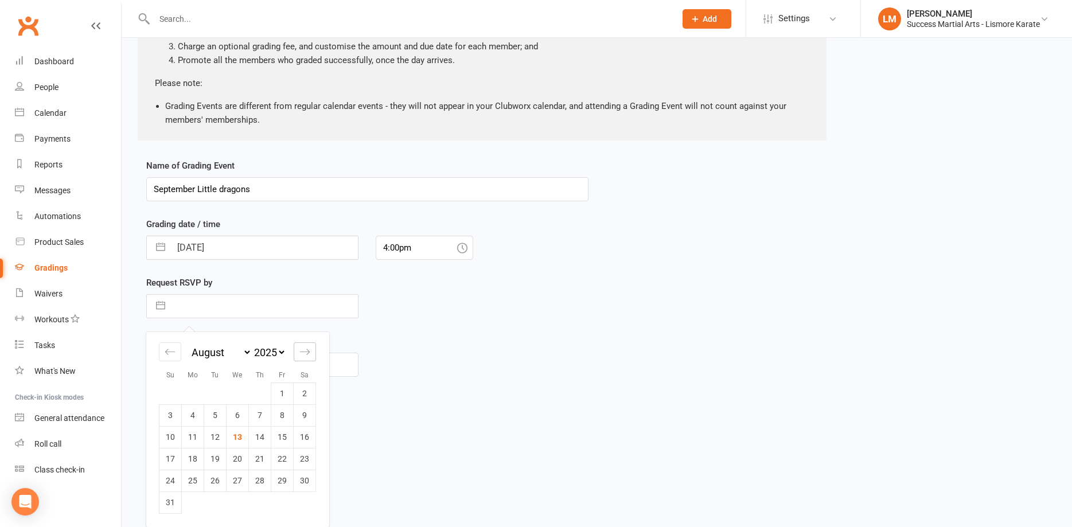
click at [306, 354] on icon "Move forward to switch to the next month." at bounding box center [304, 351] width 11 height 11
select select "9"
select select "2025"
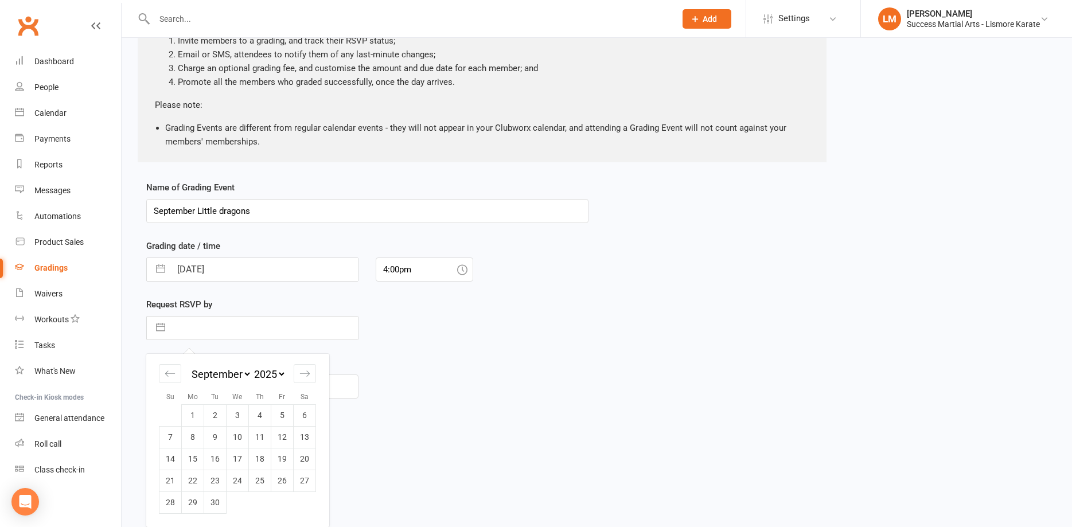
scroll to position [119, 0]
click at [260, 458] on td "18" at bounding box center [260, 459] width 22 height 22
type input "[DATE]"
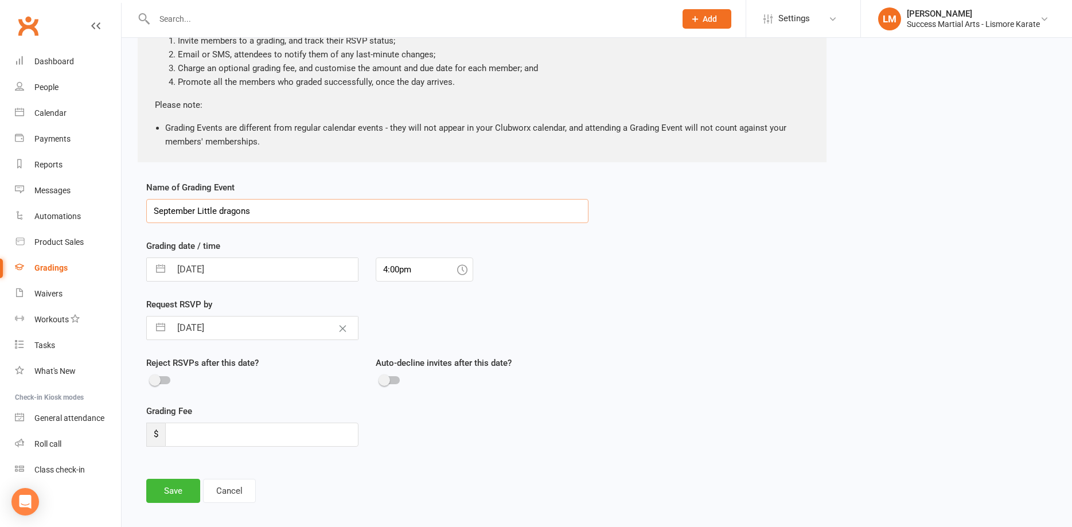
click at [224, 212] on input "September Little dragons" at bounding box center [367, 211] width 442 height 24
click at [295, 212] on input "September Little Dragons" at bounding box center [367, 211] width 442 height 24
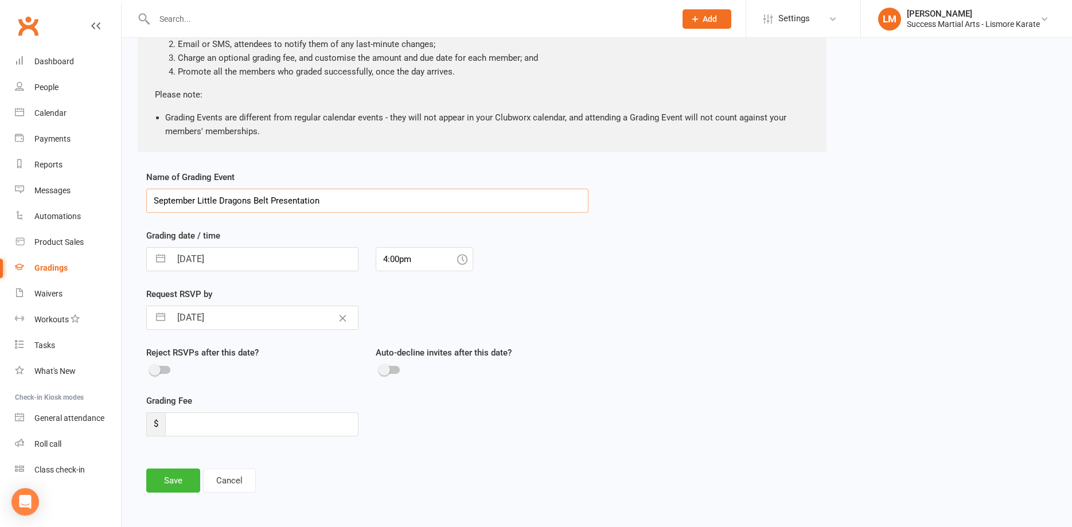
scroll to position [146, 0]
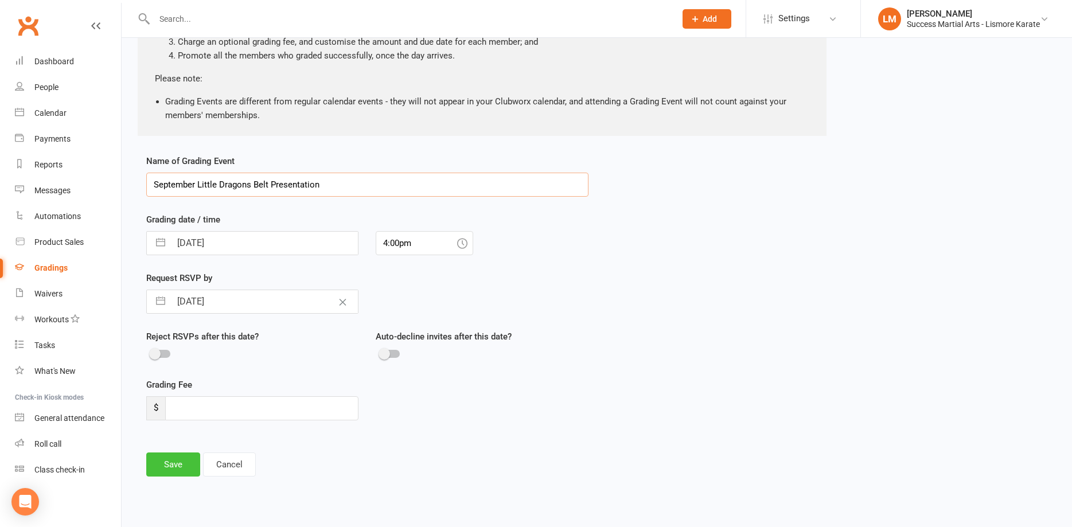
type input "September Little Dragons Belt Presentation"
click at [169, 465] on button "Save" at bounding box center [173, 465] width 54 height 24
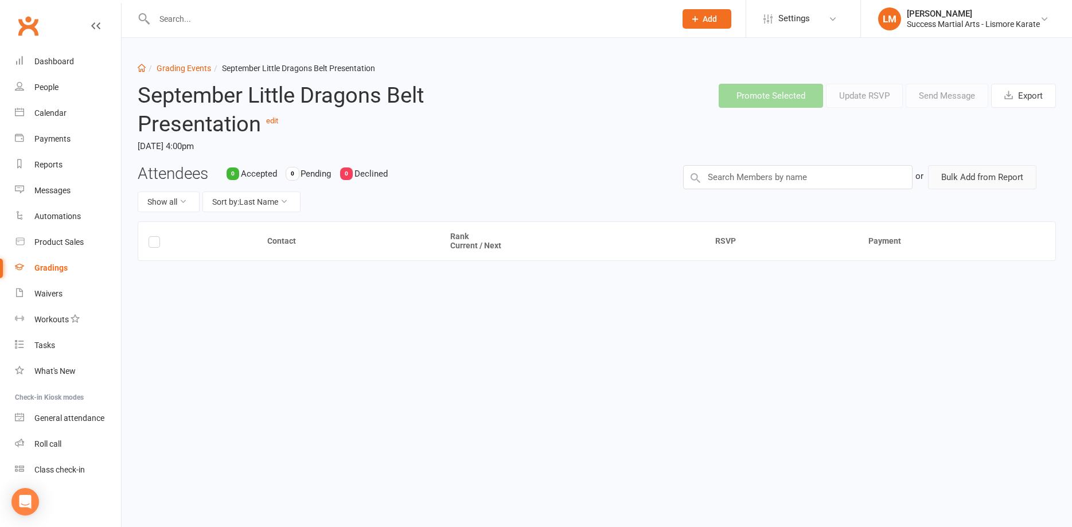
click at [984, 181] on button "Bulk Add from Report" at bounding box center [982, 177] width 108 height 24
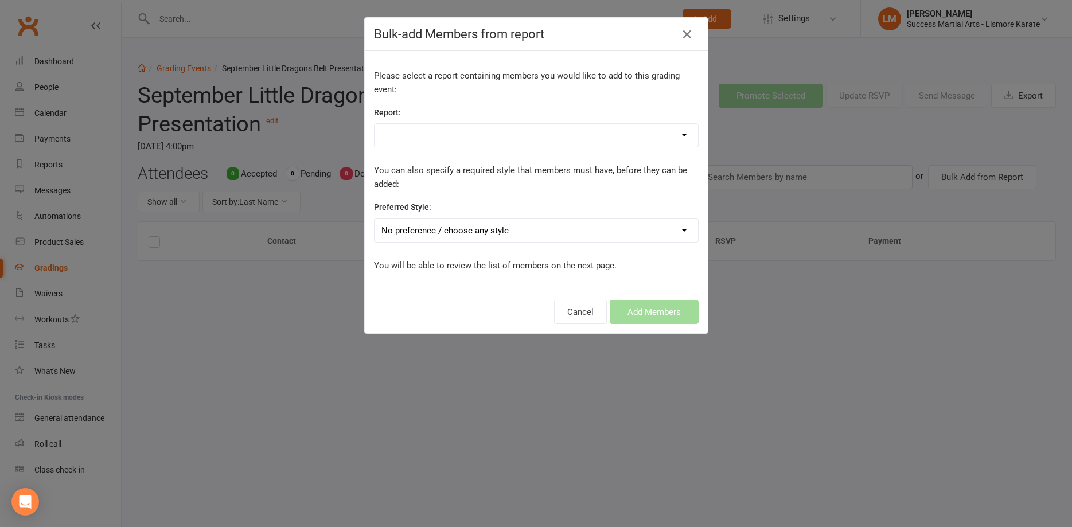
click at [375, 124] on select "active grades Active Trials basic students Birthdays CWX Go Live Dragons Duplic…" at bounding box center [536, 135] width 323 height 23
select select "180566"
click option "Dragons" at bounding box center [0, 0] width 0 height 0
click at [310, 313] on div "Bulk-add Members from report Please select a report containing members you woul…" at bounding box center [536, 263] width 1072 height 527
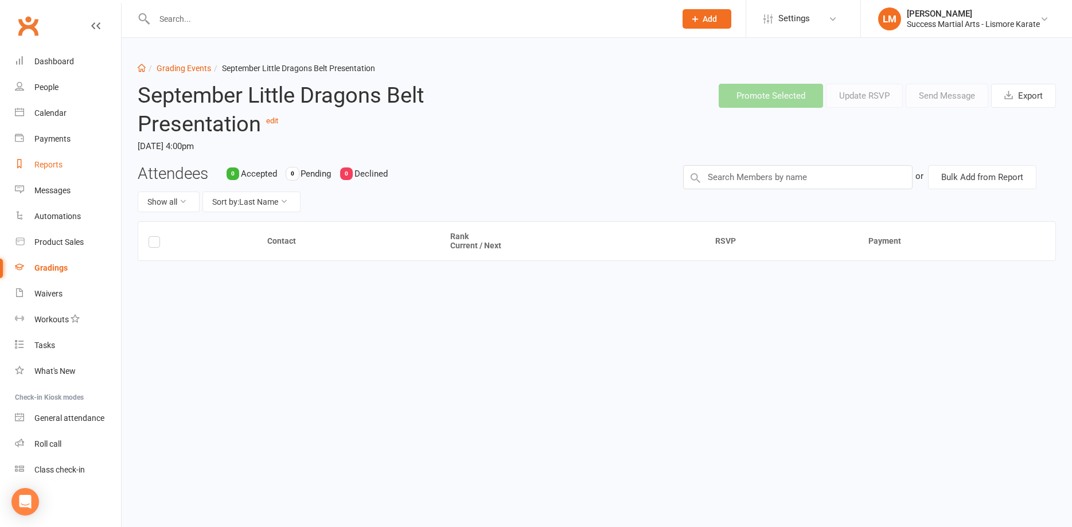
click at [42, 163] on div "Reports" at bounding box center [48, 164] width 28 height 9
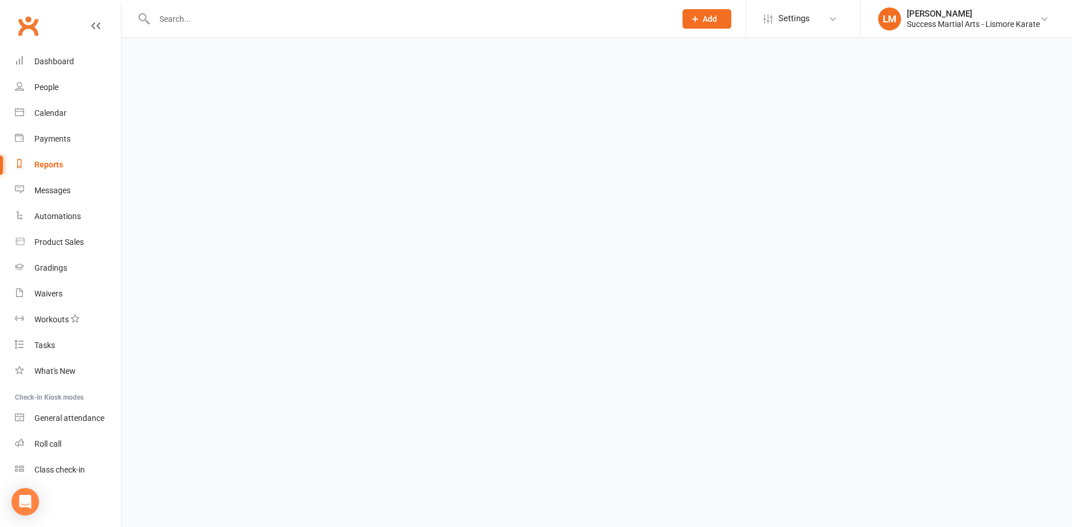
select select "100"
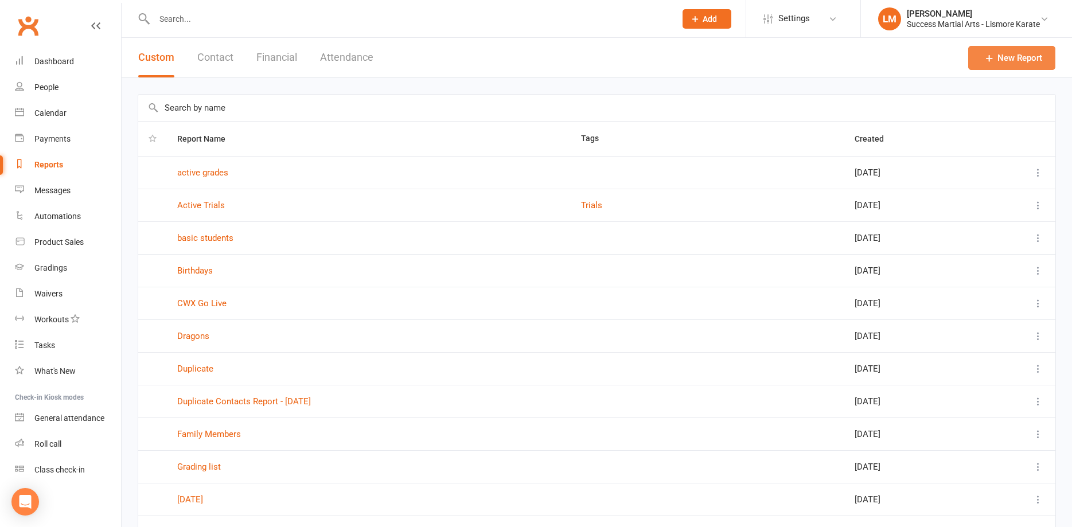
click at [1014, 58] on link "New Report" at bounding box center [1011, 58] width 87 height 24
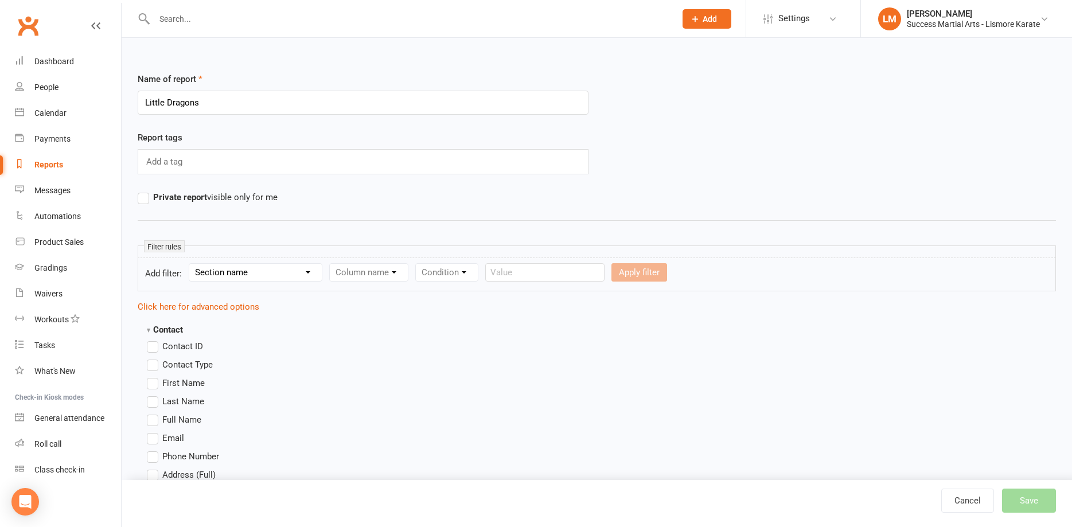
type input "Little Dragons"
click at [189, 264] on select "Section name Contact Attendance Aggregate Payment Booking Waitlist Attendees Ca…" at bounding box center [255, 272] width 132 height 17
select select "0"
click option "Contact" at bounding box center [0, 0] width 0 height 0
click at [330, 264] on select "Column name Contact Type First Name Last Name Full Name Email Phone Number Addr…" at bounding box center [466, 272] width 272 height 17
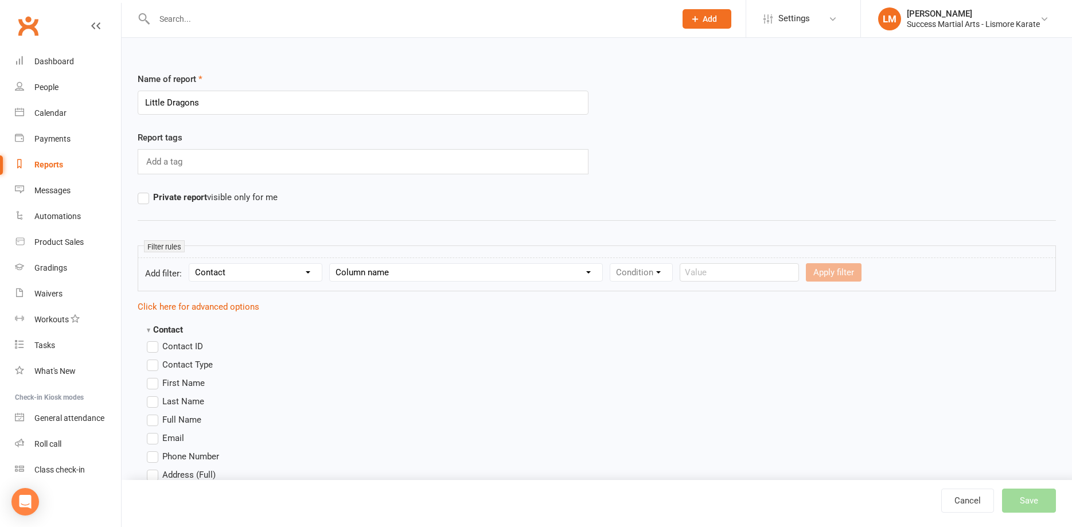
select select "3"
click option "Full Name" at bounding box center [0, 0] width 0 height 0
click at [610, 264] on select "Condition Equals Does not equal Contains Does not contain Is blank or does not …" at bounding box center [676, 272] width 132 height 17
click option "Equals" at bounding box center [0, 0] width 0 height 0
click at [777, 270] on input "text" at bounding box center [809, 272] width 119 height 18
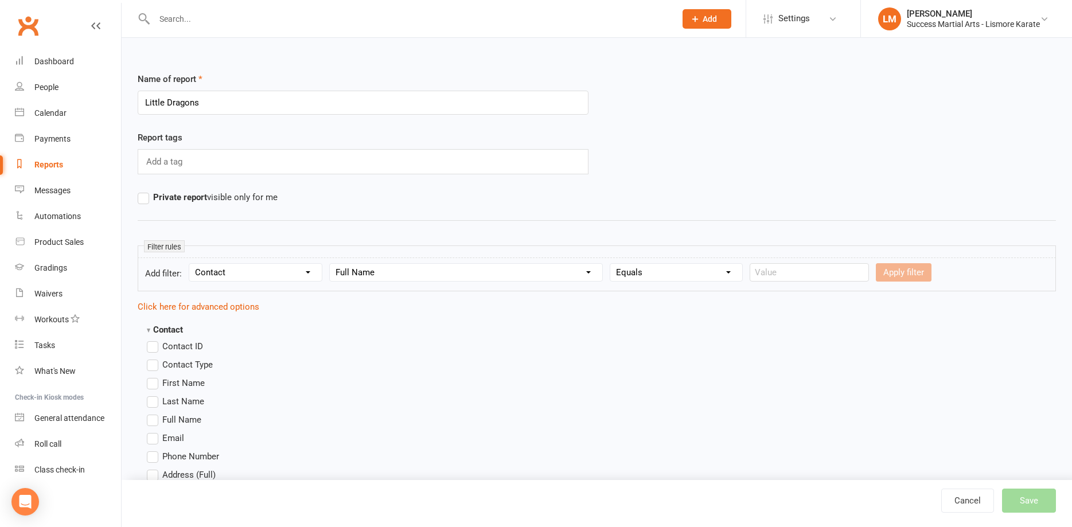
click at [610, 264] on select "Condition Equals Does not equal Contains Does not contain Is blank or does not …" at bounding box center [676, 272] width 132 height 17
select select "6"
click option "Is not blank" at bounding box center [0, 0] width 0 height 0
click at [189, 264] on select "Section name Contact Attendance Aggregate Payment Booking Waitlist Attendees Ca…" at bounding box center [255, 272] width 132 height 17
click option "Contact" at bounding box center [0, 0] width 0 height 0
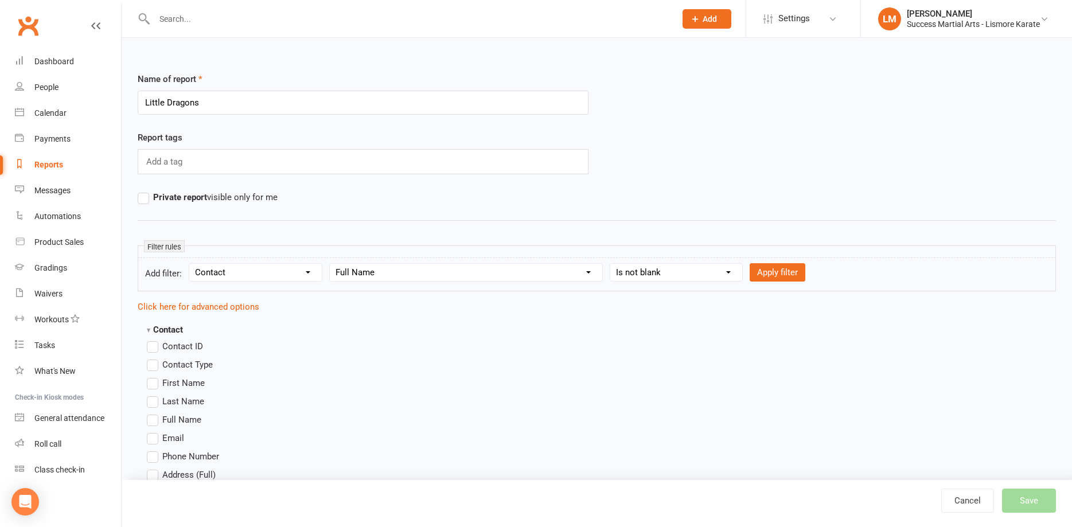
click at [330, 264] on select "Column name Contact Type First Name Last Name Full Name Email Phone Number Addr…" at bounding box center [466, 272] width 272 height 17
select select "17"
click option "Status" at bounding box center [0, 0] width 0 height 0
click at [610, 264] on select "Condition Equals Does not equal Contains Does not contain Is blank or does not …" at bounding box center [676, 272] width 132 height 17
select select "0"
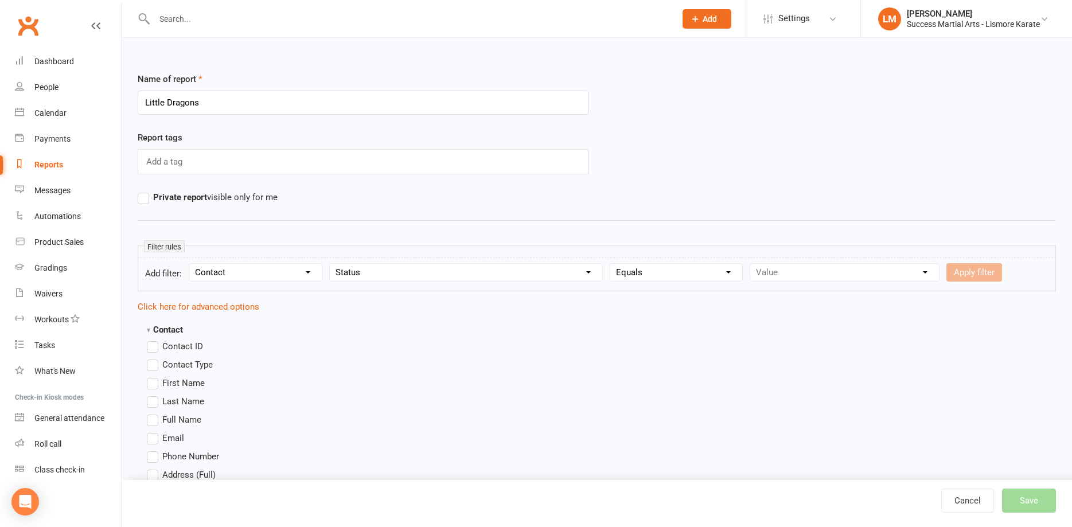
click option "Equals" at bounding box center [0, 0] width 0 height 0
click at [750, 264] on select "Value Prospect: Initial Contact Prospect: Follow-up Call Prospect: Follow-up Em…" at bounding box center [844, 272] width 189 height 17
select select "21"
click option "Member: Active" at bounding box center [0, 0] width 0 height 0
click at [969, 270] on button "Apply filter" at bounding box center [974, 272] width 56 height 18
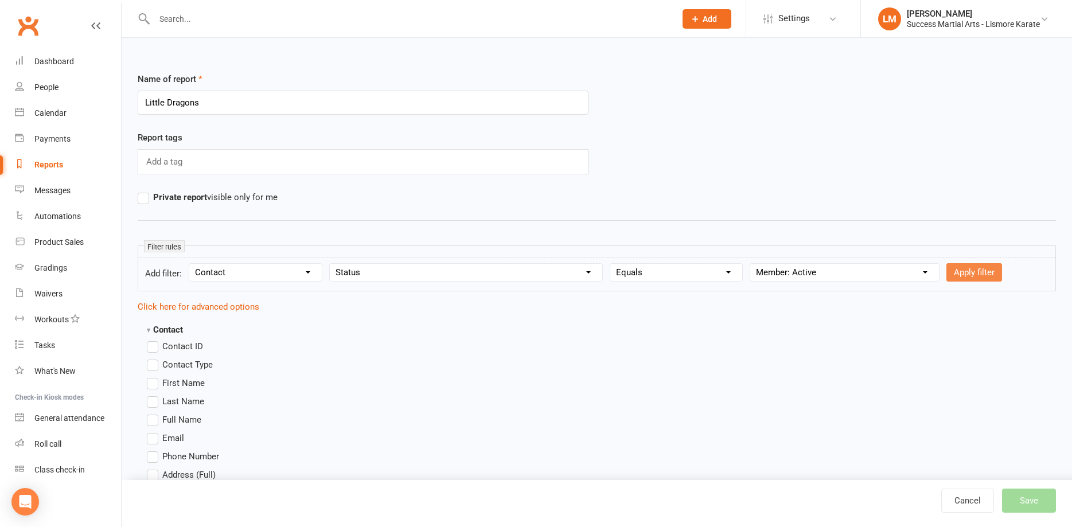
select select
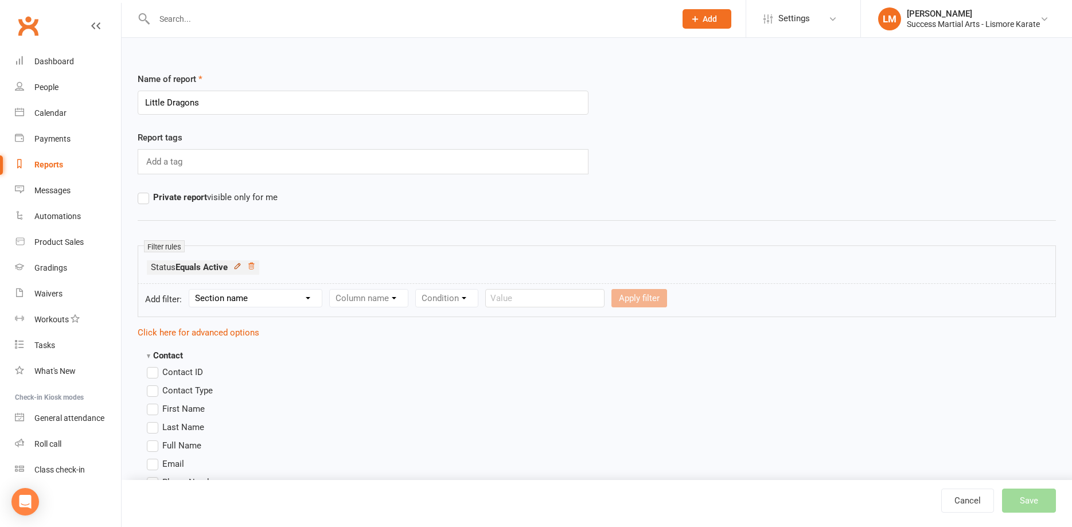
click at [239, 267] on icon at bounding box center [237, 266] width 8 height 8
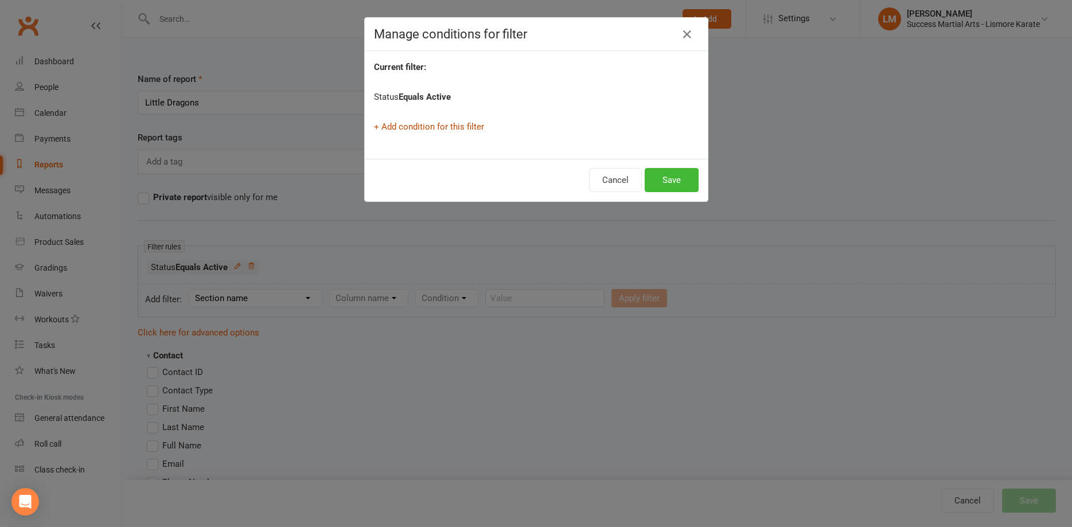
click at [421, 126] on link "+ Add condition for this filter" at bounding box center [429, 127] width 110 height 10
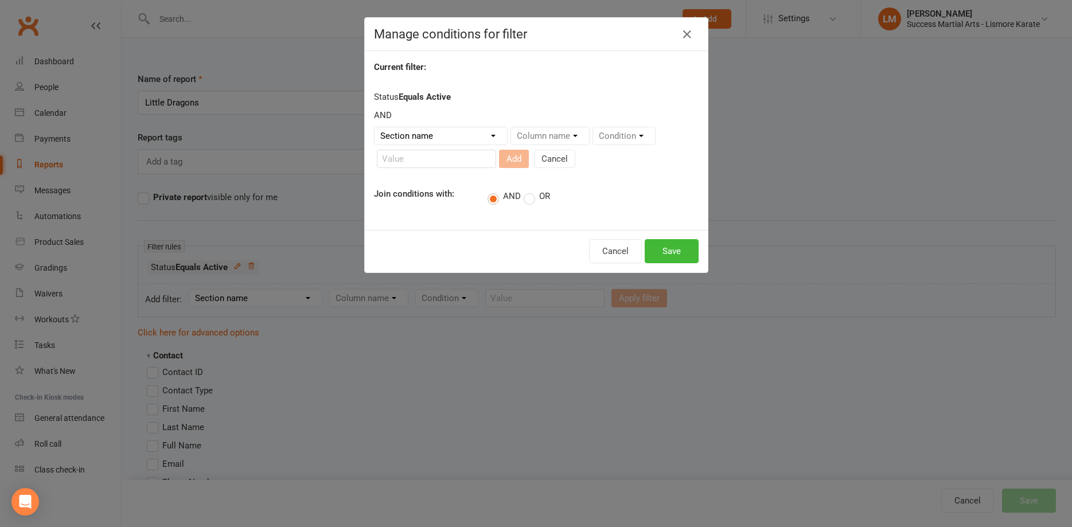
click at [375, 127] on select "Section name Contact Attendance Aggregate Payment Booking Waitlist Attendees Ca…" at bounding box center [441, 135] width 132 height 17
select select "0"
click option "Contact" at bounding box center [0, 0] width 0 height 0
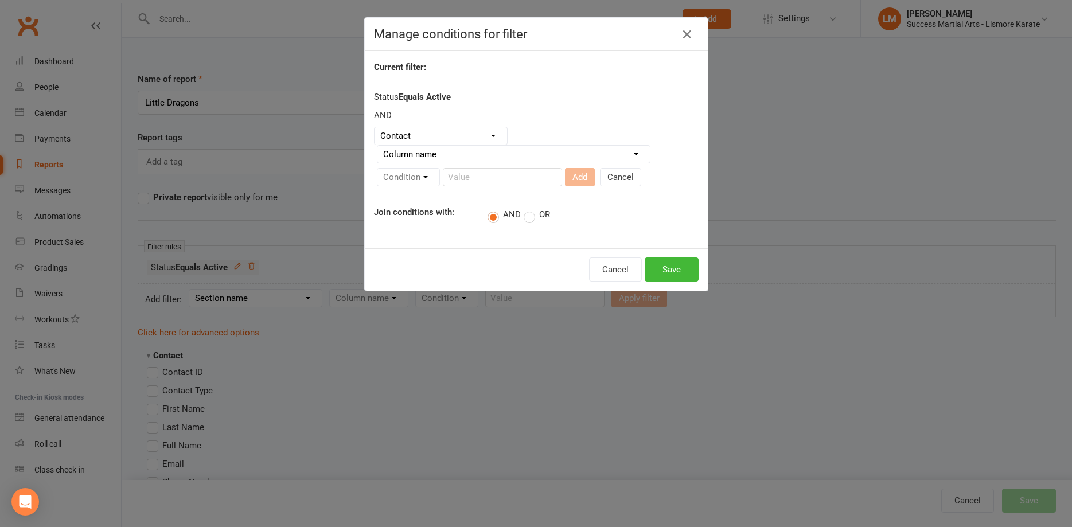
click at [377, 146] on select "Column name Contact Type First Name Last Name Full Name Email Phone Number Addr…" at bounding box center [513, 154] width 272 height 17
click at [330, 444] on div "Manage conditions for filter Current filter: Status Equals Active AND Section n…" at bounding box center [536, 263] width 1072 height 527
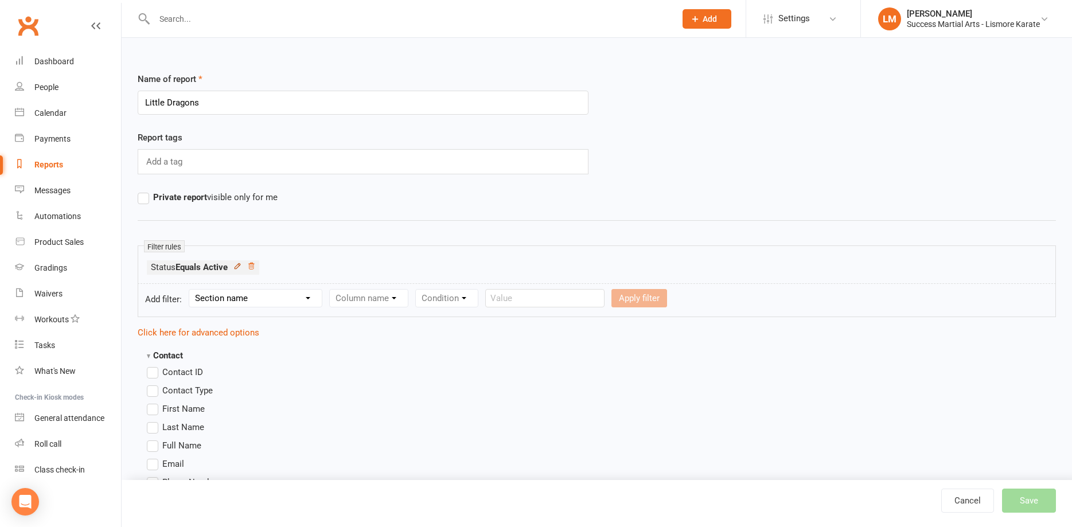
click at [240, 266] on icon at bounding box center [237, 266] width 8 height 8
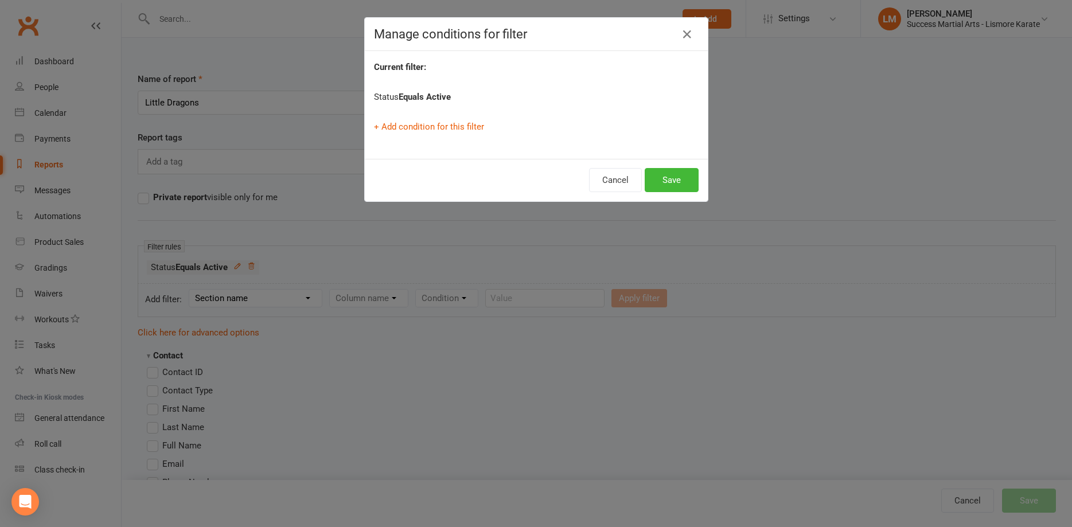
click at [423, 121] on div "+ Add condition for this filter" at bounding box center [536, 127] width 325 height 14
click at [441, 124] on link "+ Add condition for this filter" at bounding box center [429, 127] width 110 height 10
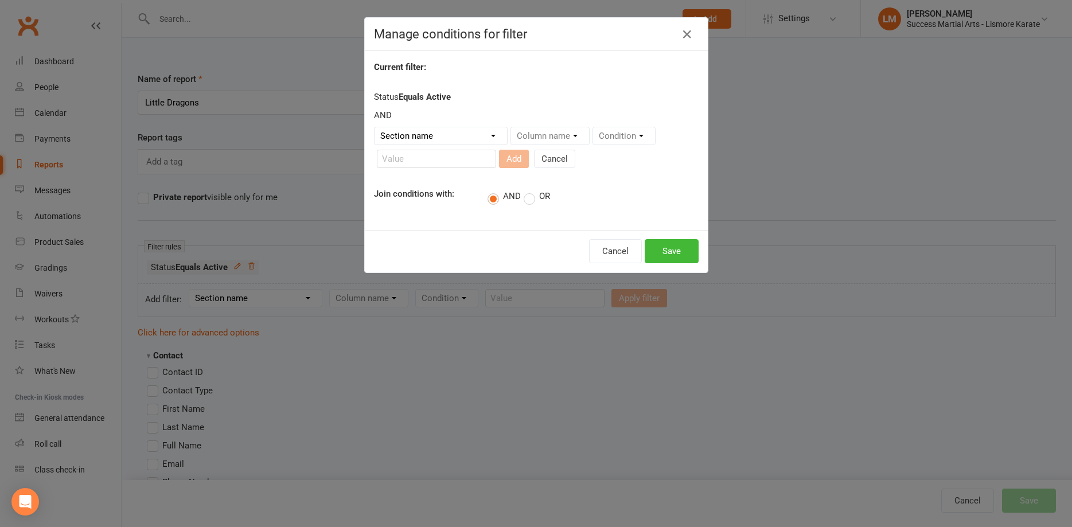
click at [375, 127] on select "Section name Contact Attendance Aggregate Payment Booking Waitlist Attendees Ca…" at bounding box center [441, 135] width 132 height 17
select select "13"
click option "Styles And Ranks" at bounding box center [0, 0] width 0 height 0
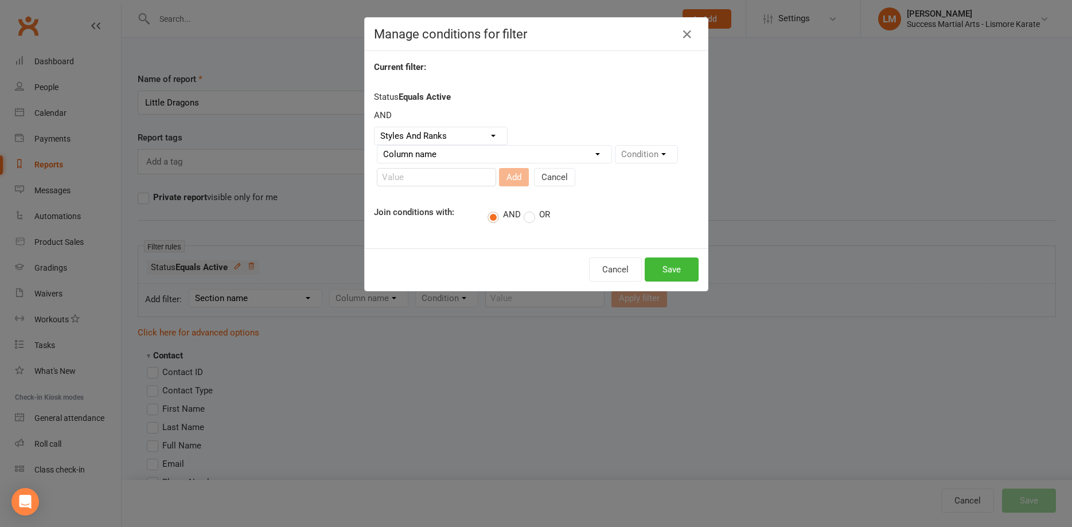
click at [377, 146] on select "Column name Style Current Rank Current Rank Position Next Rank Belt Size Active…" at bounding box center [494, 154] width 234 height 17
select select "0"
click option "Style" at bounding box center [0, 0] width 0 height 0
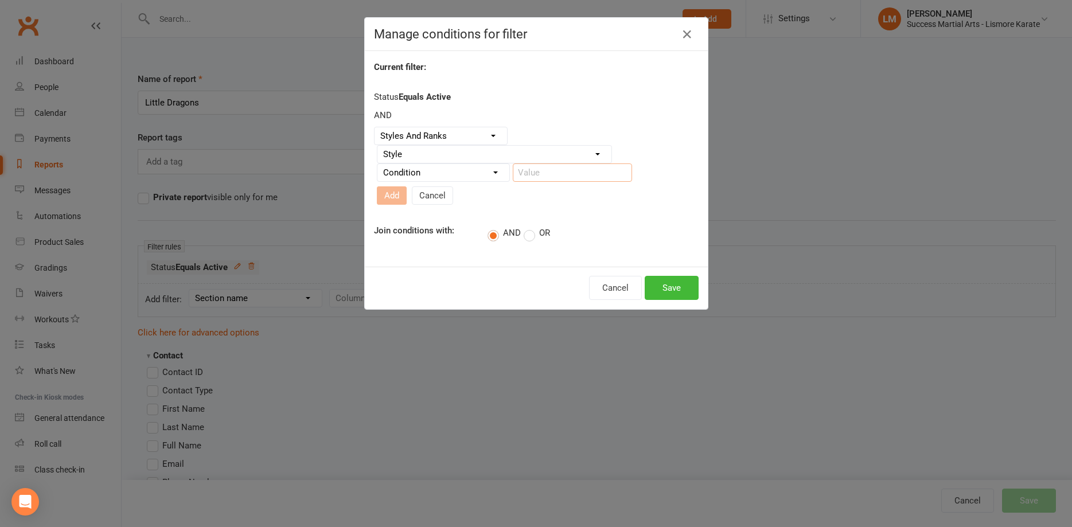
click at [528, 169] on input "text" at bounding box center [572, 172] width 119 height 18
click at [377, 164] on select "Condition Equals Does not equal Contains Does not contain Is blank or does not …" at bounding box center [443, 172] width 132 height 17
select select "0"
click option "Equals" at bounding box center [0, 0] width 0 height 0
click at [549, 168] on input "text" at bounding box center [572, 172] width 119 height 18
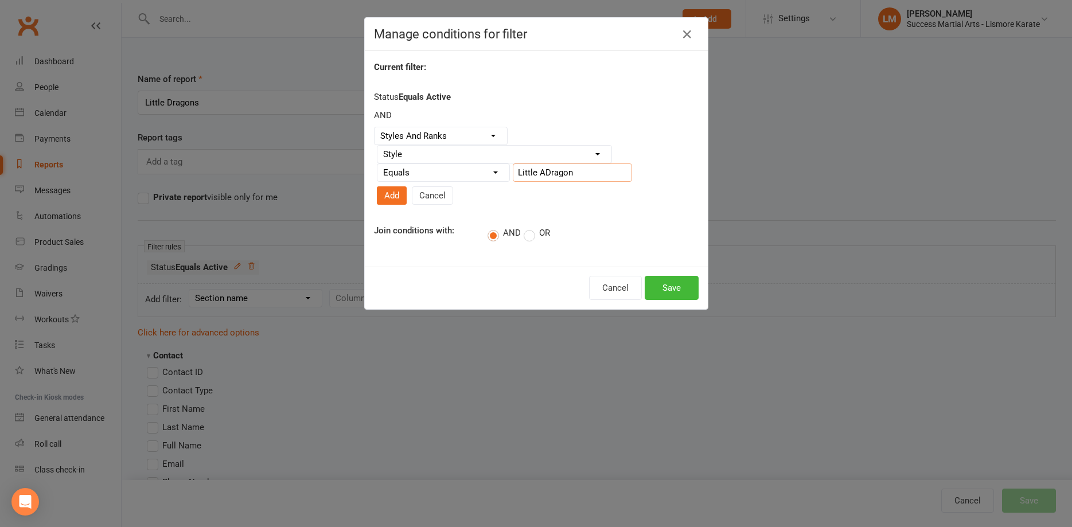
click at [543, 173] on input "Little ADragon" at bounding box center [572, 172] width 119 height 18
type input "Little dragon"
click at [390, 197] on button "Add" at bounding box center [392, 195] width 30 height 18
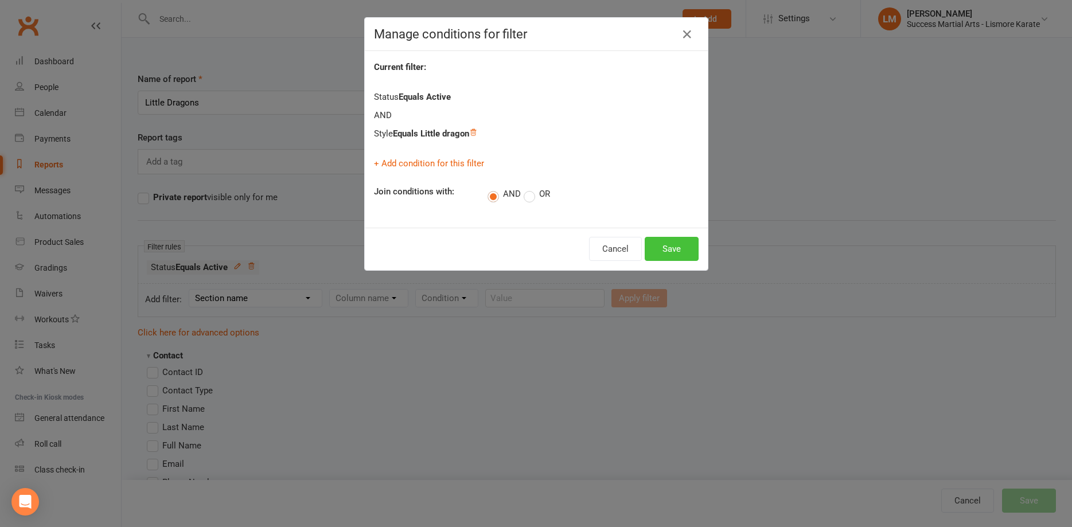
click at [666, 248] on button "Save" at bounding box center [672, 249] width 54 height 24
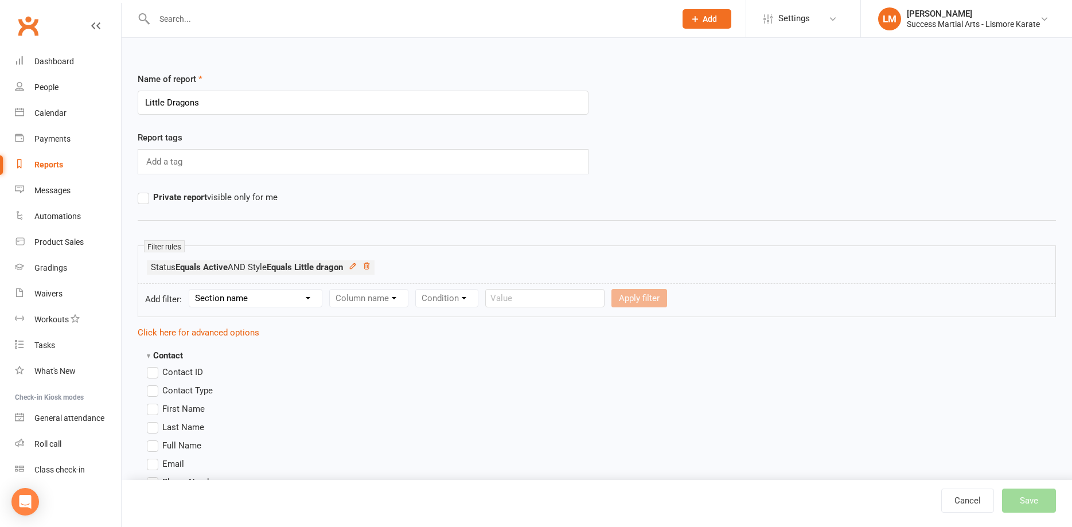
click at [153, 446] on label "Full Name" at bounding box center [174, 446] width 54 height 14
click at [153, 439] on input "Full Name" at bounding box center [150, 439] width 7 height 0
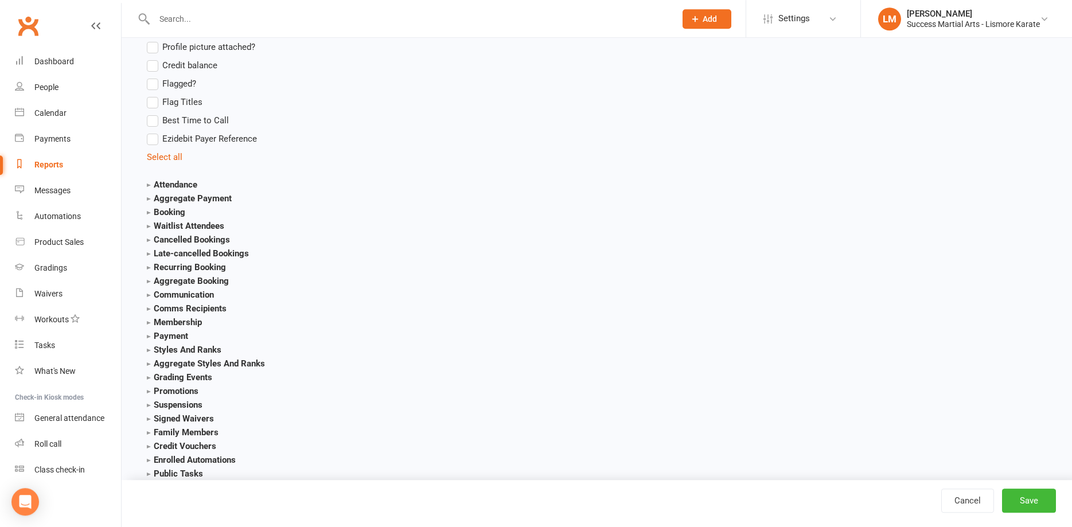
scroll to position [1170, 0]
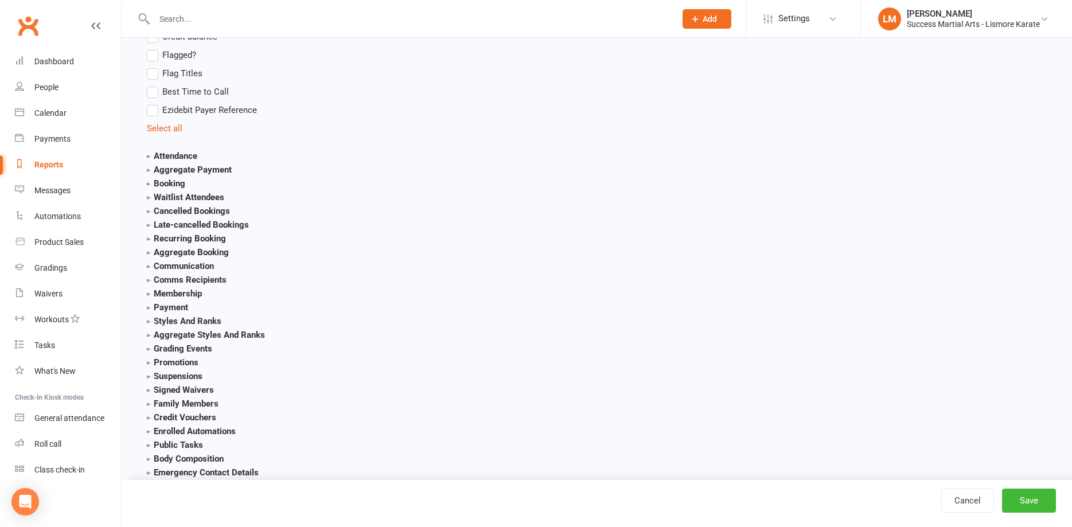
click at [171, 320] on strong "Styles And Ranks" at bounding box center [184, 321] width 75 height 10
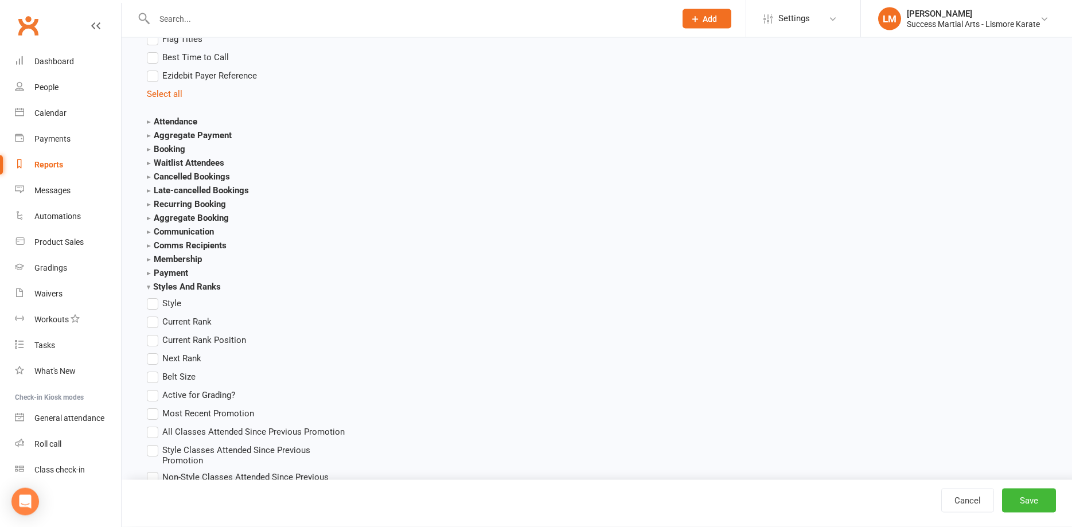
scroll to position [1228, 0]
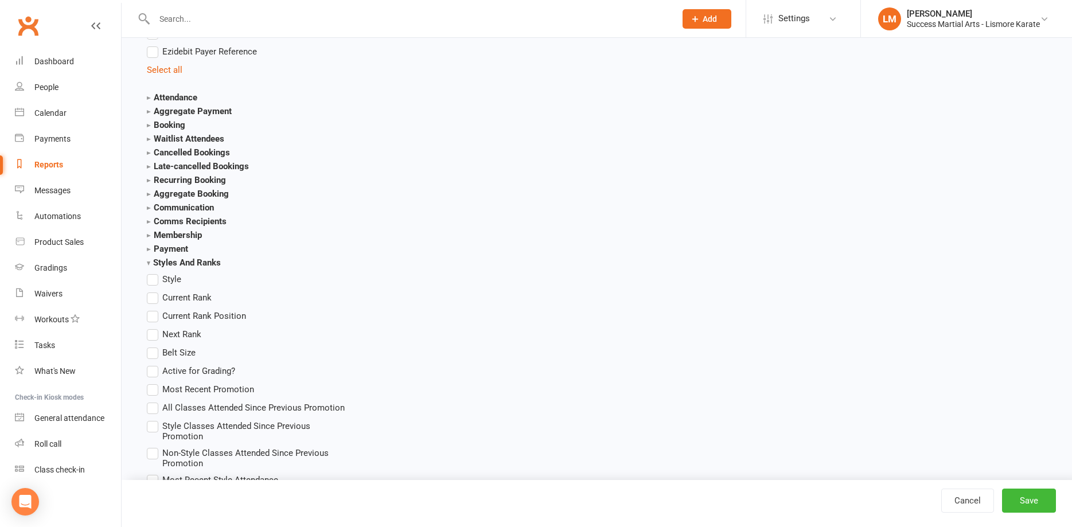
click at [151, 301] on label "Current Rank" at bounding box center [179, 298] width 65 height 14
click at [151, 291] on input "Current Rank" at bounding box center [150, 291] width 7 height 0
click at [154, 356] on label "Belt Size" at bounding box center [171, 353] width 49 height 14
click at [154, 346] on input "Belt Size" at bounding box center [150, 346] width 7 height 0
click at [1027, 498] on button "Save" at bounding box center [1029, 501] width 54 height 24
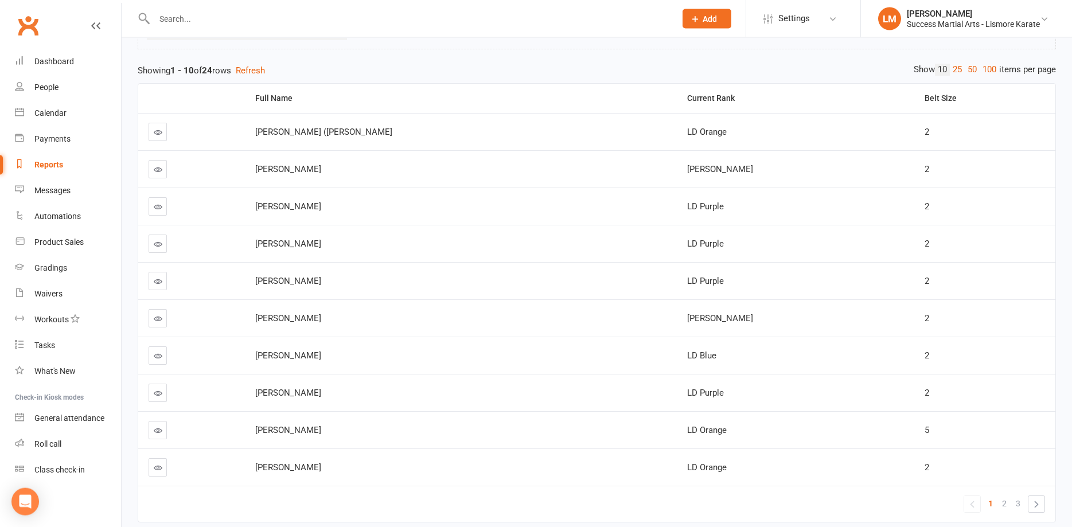
scroll to position [117, 0]
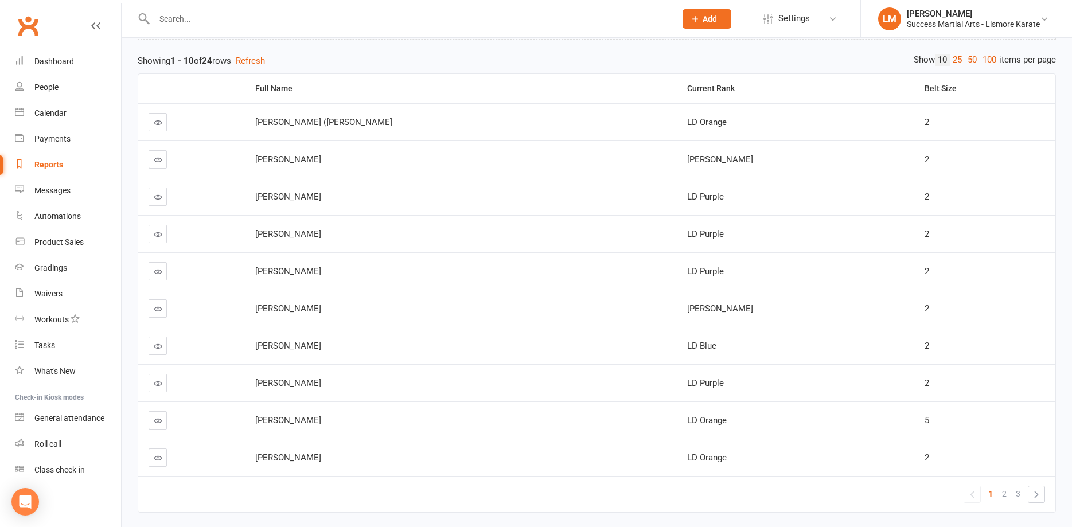
click at [154, 124] on icon at bounding box center [158, 122] width 9 height 9
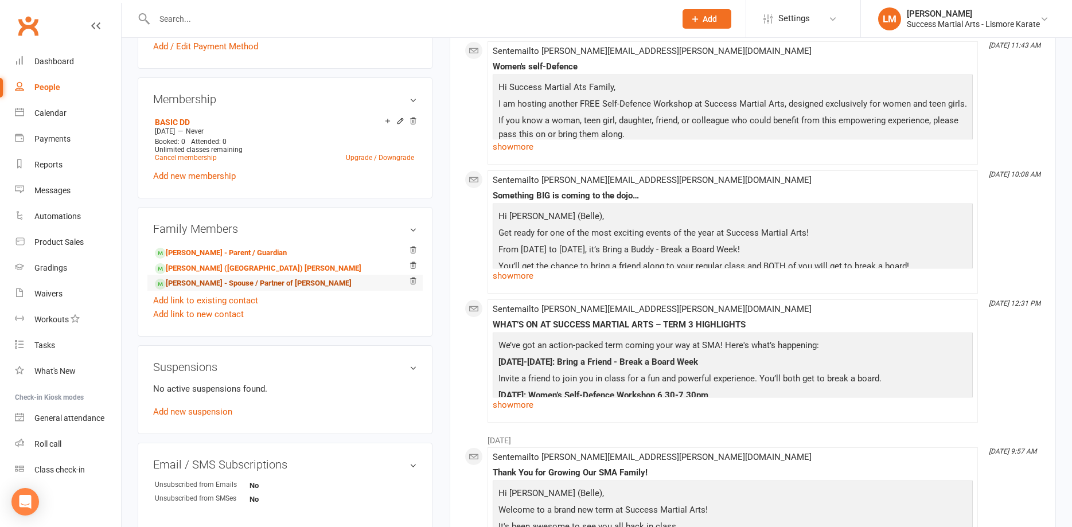
scroll to position [643, 0]
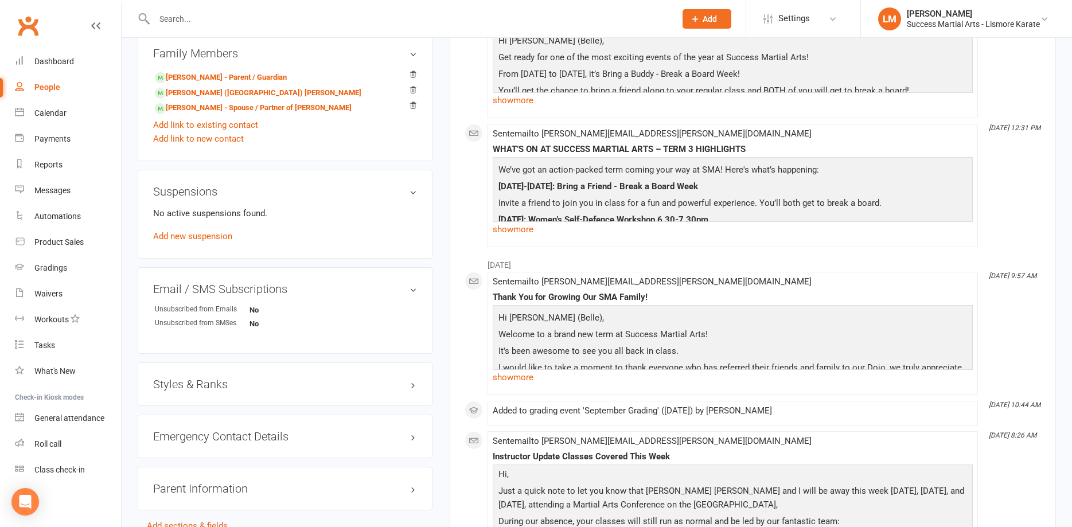
click at [280, 364] on div "Styles & Ranks" at bounding box center [285, 384] width 295 height 44
click at [411, 378] on h3 "Styles & Ranks" at bounding box center [285, 384] width 264 height 13
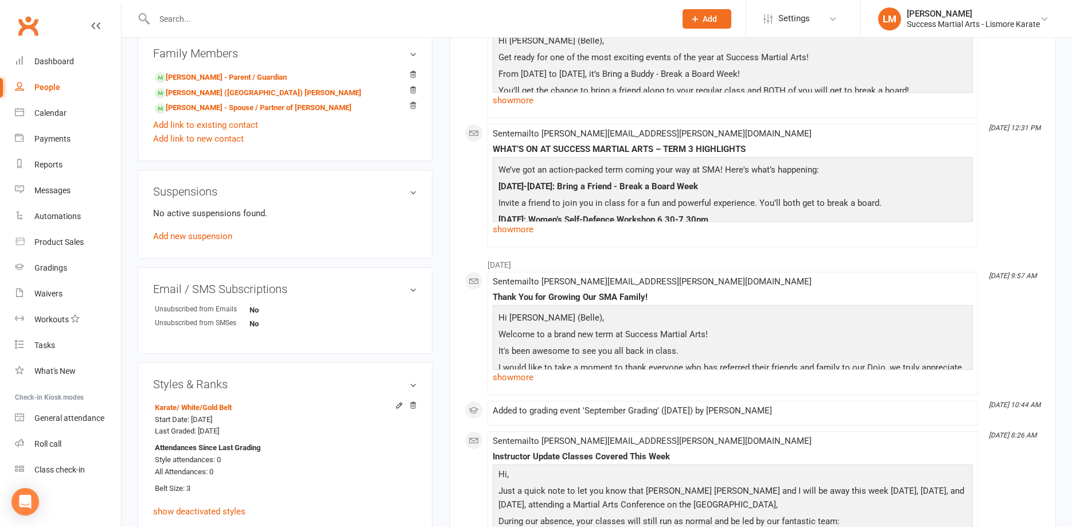
scroll to position [760, 0]
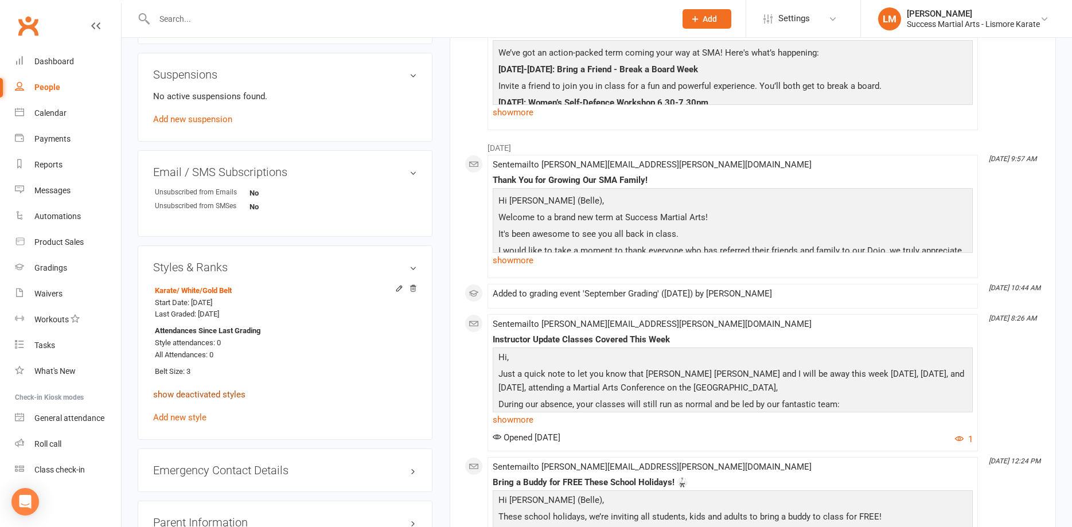
click at [192, 389] on link "show deactivated styles" at bounding box center [199, 394] width 92 height 10
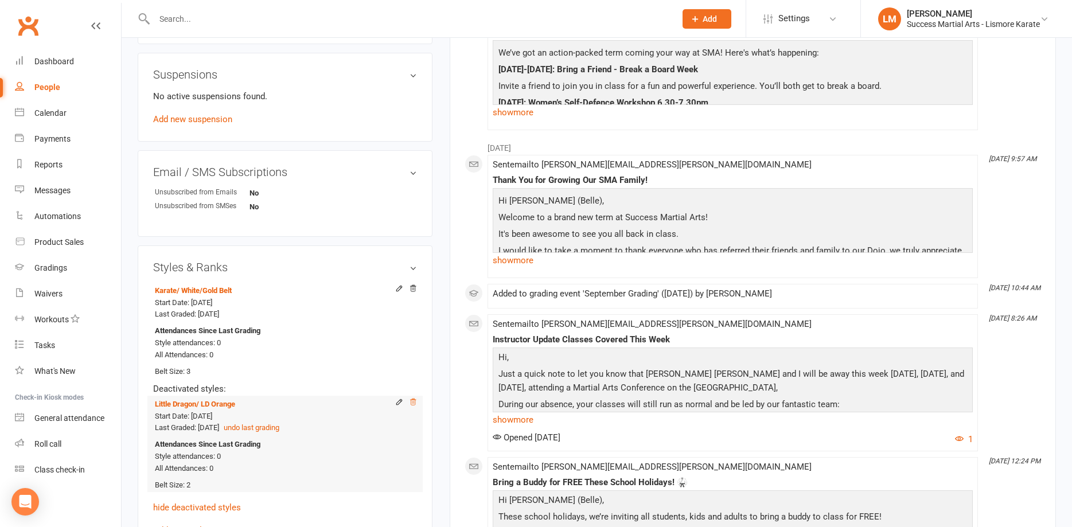
click at [412, 398] on icon at bounding box center [413, 402] width 8 height 8
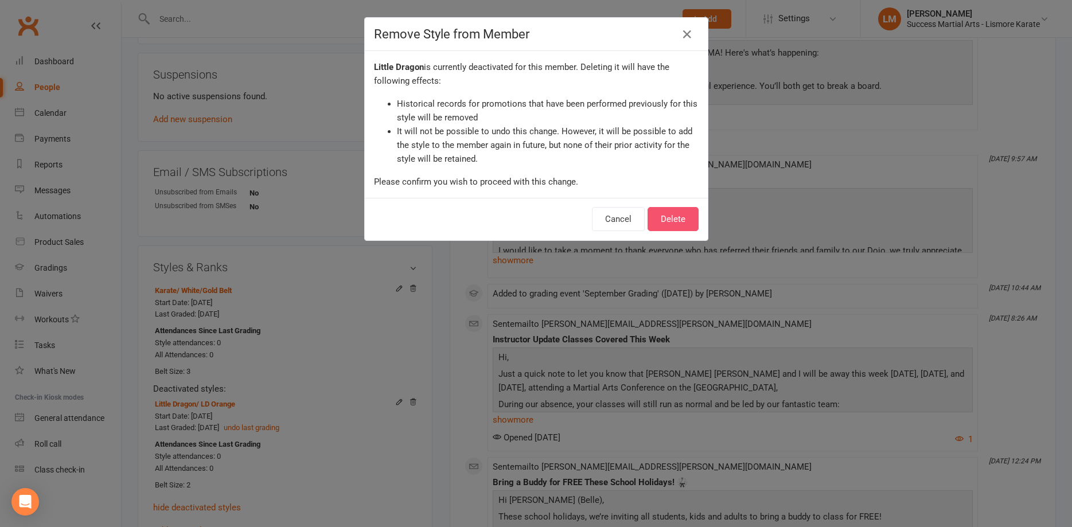
click at [683, 223] on button "Delete" at bounding box center [672, 219] width 51 height 24
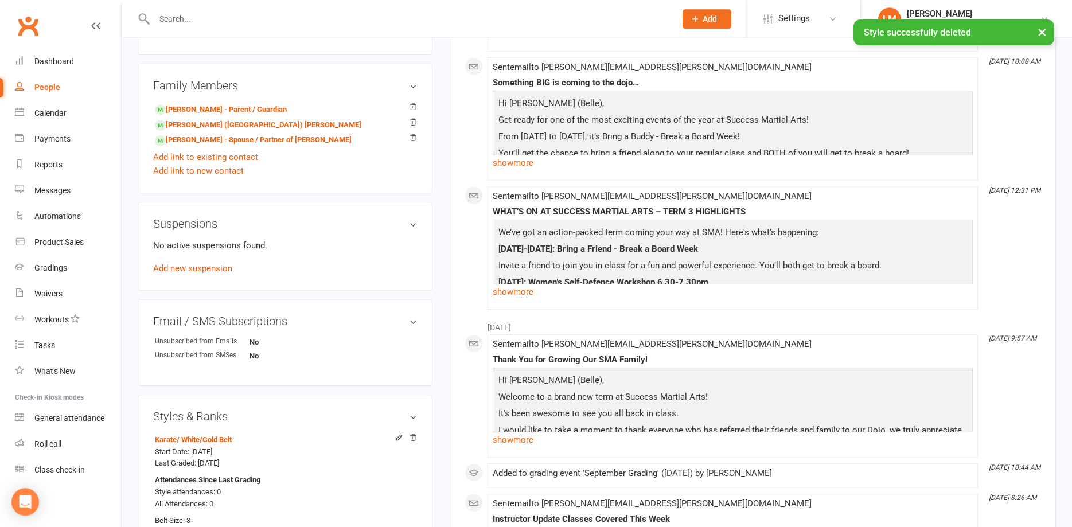
scroll to position [526, 0]
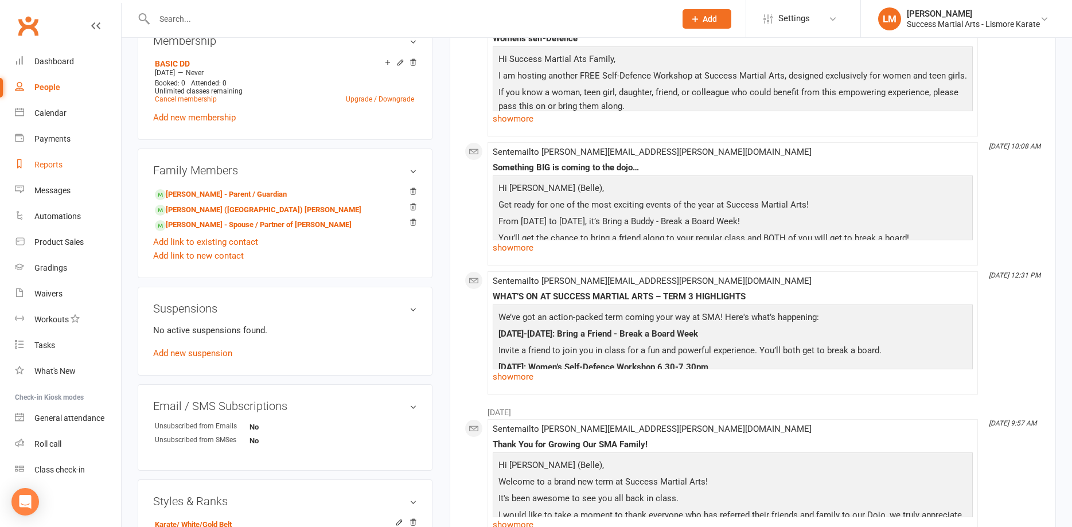
click at [60, 167] on div "Reports" at bounding box center [48, 164] width 28 height 9
select select "100"
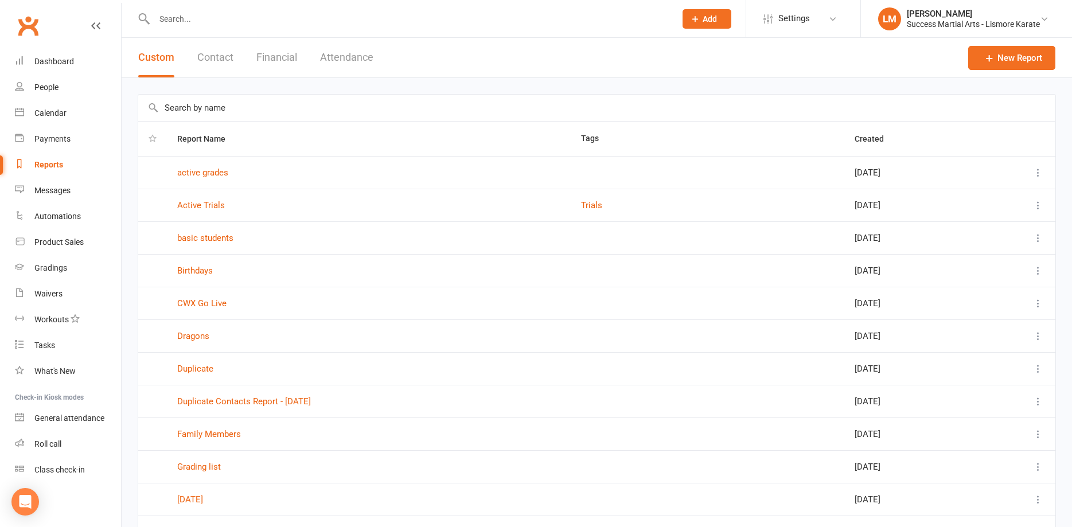
click at [253, 18] on input "text" at bounding box center [409, 19] width 517 height 16
type input "loitt"
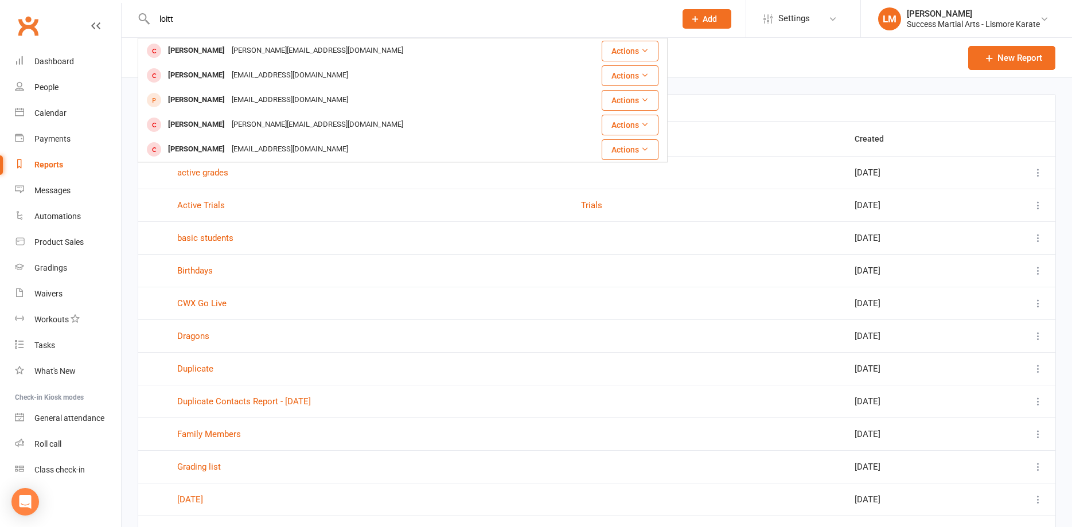
drag, startPoint x: 193, startPoint y: 17, endPoint x: 109, endPoint y: 18, distance: 83.7
click at [151, 18] on input "loitt" at bounding box center [409, 19] width 517 height 16
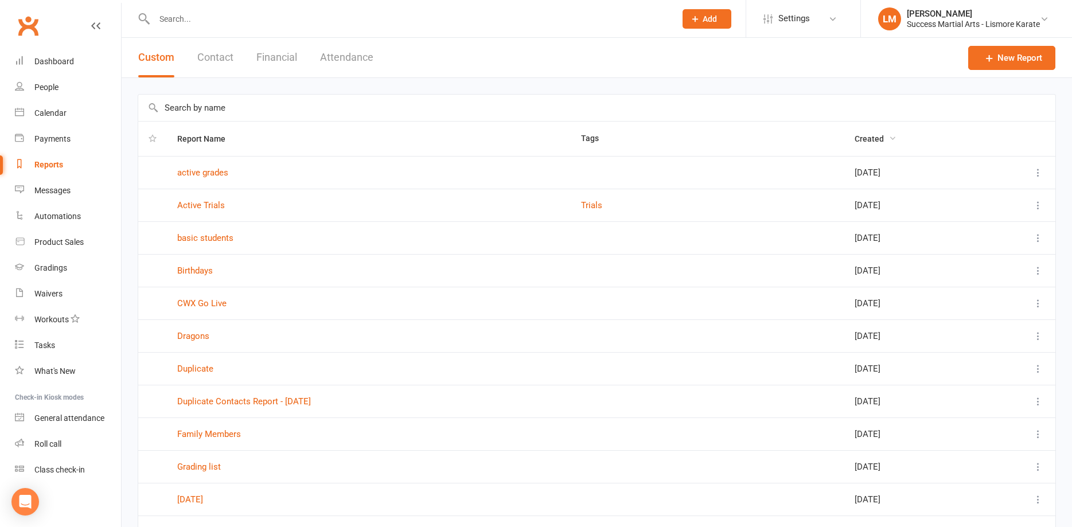
click at [892, 139] on span "Created" at bounding box center [876, 138] width 42 height 9
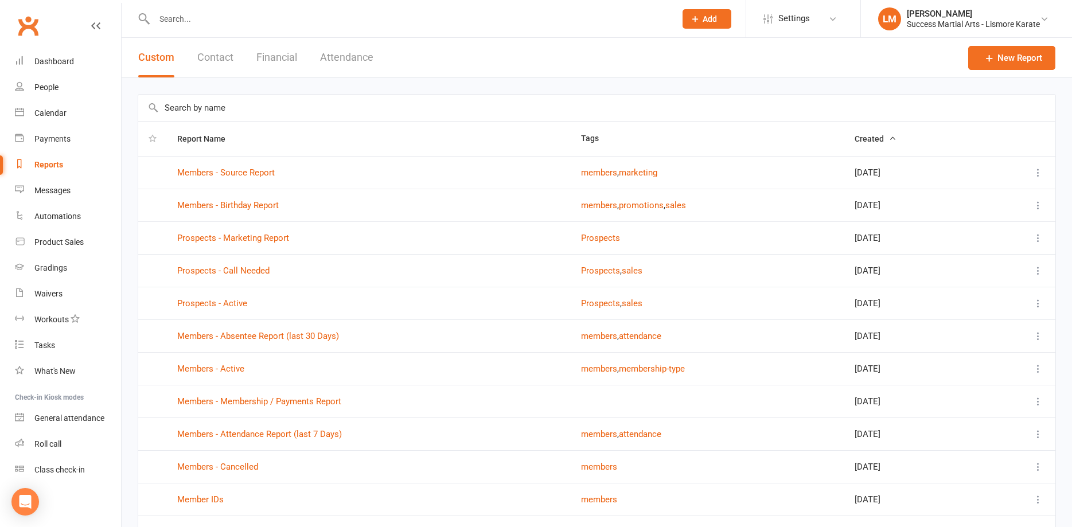
click at [893, 137] on span "Created" at bounding box center [876, 138] width 42 height 9
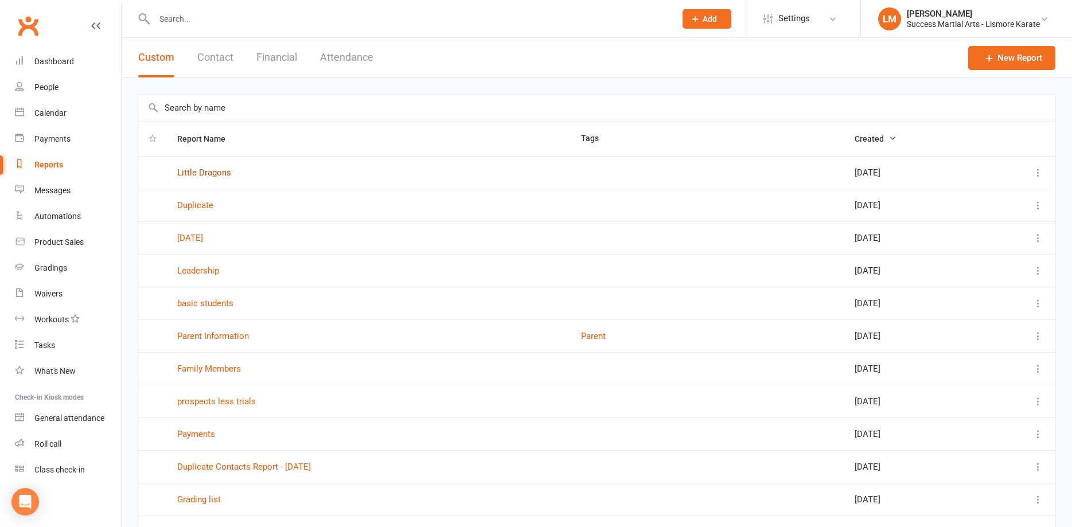
click at [207, 173] on link "Little Dragons" at bounding box center [204, 172] width 54 height 10
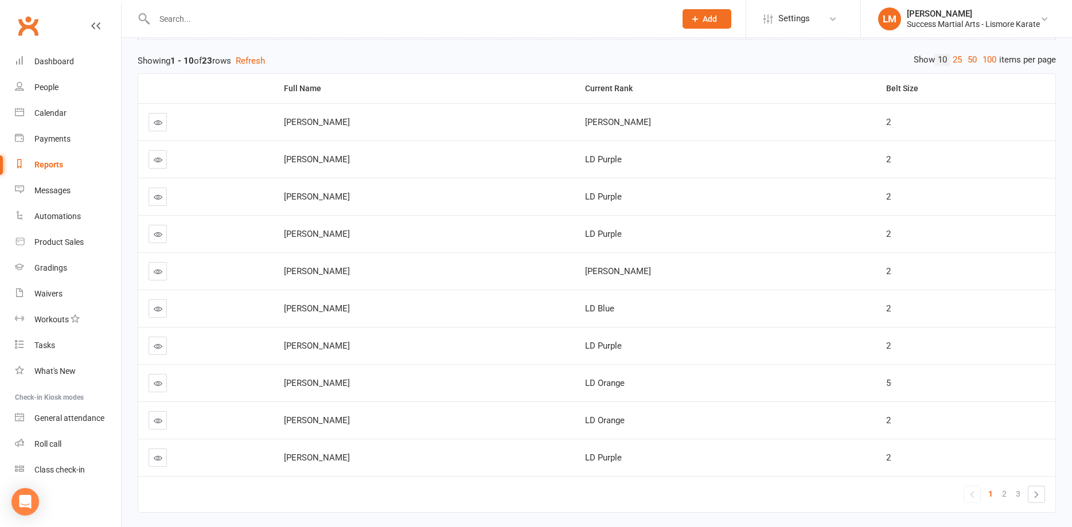
scroll to position [157, 0]
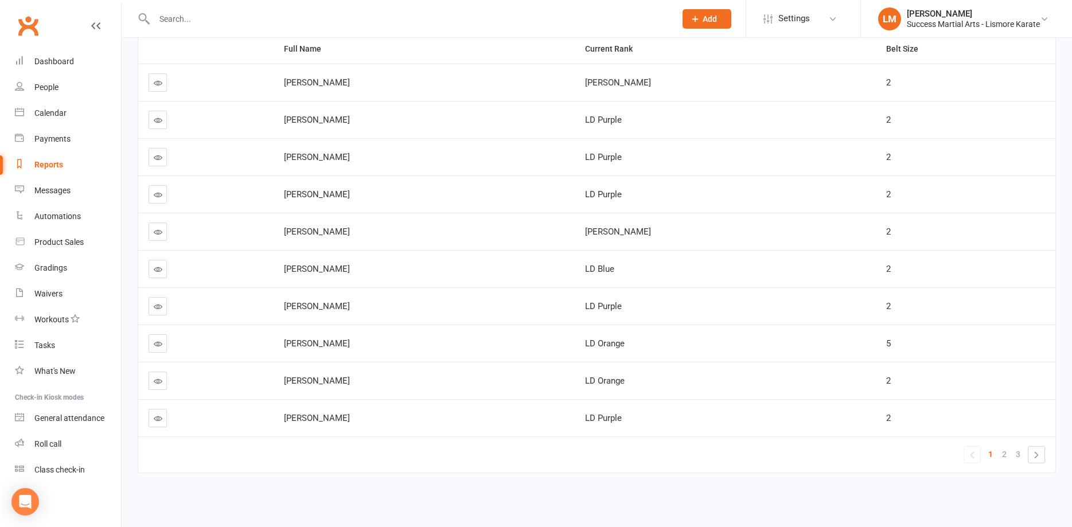
click at [158, 308] on icon at bounding box center [158, 306] width 9 height 9
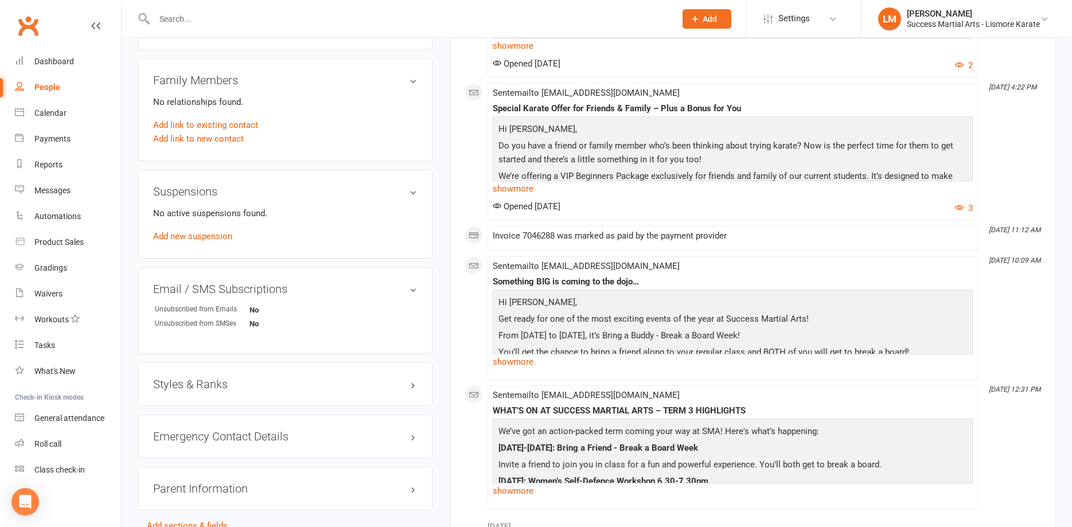
scroll to position [585, 0]
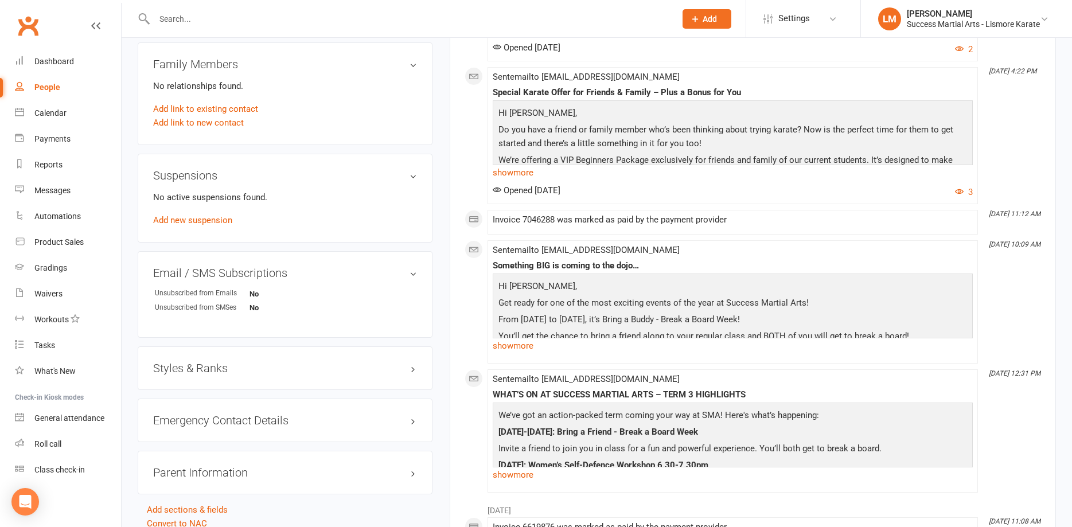
click at [200, 361] on div "Styles & Ranks" at bounding box center [285, 368] width 295 height 44
click at [201, 367] on h3 "Styles & Ranks" at bounding box center [285, 368] width 264 height 13
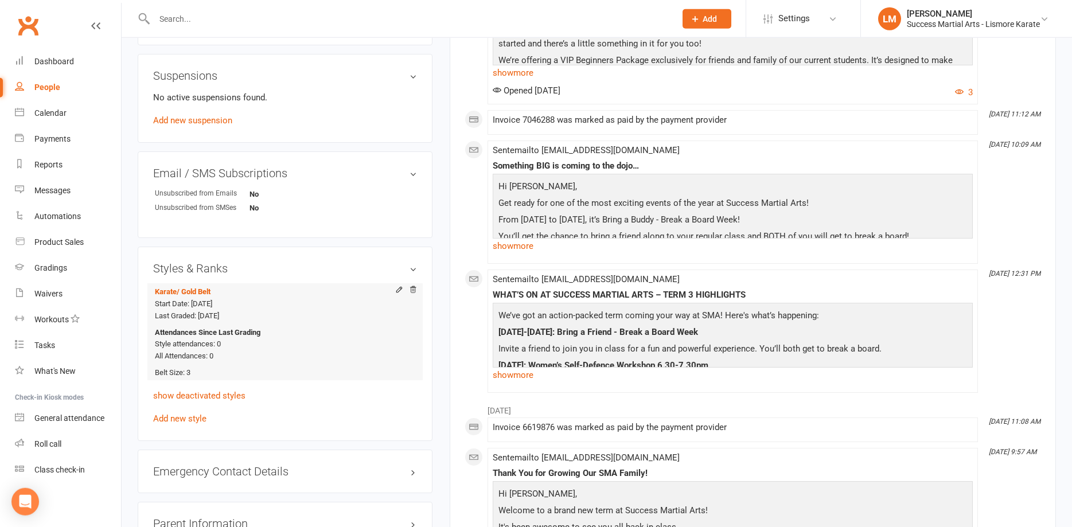
scroll to position [702, 0]
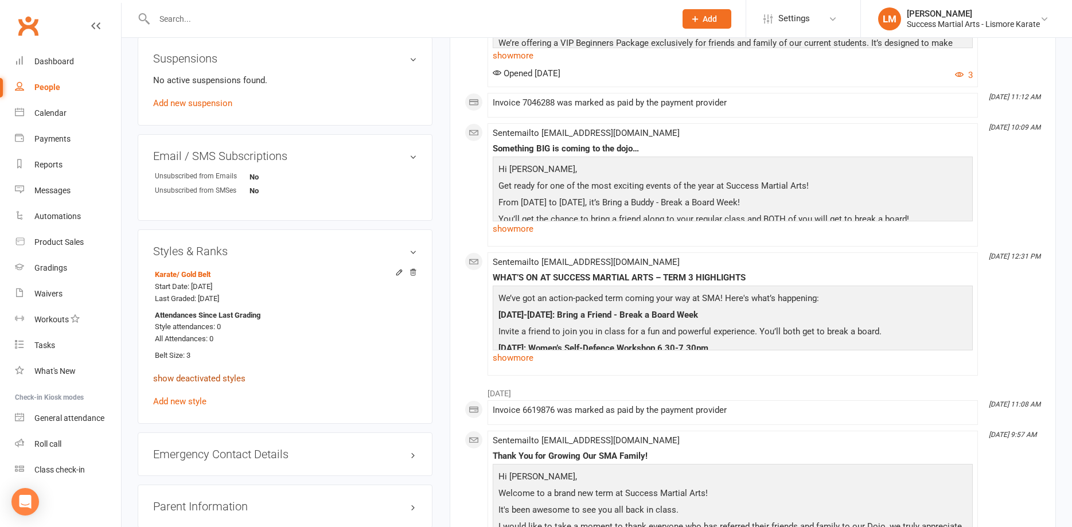
click at [177, 383] on link "show deactivated styles" at bounding box center [199, 378] width 92 height 10
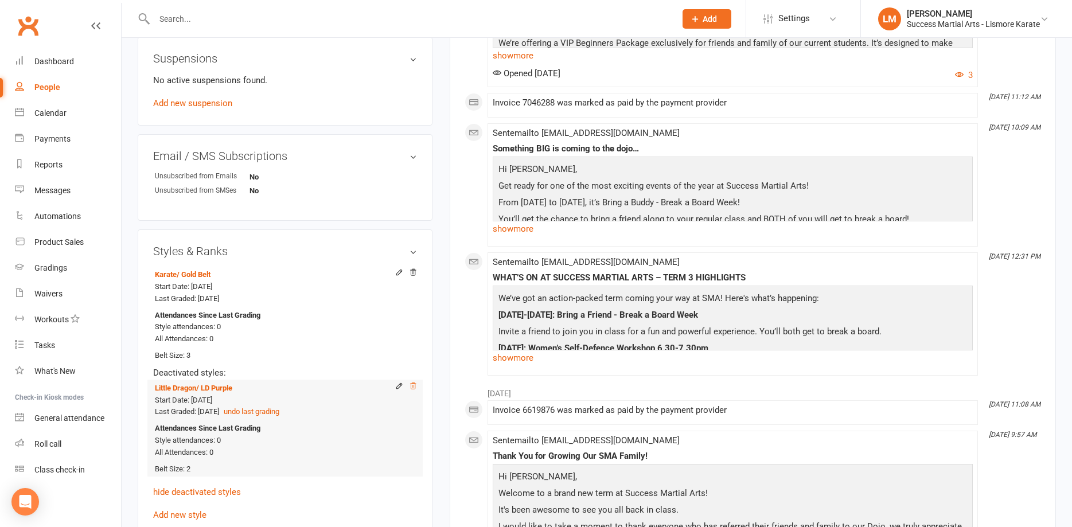
click at [412, 388] on icon at bounding box center [413, 386] width 6 height 6
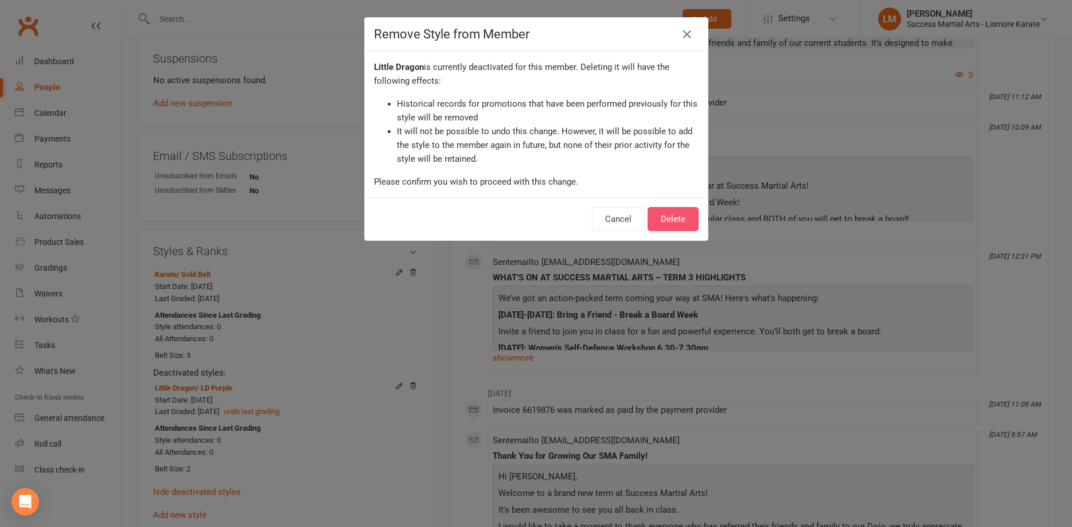
click at [682, 215] on button "Delete" at bounding box center [672, 219] width 51 height 24
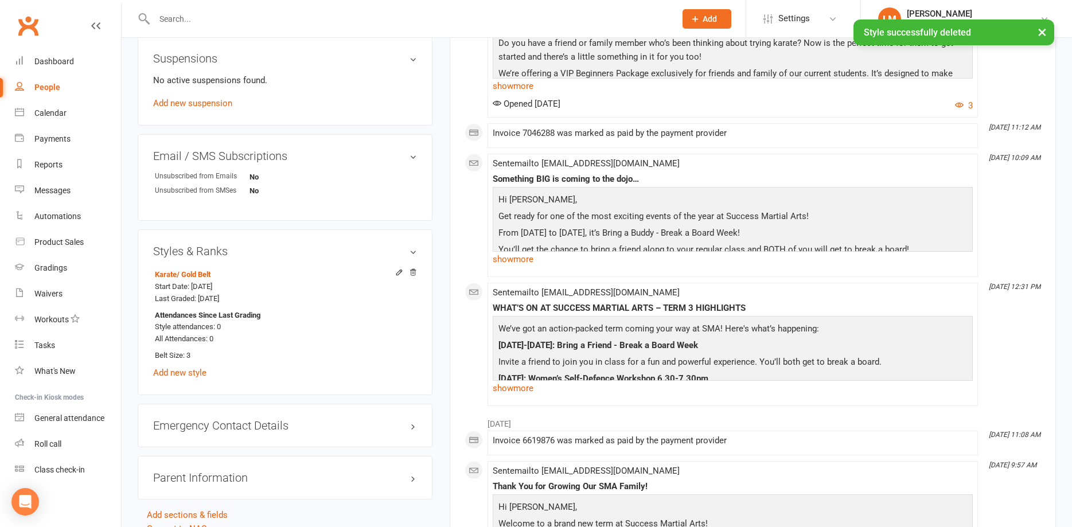
click at [194, 21] on input "text" at bounding box center [409, 19] width 517 height 16
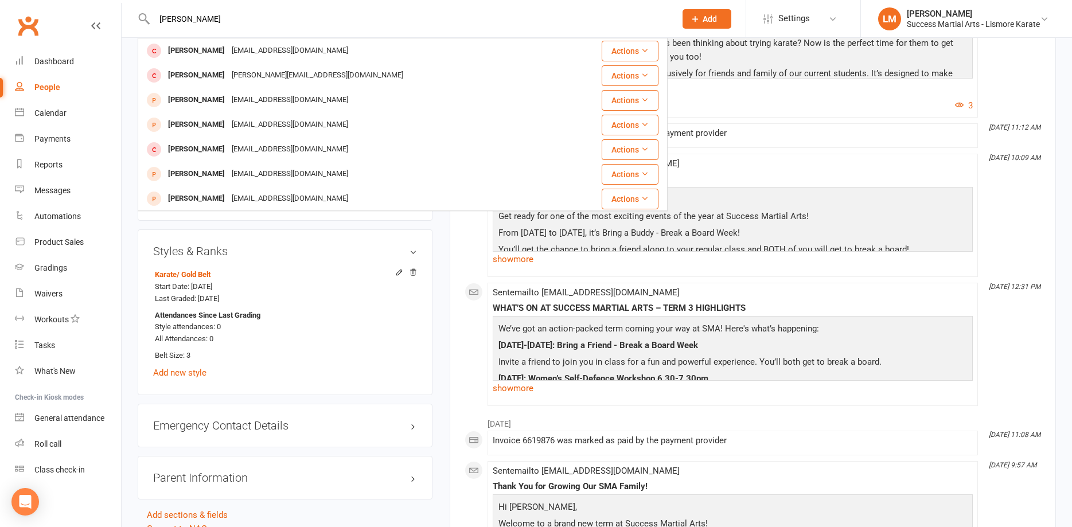
click at [179, 17] on input "[PERSON_NAME]" at bounding box center [409, 19] width 517 height 16
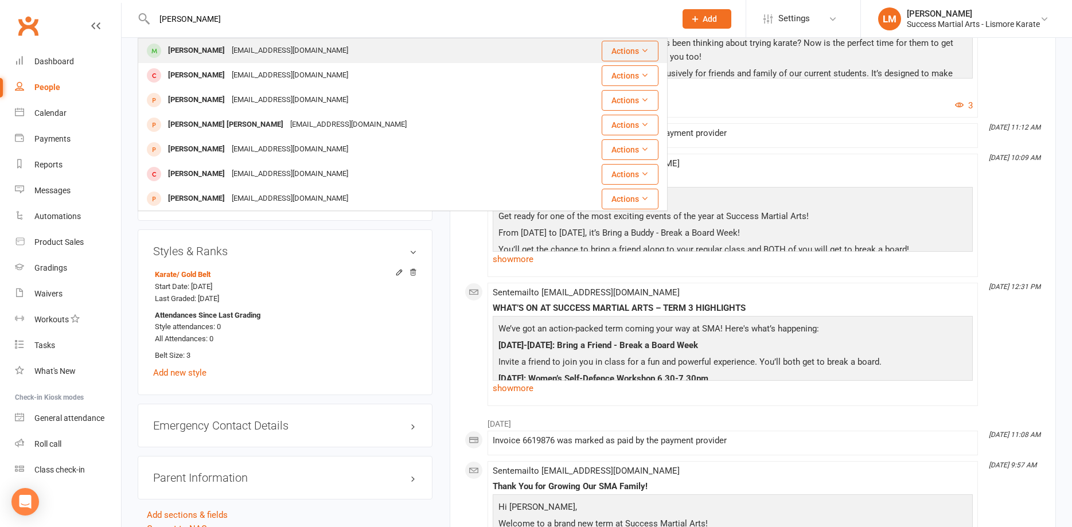
type input "[PERSON_NAME]"
click at [202, 45] on div "[PERSON_NAME]" at bounding box center [197, 50] width 64 height 17
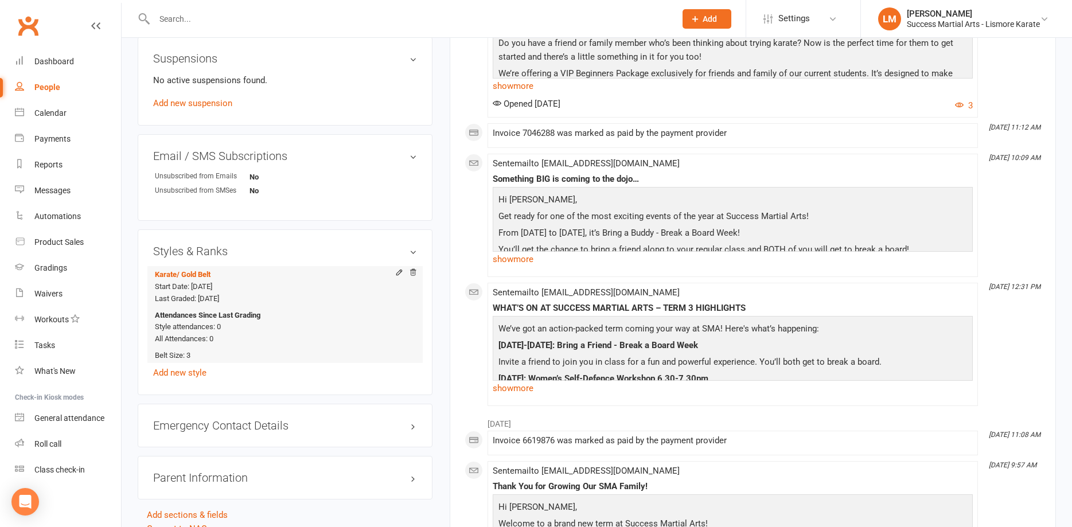
click at [188, 317] on strong "Attendances Since Last Grading" at bounding box center [208, 316] width 106 height 12
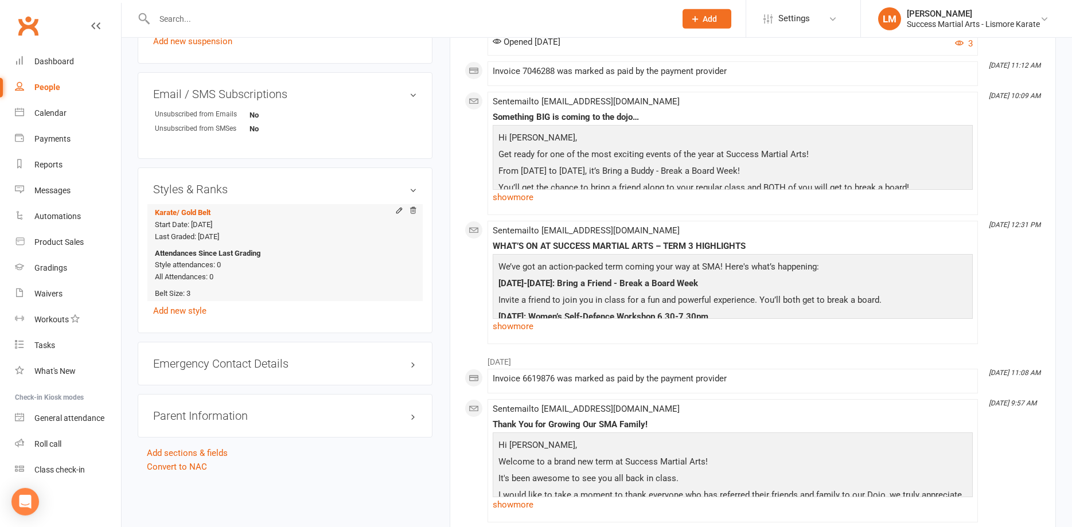
scroll to position [819, 0]
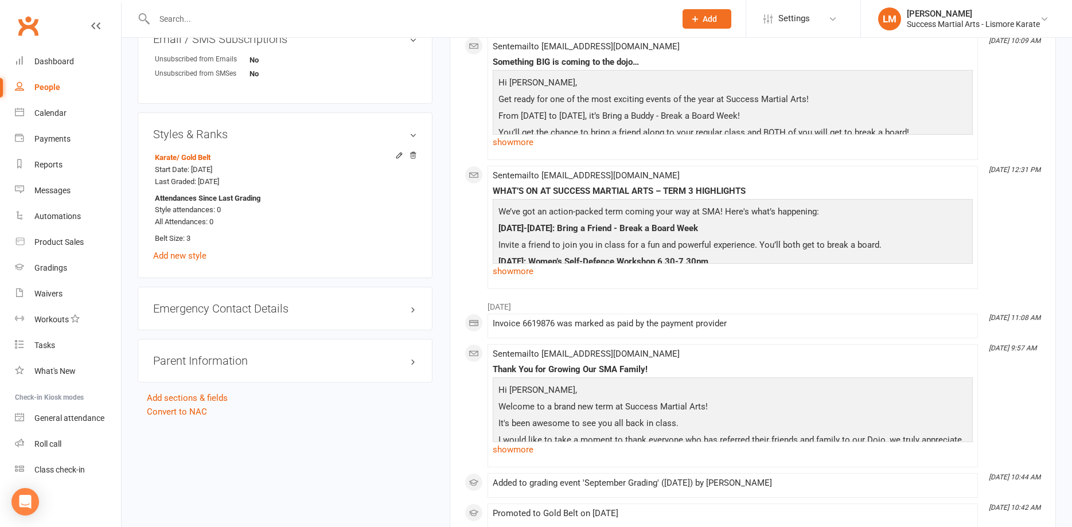
click at [197, 134] on h3 "Styles & Ranks" at bounding box center [285, 134] width 264 height 13
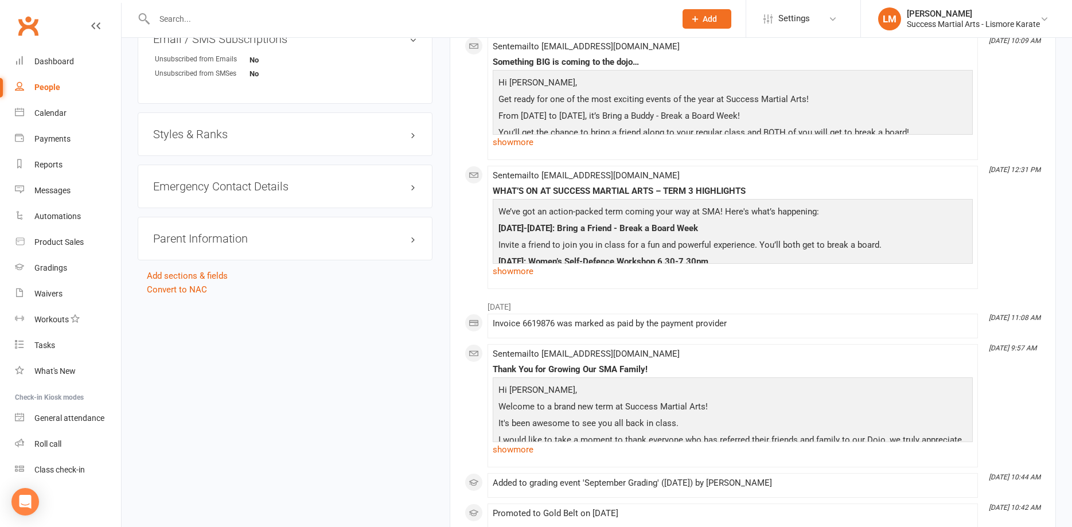
click at [411, 139] on h3 "Styles & Ranks" at bounding box center [285, 134] width 264 height 13
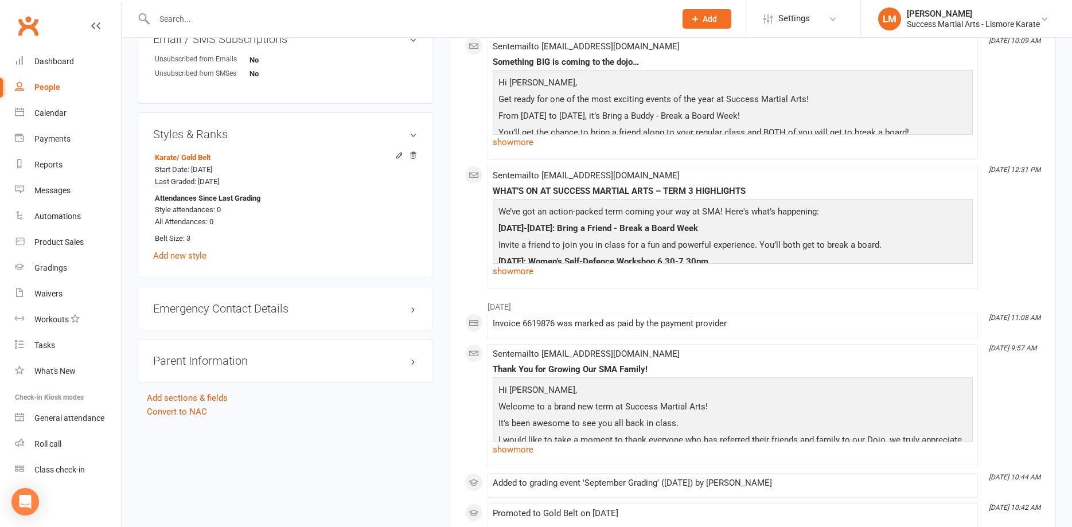
click at [416, 131] on h3 "Styles & Ranks" at bounding box center [285, 134] width 264 height 13
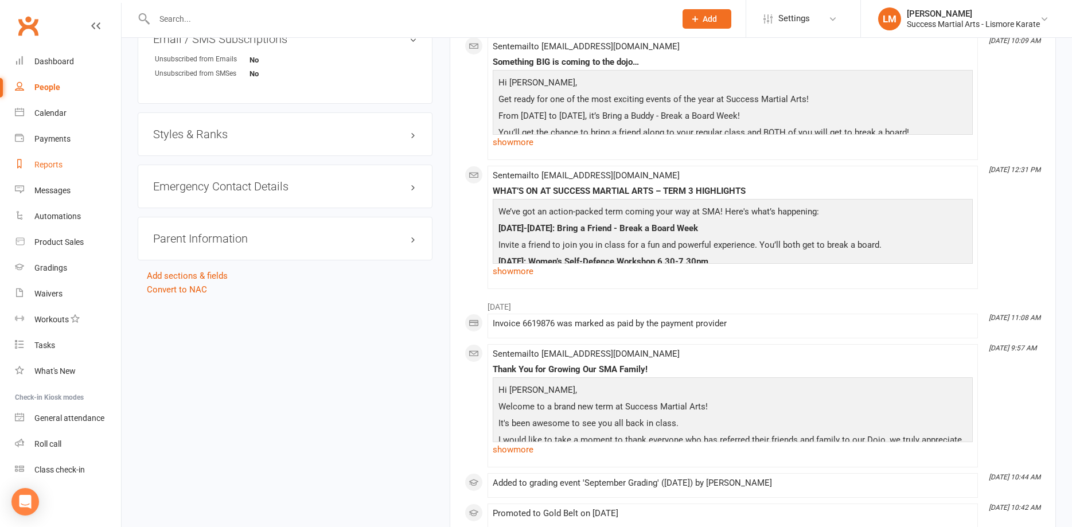
click at [48, 162] on div "Reports" at bounding box center [48, 164] width 28 height 9
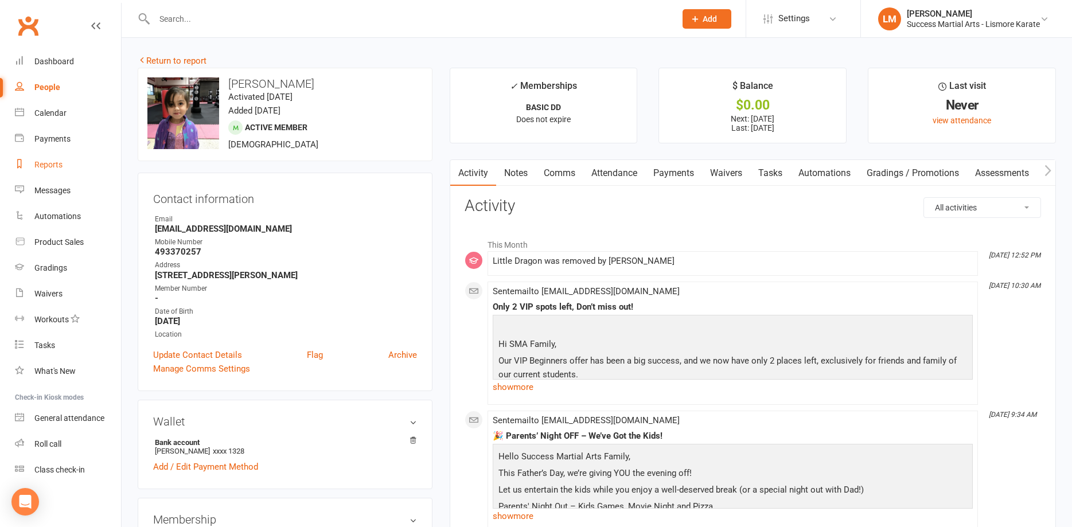
select select "100"
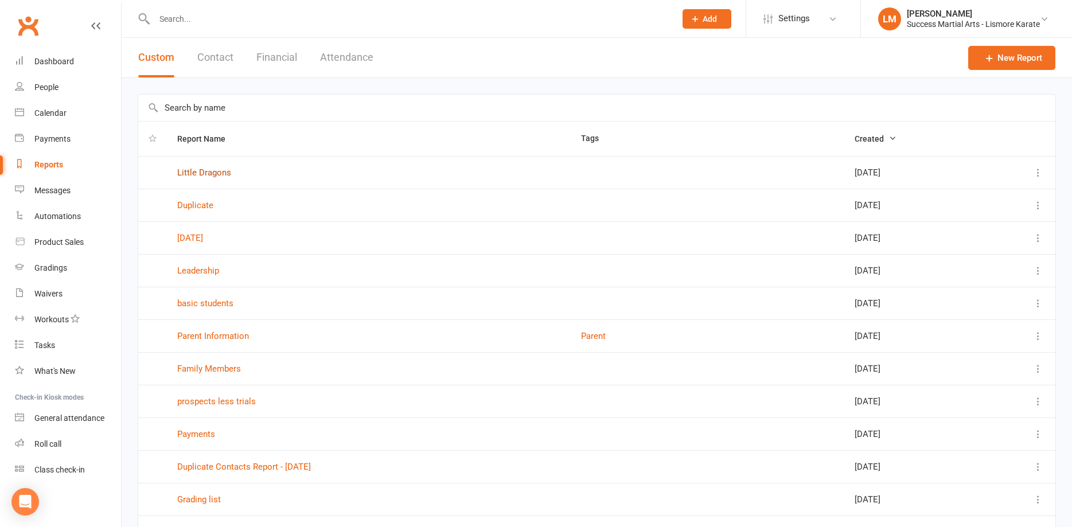
click at [185, 172] on link "Little Dragons" at bounding box center [204, 172] width 54 height 10
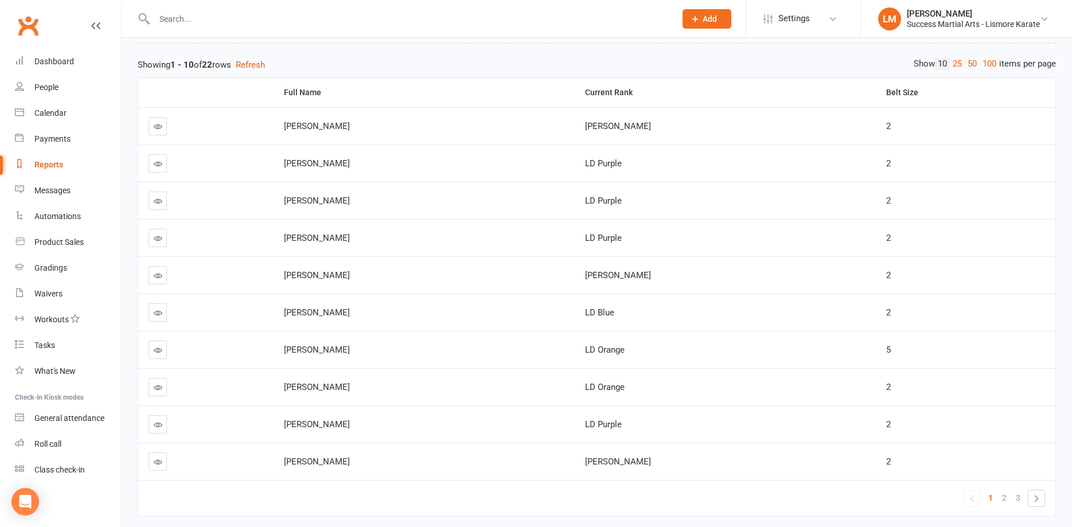
scroll to position [117, 0]
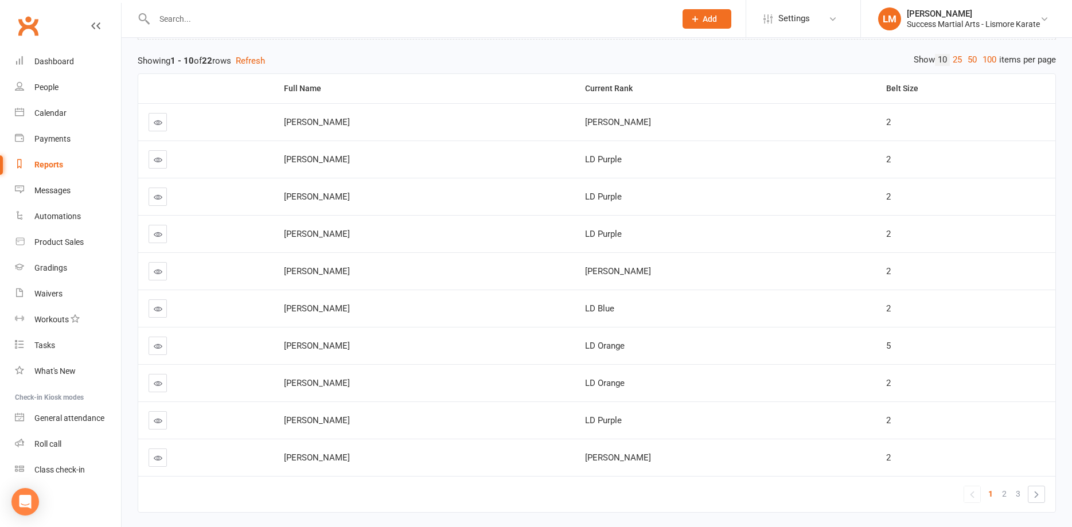
click at [158, 422] on icon at bounding box center [158, 420] width 9 height 9
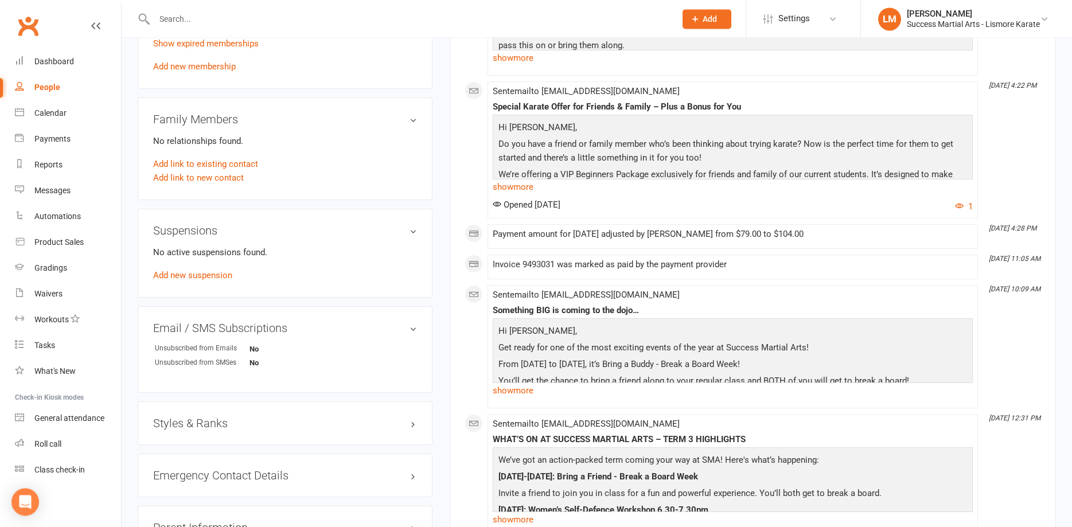
scroll to position [585, 0]
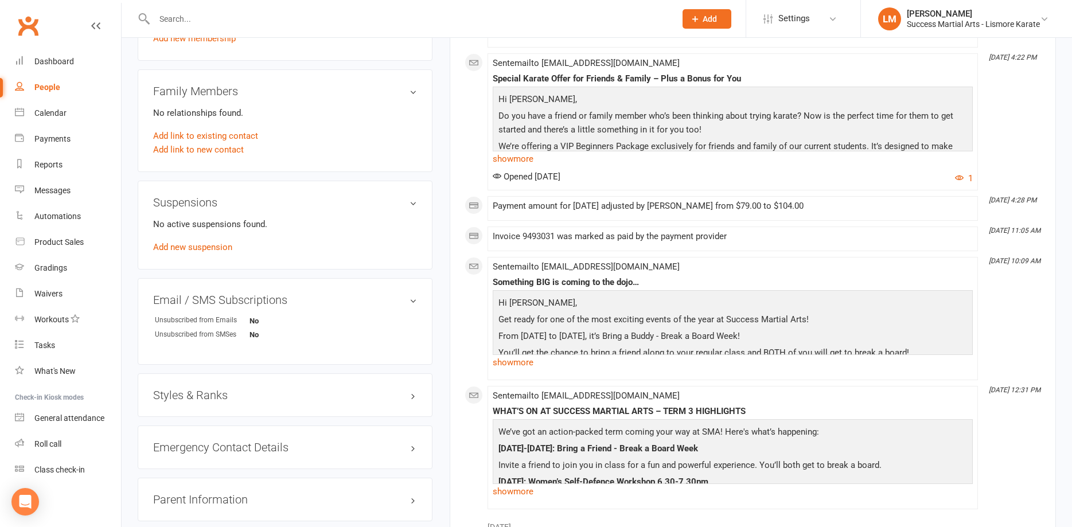
click at [409, 394] on h3 "Styles & Ranks" at bounding box center [285, 395] width 264 height 13
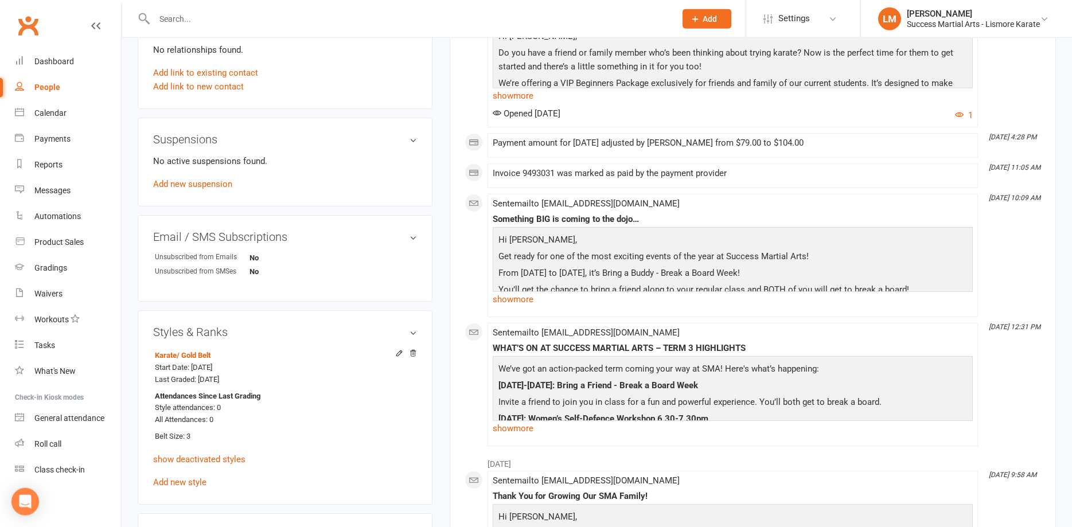
scroll to position [702, 0]
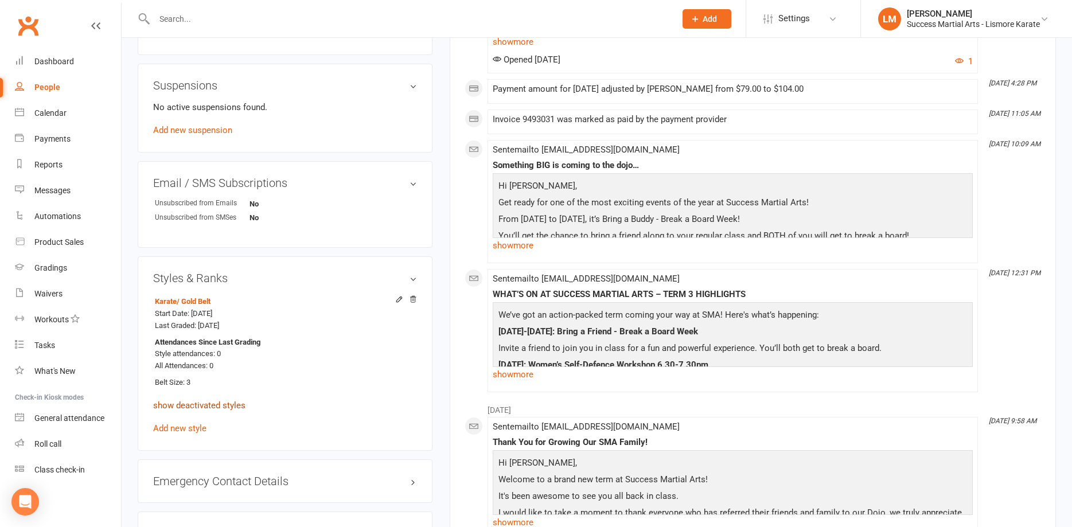
click at [206, 410] on link "show deactivated styles" at bounding box center [199, 405] width 92 height 10
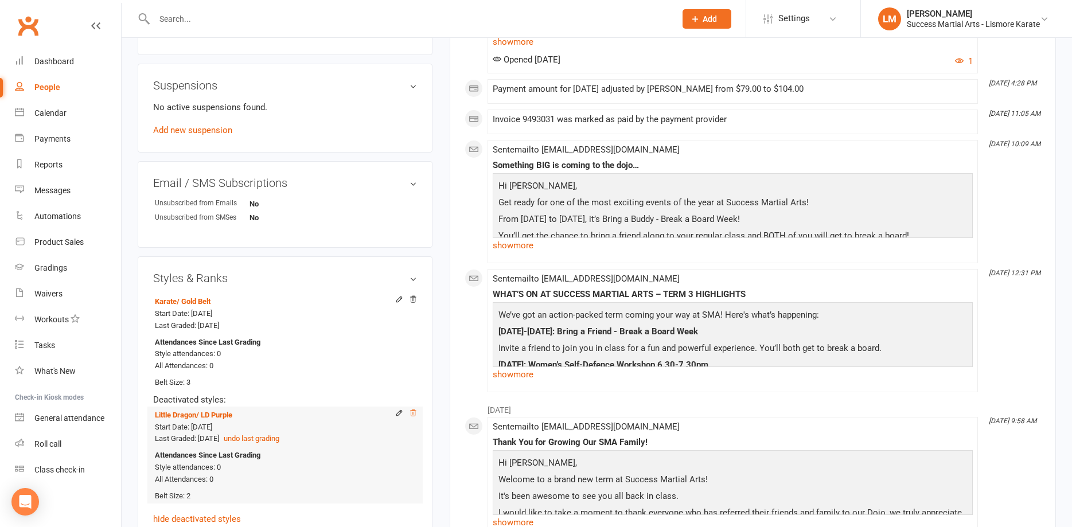
click at [412, 415] on icon at bounding box center [413, 412] width 6 height 6
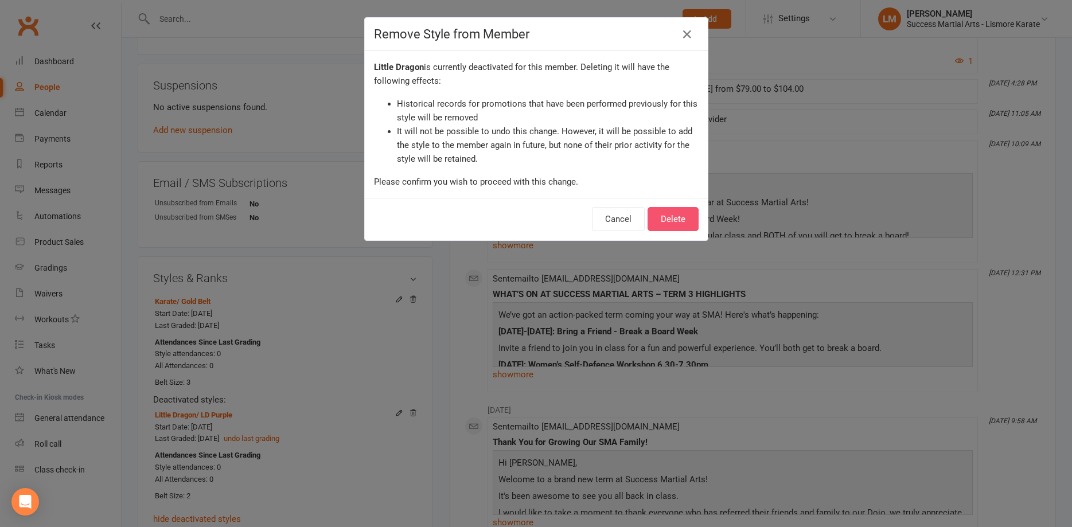
click at [664, 220] on button "Delete" at bounding box center [672, 219] width 51 height 24
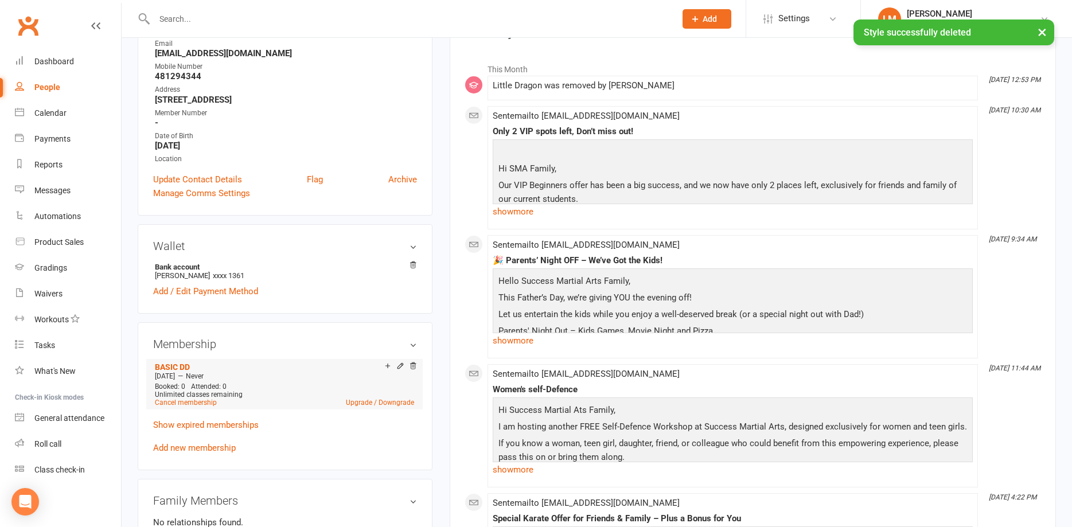
scroll to position [0, 0]
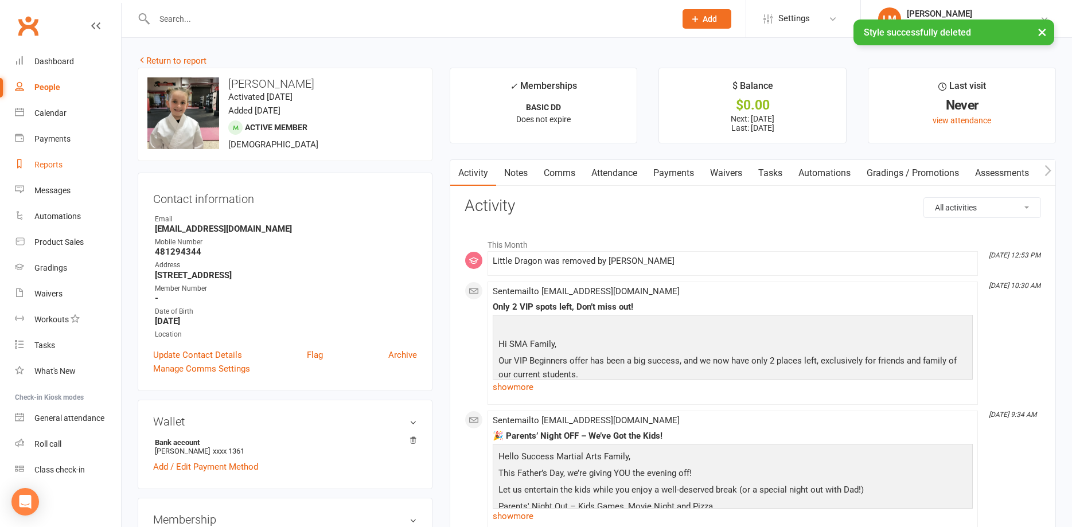
click at [42, 164] on div "Reports" at bounding box center [48, 164] width 28 height 9
select select "100"
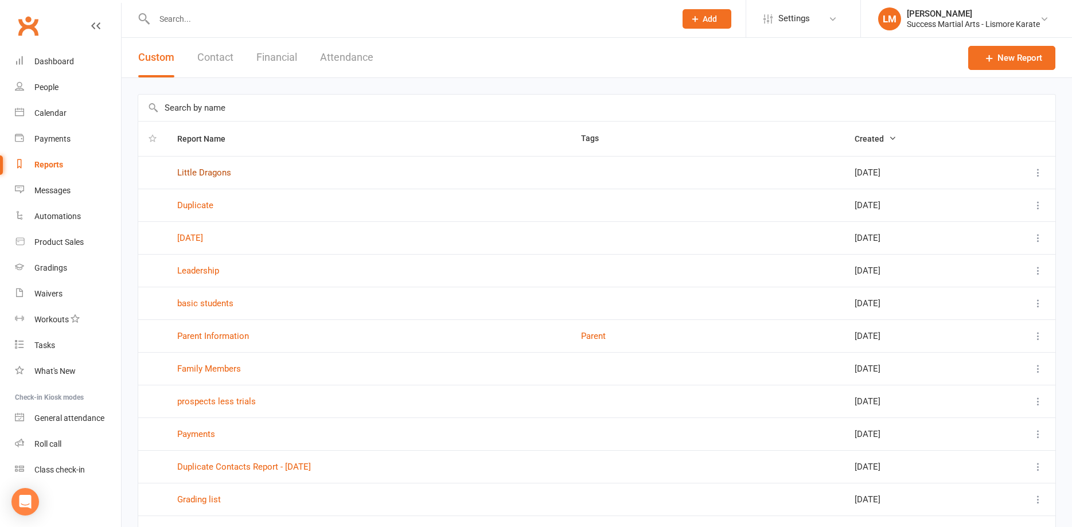
click at [188, 171] on link "Little Dragons" at bounding box center [204, 172] width 54 height 10
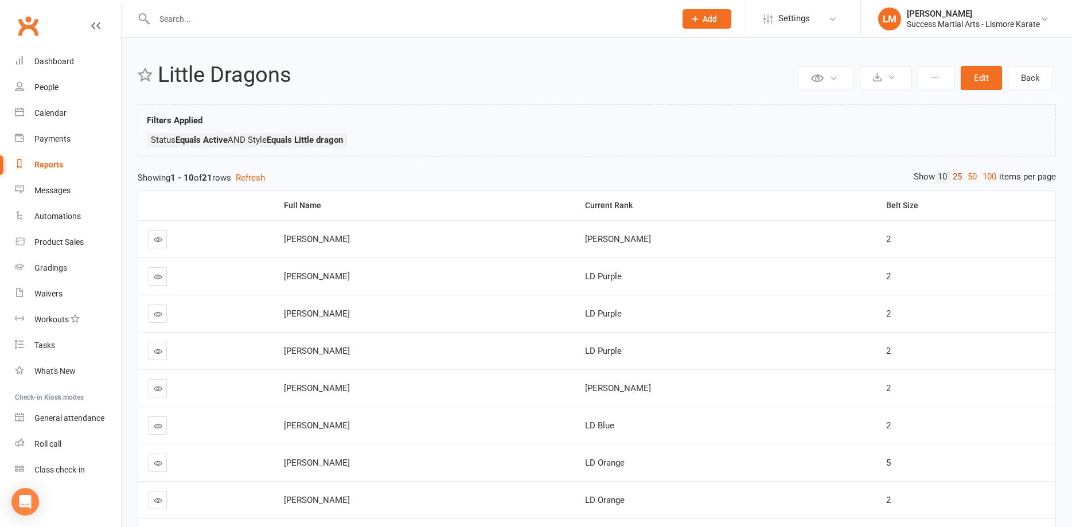
click at [954, 179] on link "25" at bounding box center [957, 177] width 15 height 12
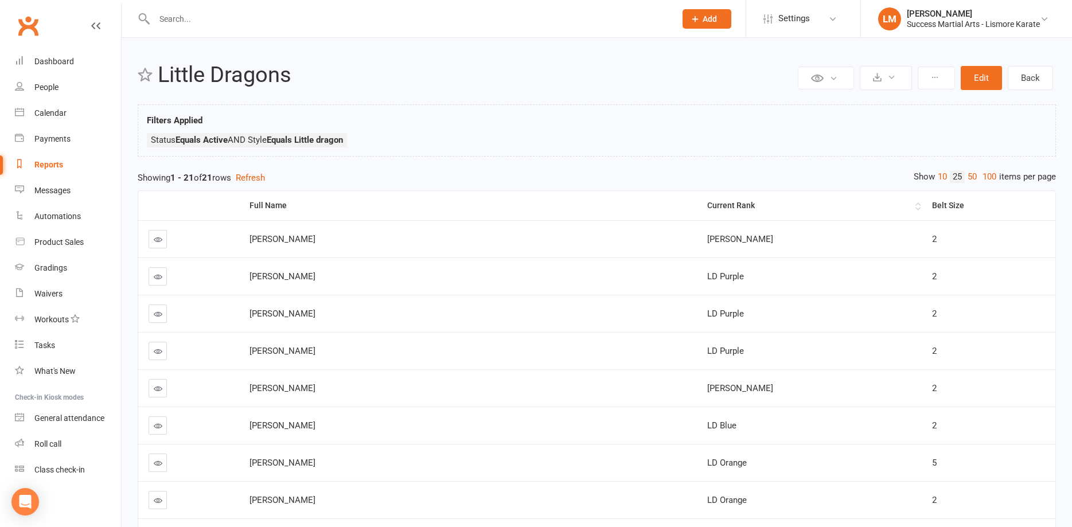
click at [707, 202] on div "Current Rank" at bounding box center [809, 205] width 205 height 9
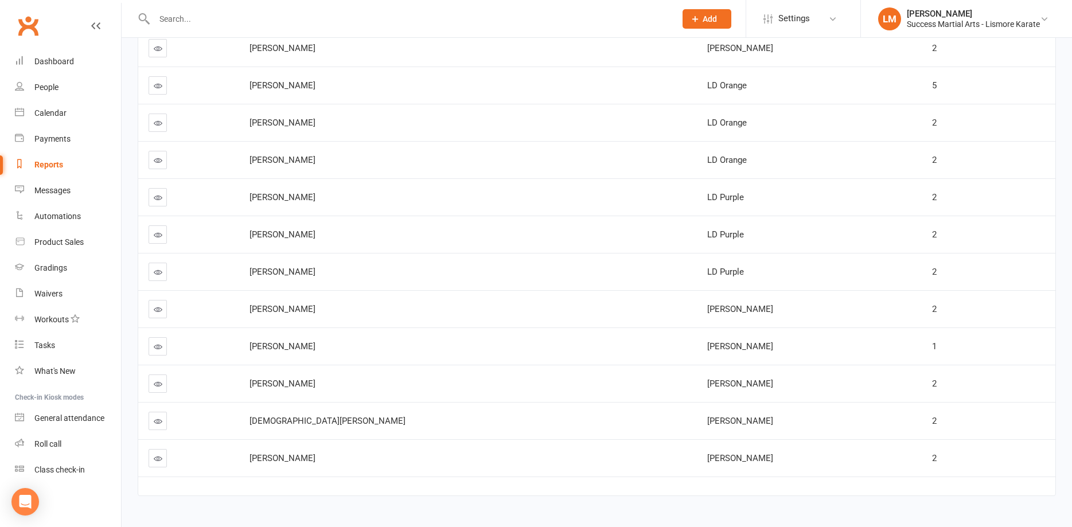
scroll to position [549, 0]
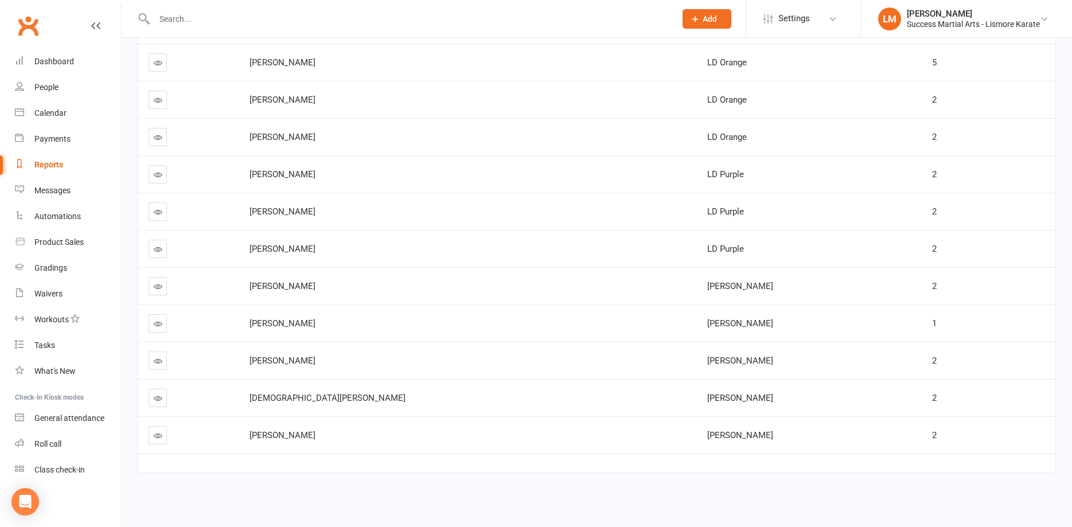
drag, startPoint x: 518, startPoint y: 554, endPoint x: 599, endPoint y: 554, distance: 81.4
click at [599, 495] on div "Full Name Current Rank Belt Size [PERSON_NAME] [PERSON_NAME] Blue 2 [PERSON_NAM…" at bounding box center [597, 65] width 918 height 860
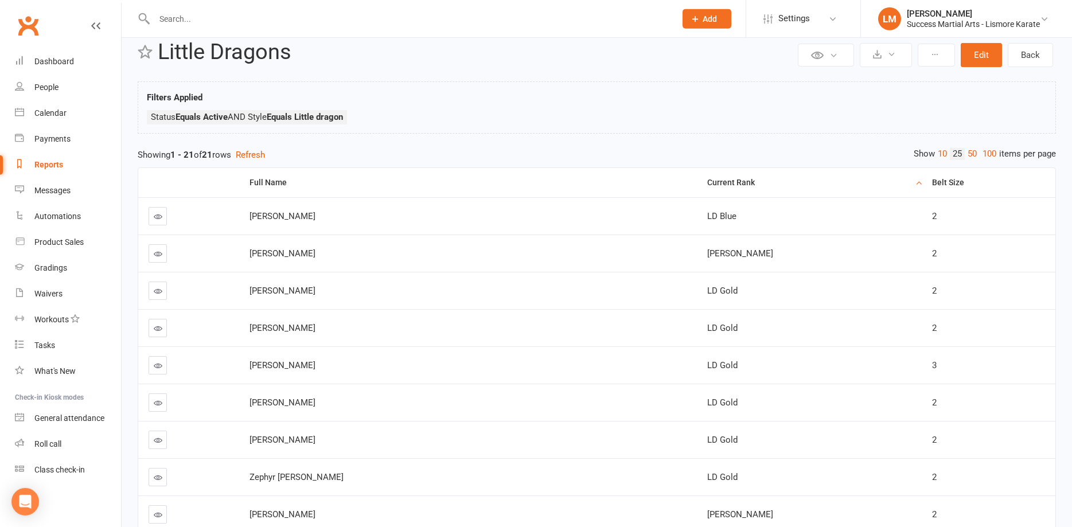
scroll to position [0, 0]
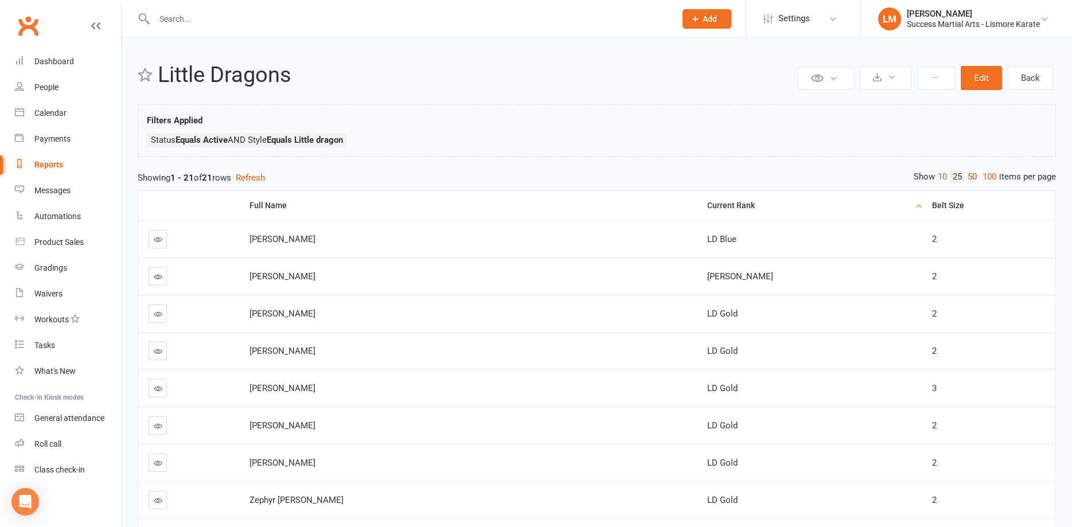
click at [968, 178] on link "50" at bounding box center [972, 177] width 15 height 12
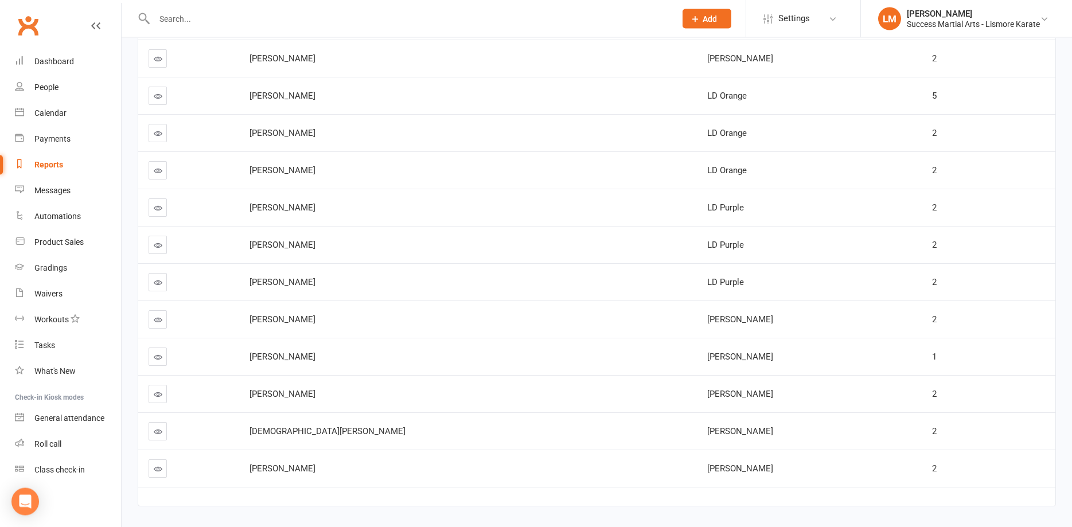
scroll to position [549, 0]
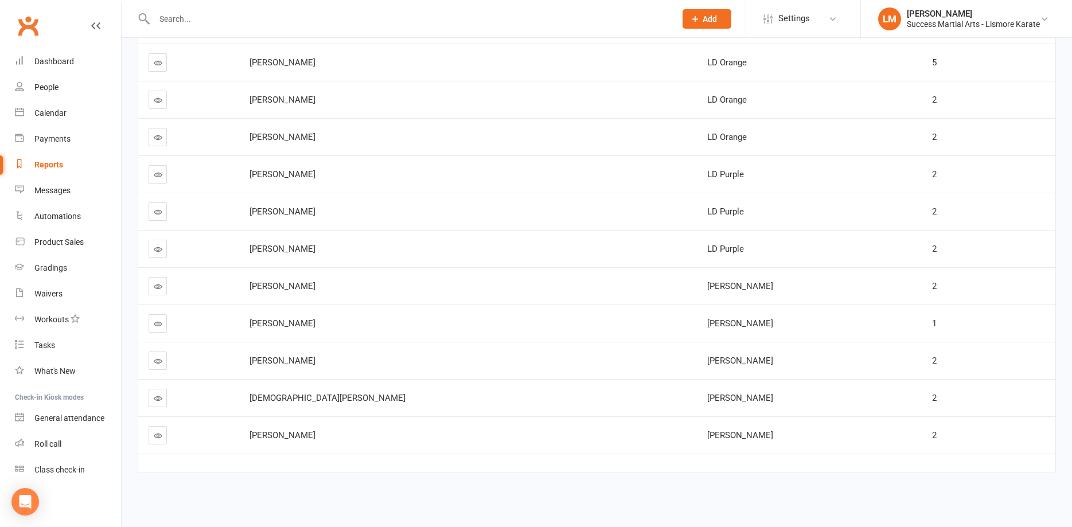
click at [190, 5] on div at bounding box center [403, 18] width 530 height 37
click at [175, 24] on input "text" at bounding box center [409, 19] width 517 height 16
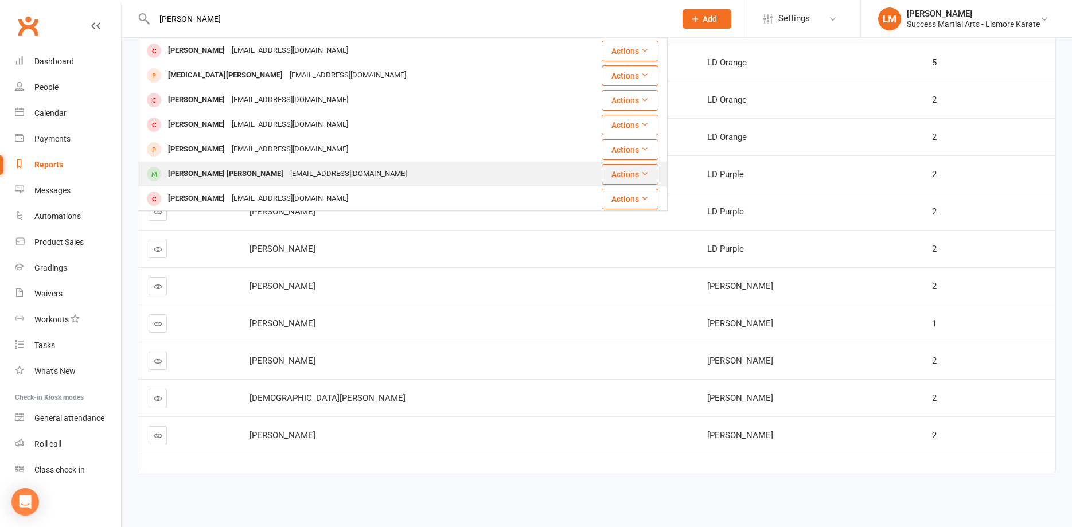
type input "[PERSON_NAME]"
click at [197, 178] on div "[PERSON_NAME] [PERSON_NAME]" at bounding box center [226, 174] width 122 height 17
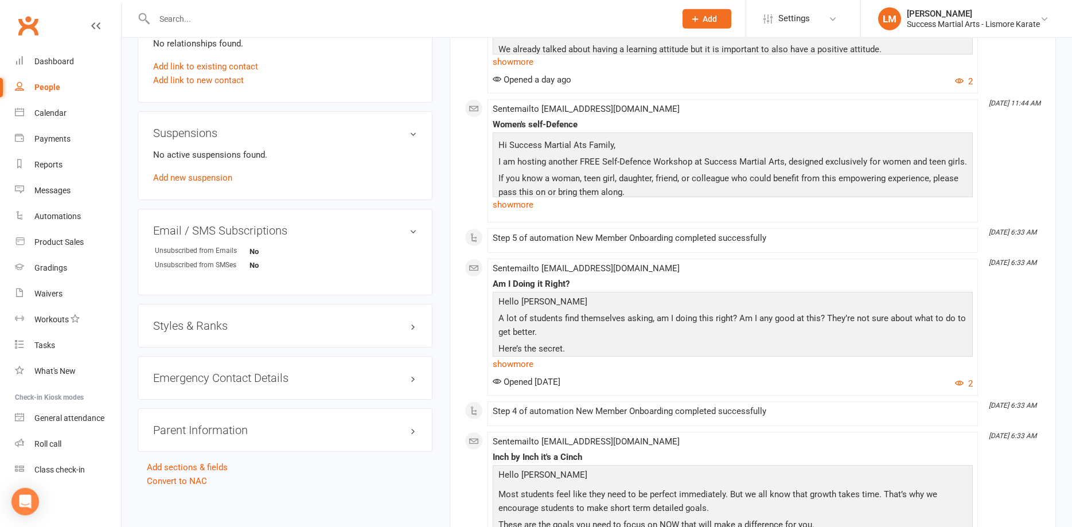
scroll to position [643, 0]
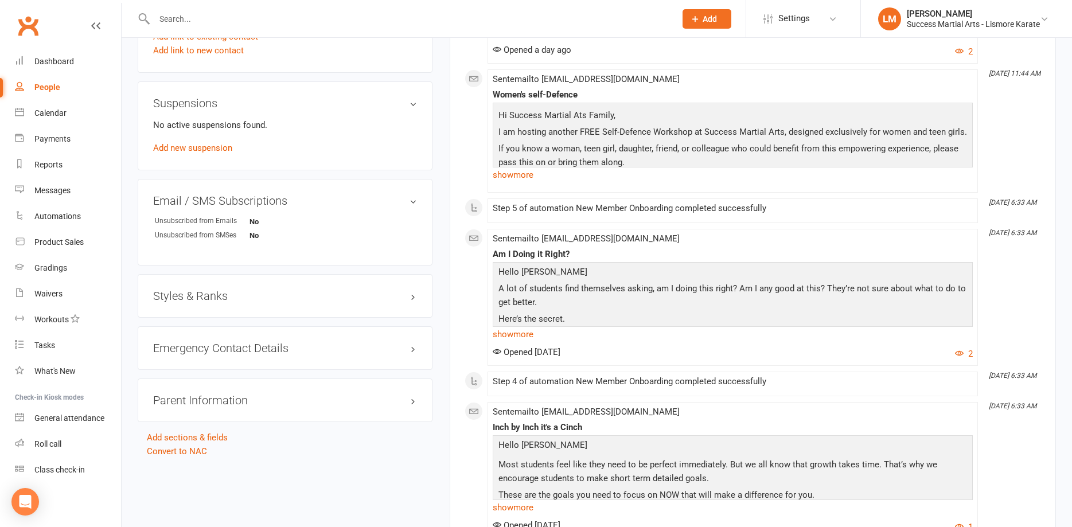
click at [410, 300] on h3 "Styles & Ranks" at bounding box center [285, 296] width 264 height 13
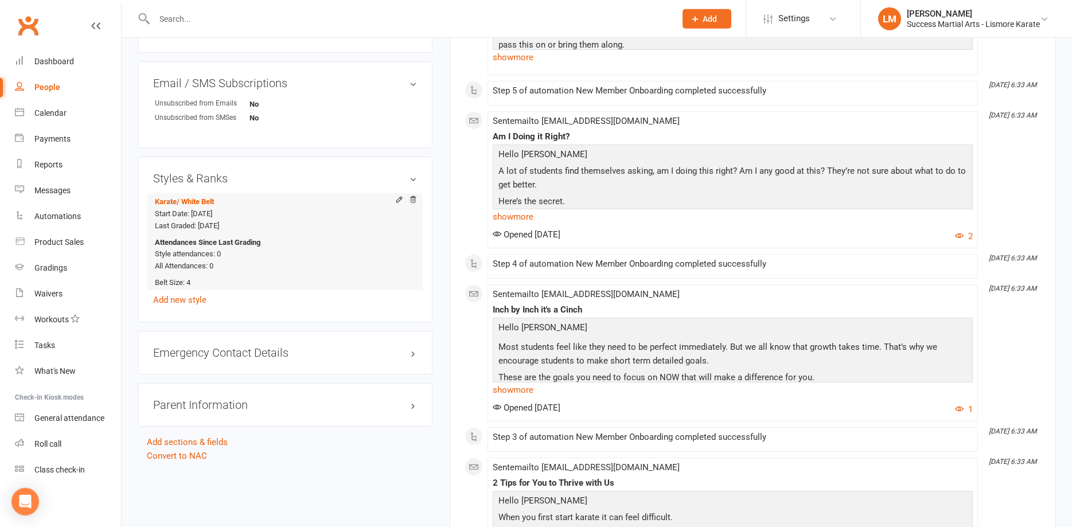
scroll to position [760, 0]
click at [411, 199] on icon at bounding box center [413, 200] width 8 height 8
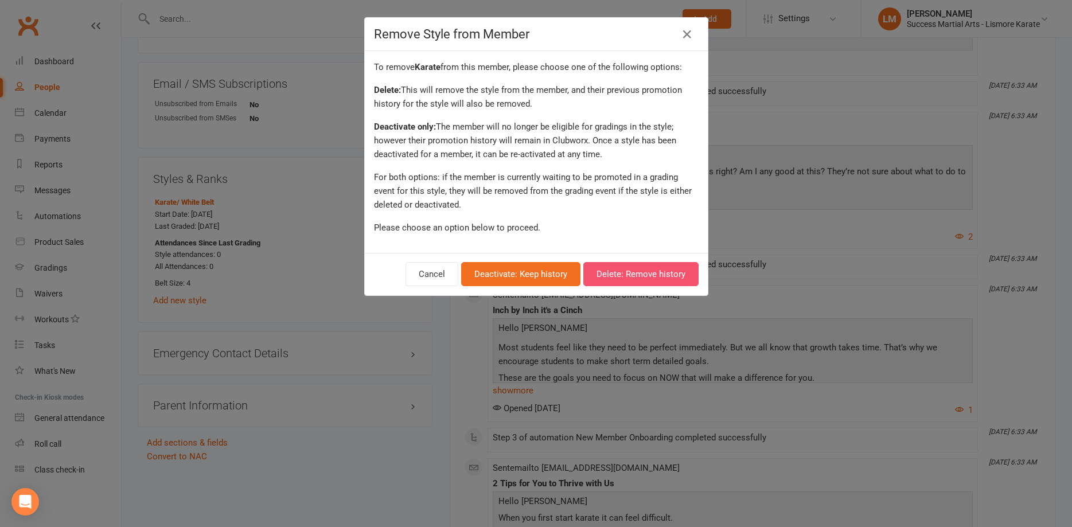
click at [627, 276] on button "Delete: Remove history" at bounding box center [640, 274] width 115 height 24
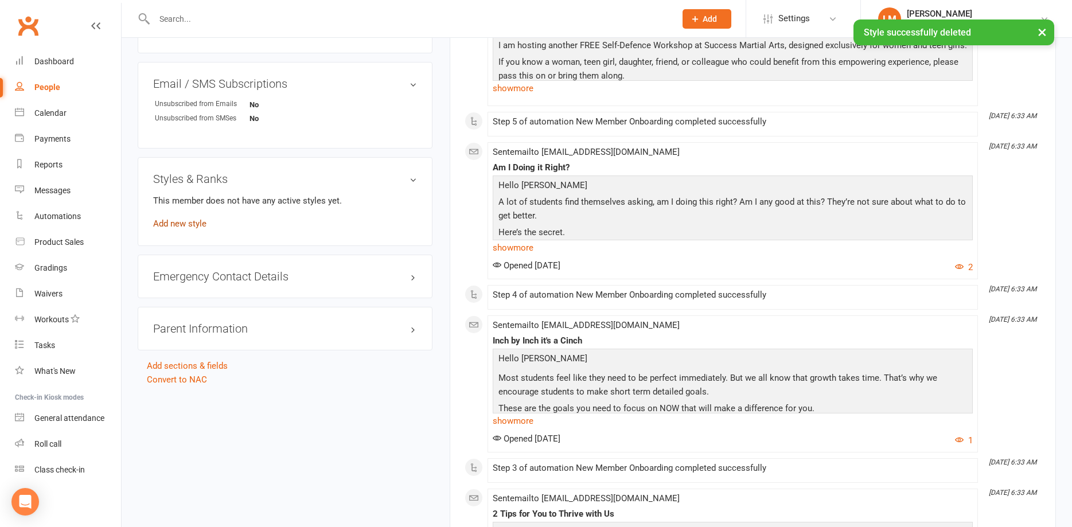
click at [185, 224] on link "Add new style" at bounding box center [179, 224] width 53 height 10
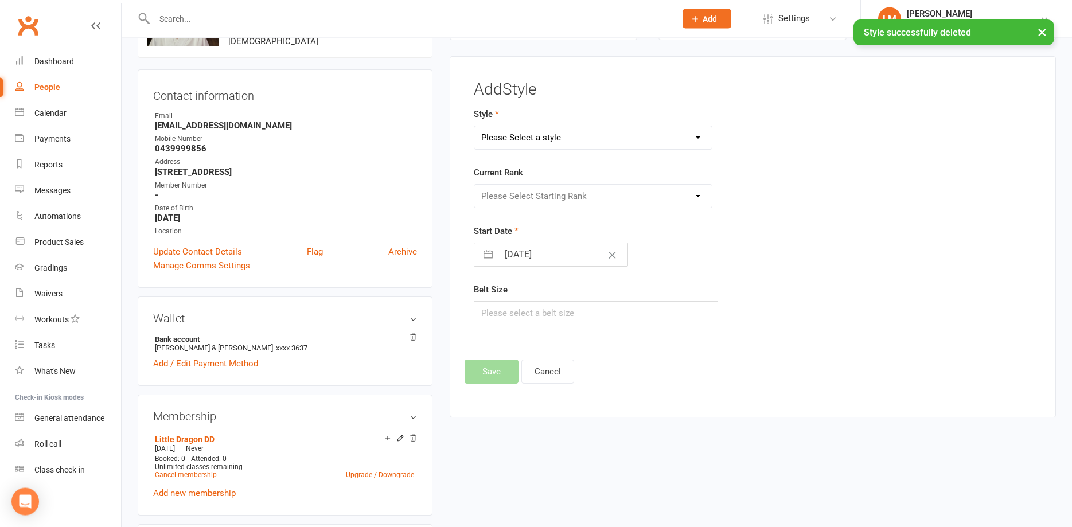
scroll to position [88, 0]
click at [474, 127] on select "Please Select a style Karate Little Dragon Tiny Dragon" at bounding box center [592, 138] width 237 height 23
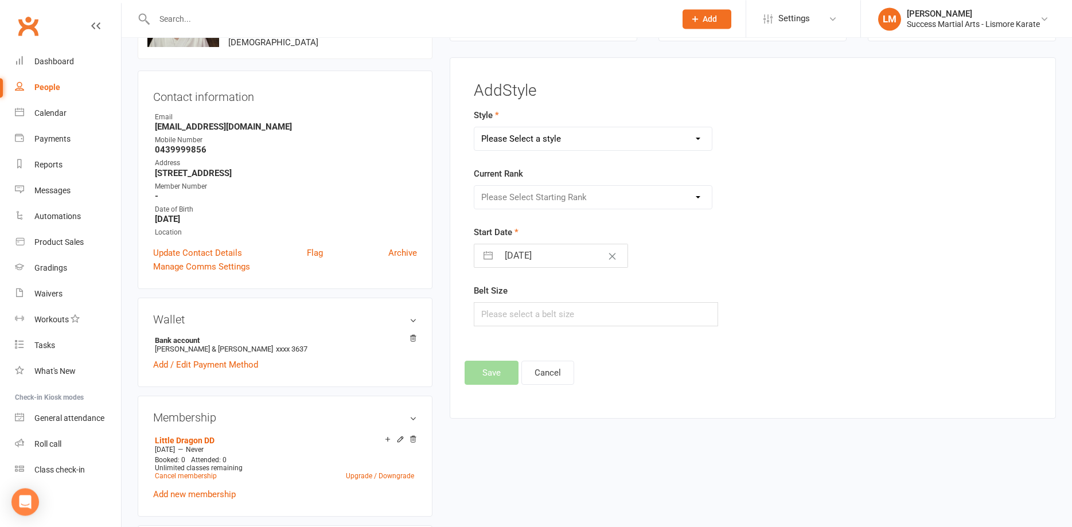
select select "3535"
click option "Little Dragon" at bounding box center [0, 0] width 0 height 0
click at [474, 186] on select "Please Select Starting Rank [PERSON_NAME] LD Gold LD Orange [PERSON_NAME] LD Pu…" at bounding box center [592, 197] width 237 height 23
select select "41920"
click option "[PERSON_NAME]" at bounding box center [0, 0] width 0 height 0
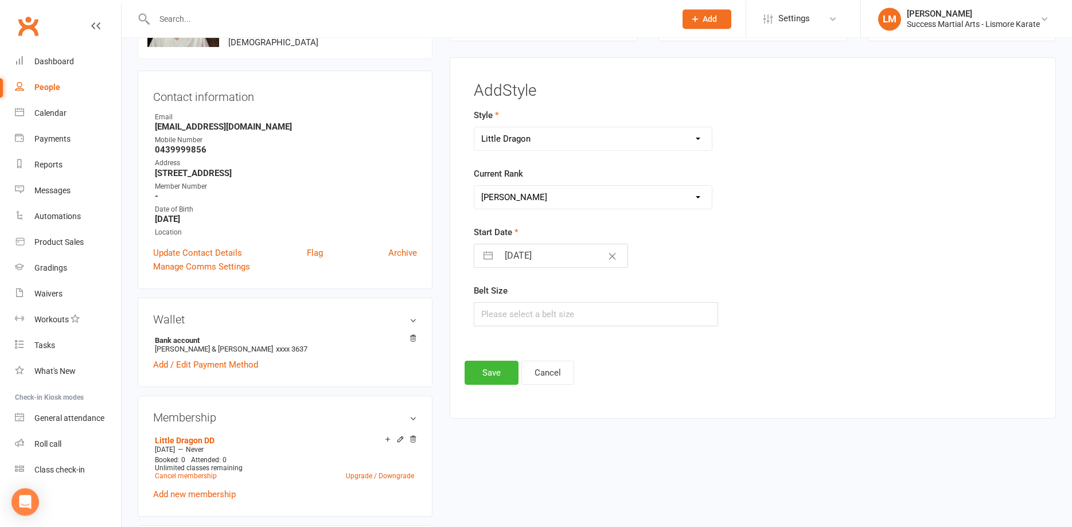
click at [517, 251] on input "[DATE]" at bounding box center [562, 255] width 129 height 23
select select "6"
select select "2025"
select select "7"
select select "2025"
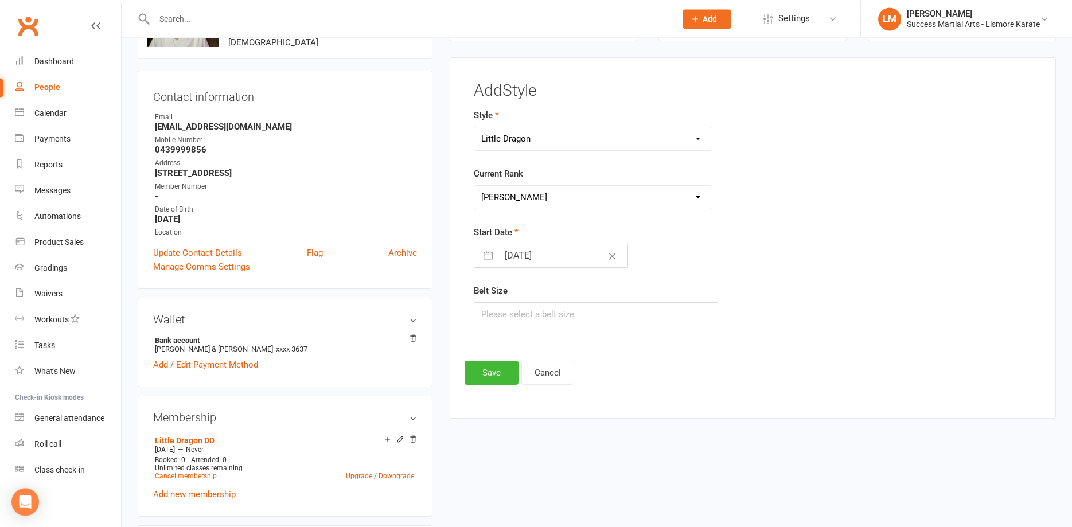
select select "8"
select select "2025"
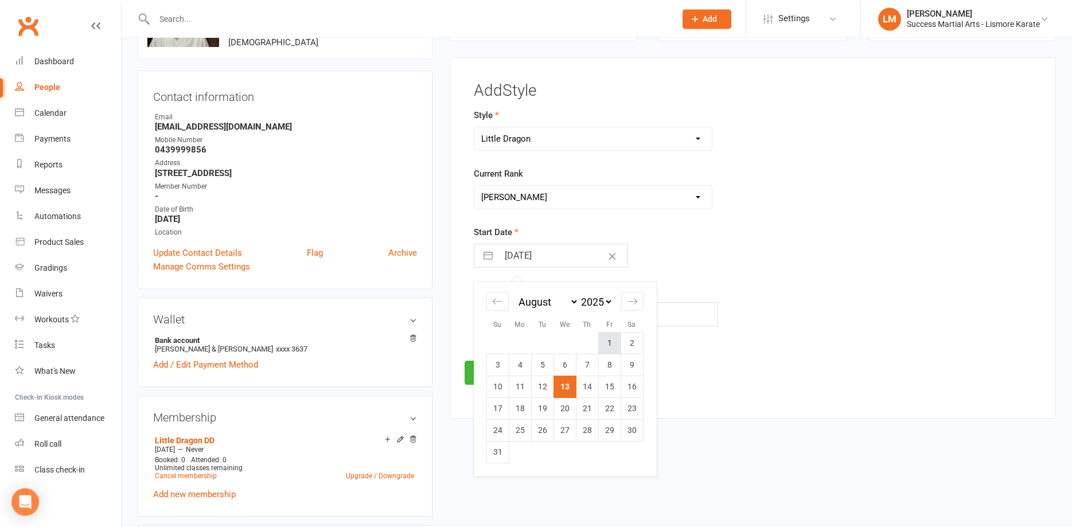
click at [609, 340] on td "1" at bounding box center [609, 344] width 22 height 22
type input "[DATE]"
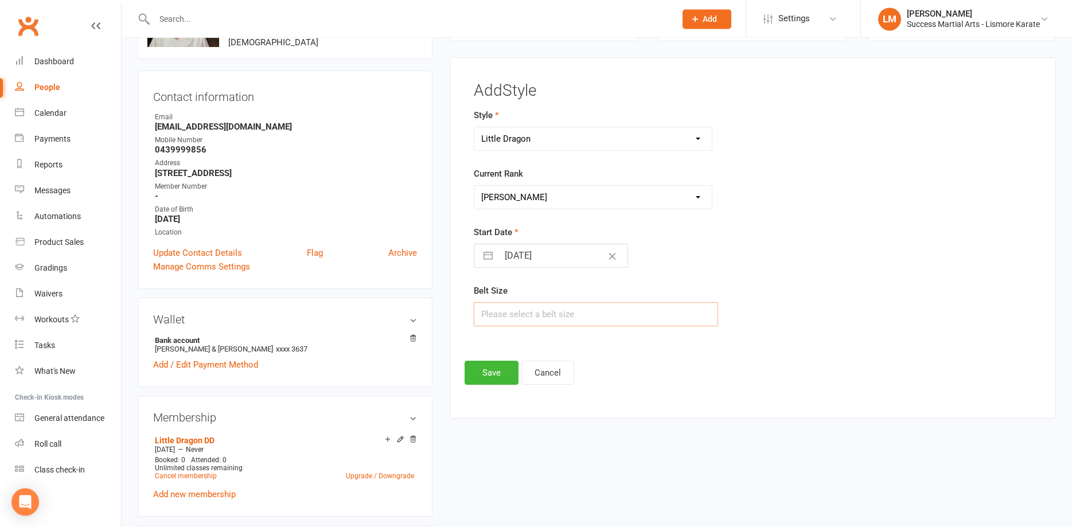
click at [501, 310] on input "text" at bounding box center [596, 314] width 244 height 24
type input "3"
click at [491, 367] on button "Save" at bounding box center [492, 373] width 54 height 24
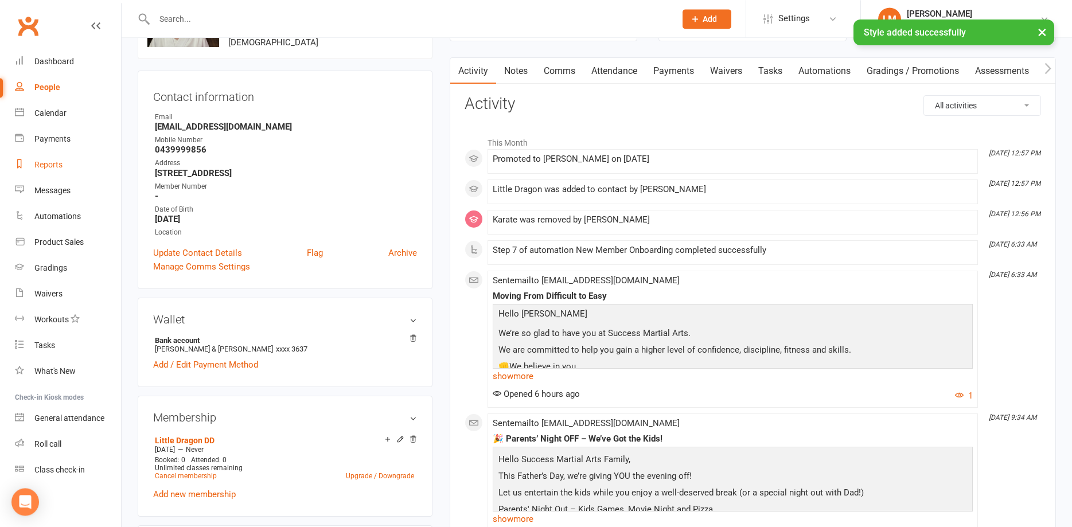
click at [51, 163] on div "Reports" at bounding box center [48, 164] width 28 height 9
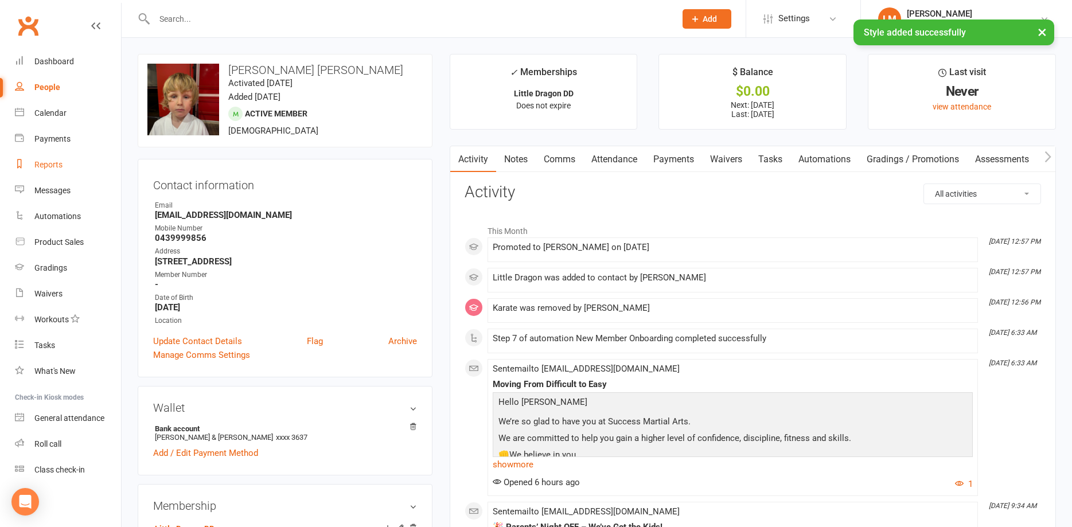
select select "100"
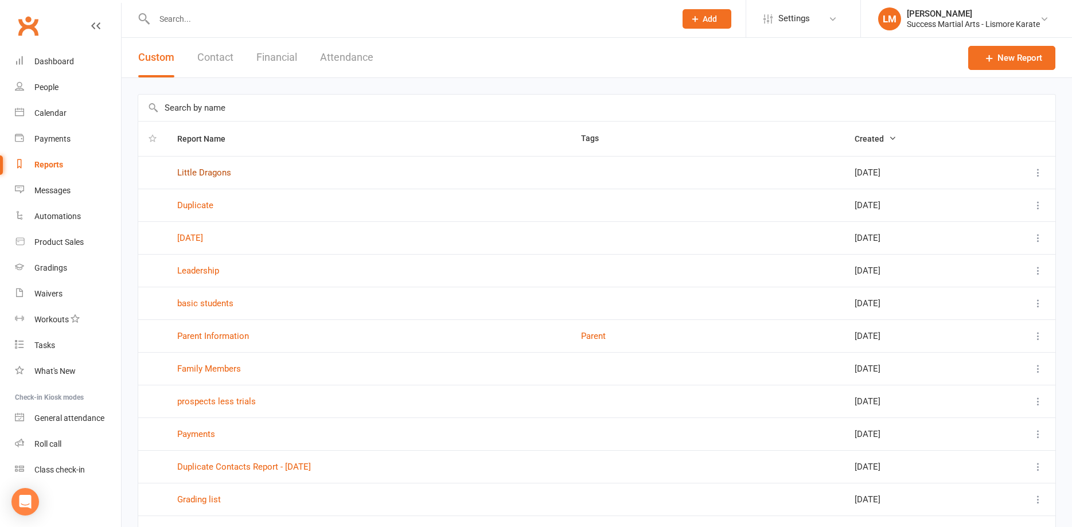
click at [202, 171] on link "Little Dragons" at bounding box center [204, 172] width 54 height 10
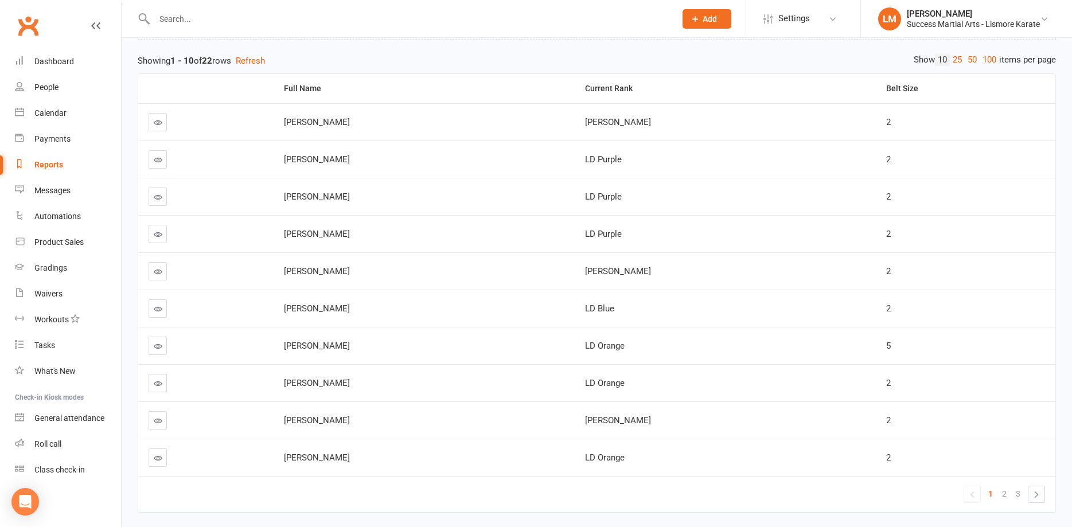
scroll to position [157, 0]
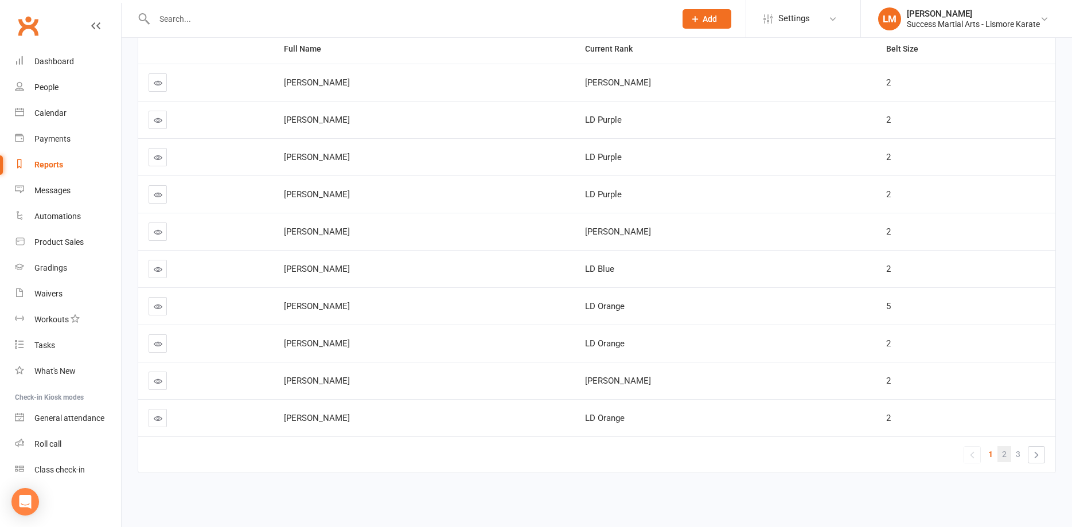
click at [1003, 456] on span "2" at bounding box center [1004, 454] width 5 height 16
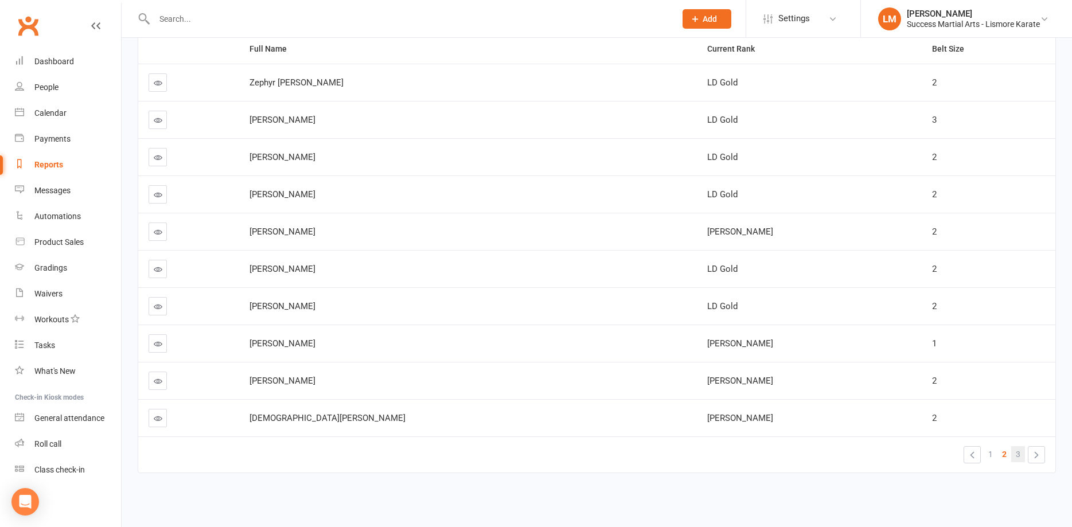
click at [1016, 457] on span "3" at bounding box center [1018, 454] width 5 height 16
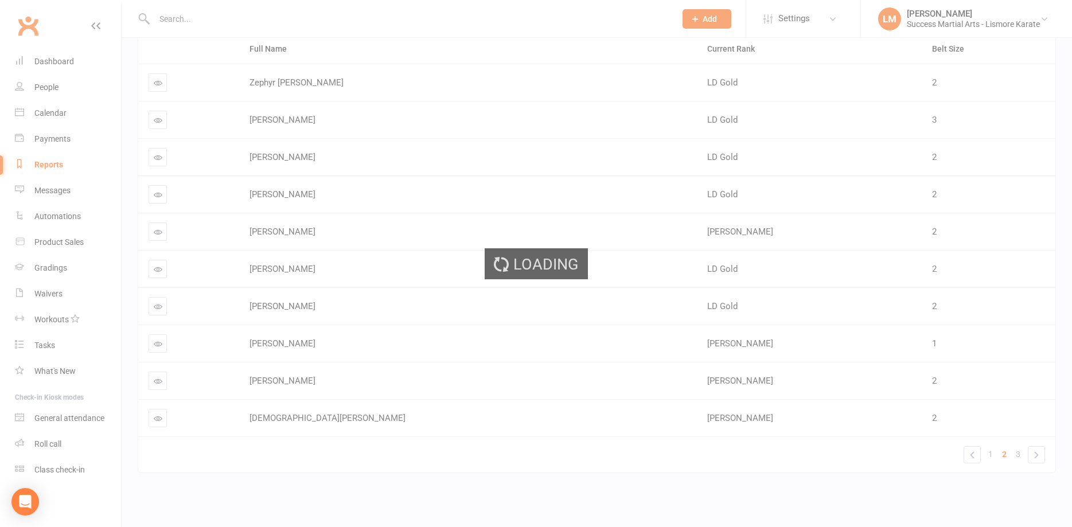
scroll to position [0, 0]
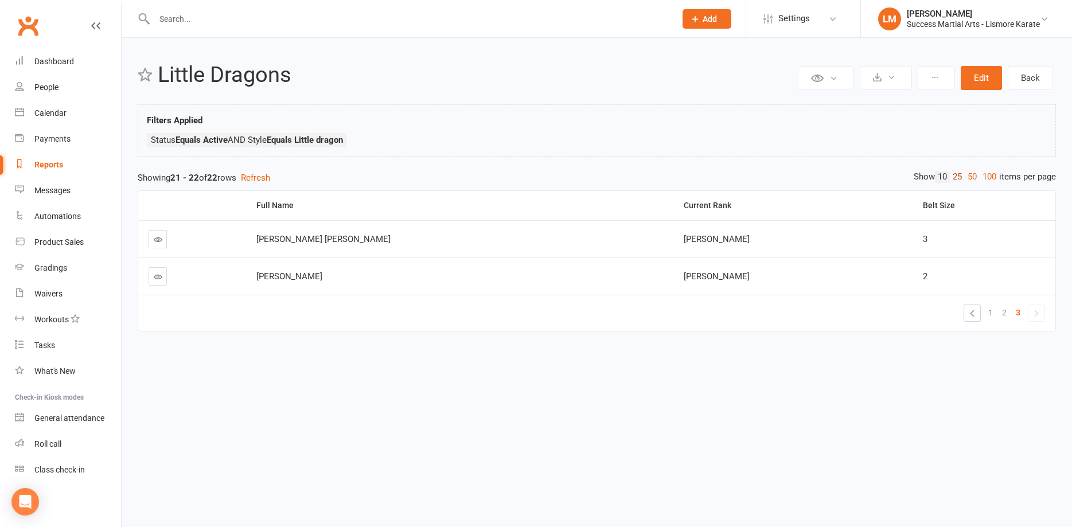
click at [953, 179] on link "25" at bounding box center [957, 177] width 15 height 12
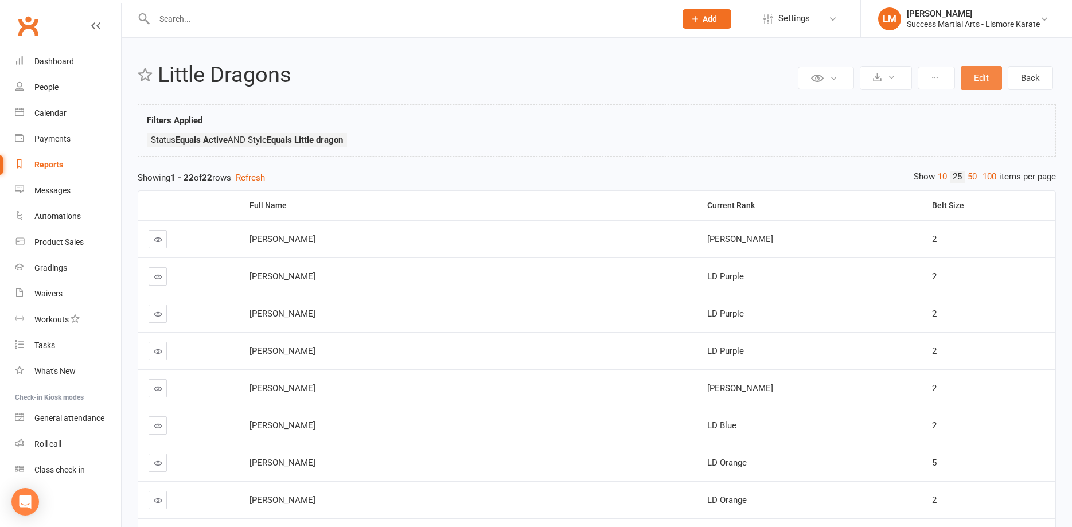
click at [980, 75] on button "Edit" at bounding box center [981, 78] width 41 height 24
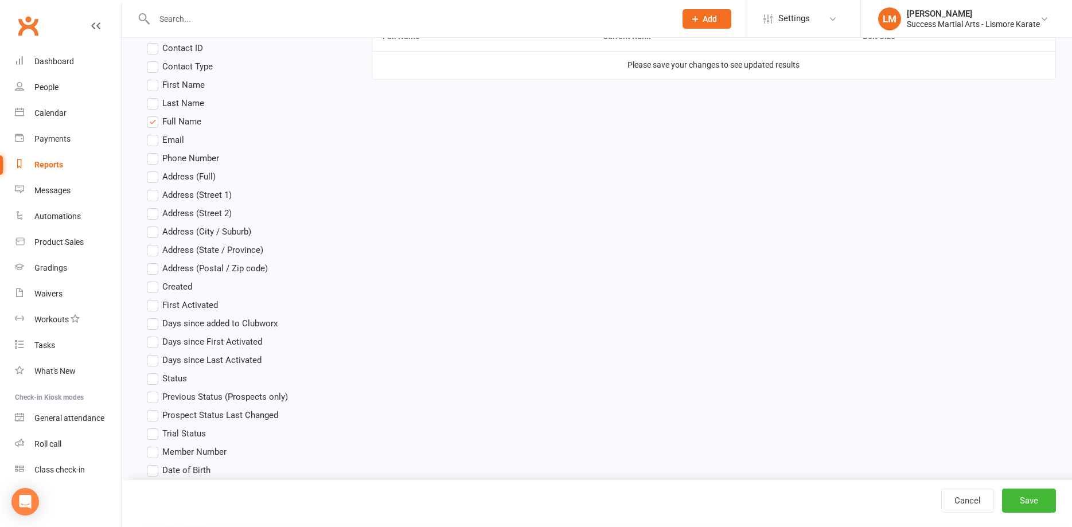
scroll to position [351, 0]
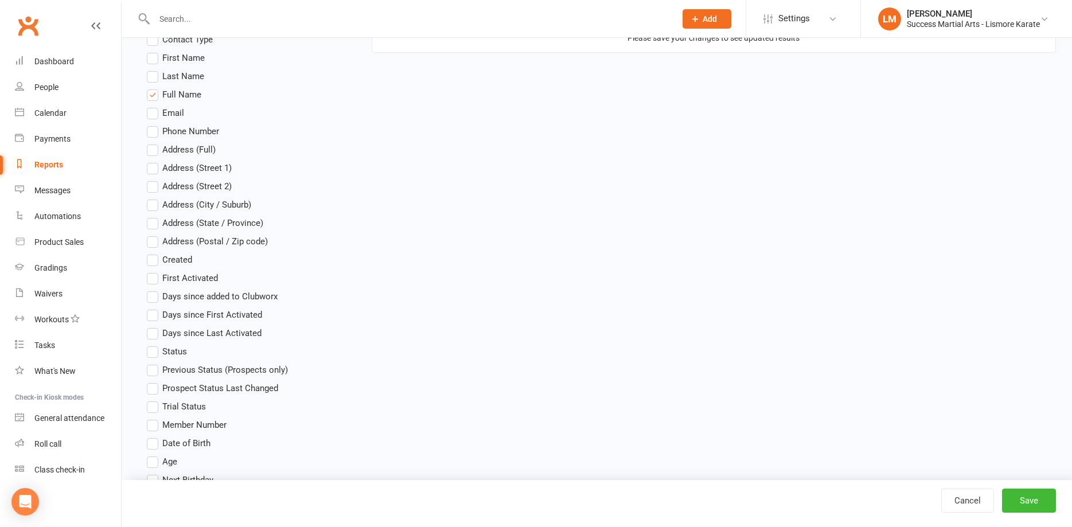
click at [153, 446] on label "Date of Birth" at bounding box center [179, 443] width 64 height 14
click at [153, 436] on input "Date of Birth" at bounding box center [150, 436] width 7 height 0
click at [153, 461] on label "Age" at bounding box center [162, 462] width 30 height 14
click at [153, 455] on input "Age" at bounding box center [150, 455] width 7 height 0
click at [1031, 501] on button "Save" at bounding box center [1029, 501] width 54 height 24
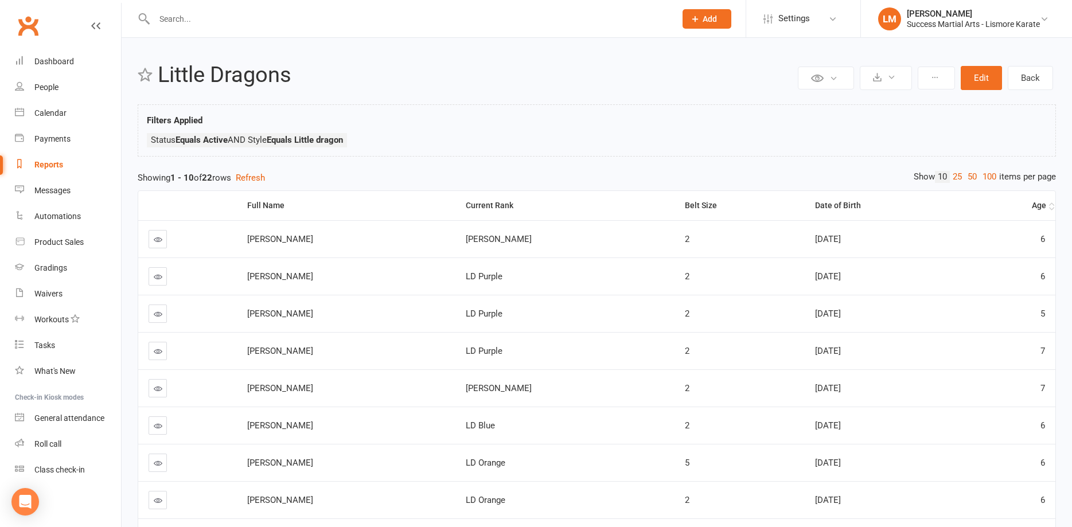
click at [1038, 205] on div "Age" at bounding box center [1013, 205] width 66 height 9
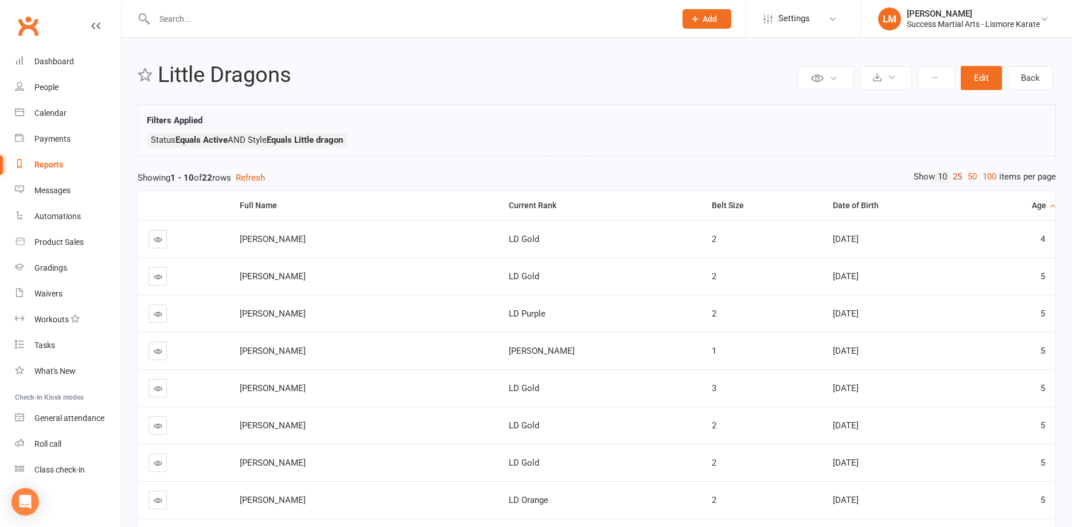
click at [956, 176] on link "25" at bounding box center [957, 177] width 15 height 12
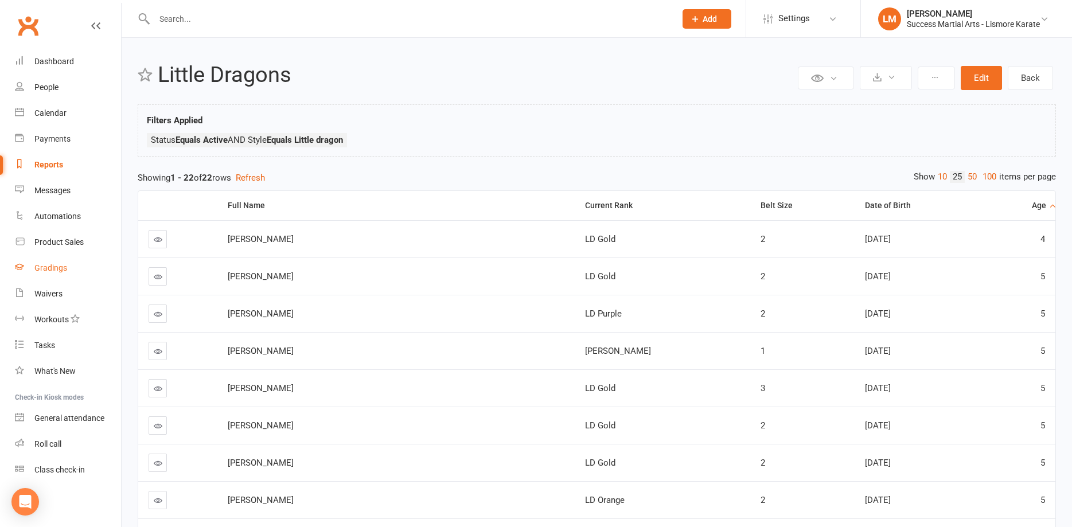
click at [52, 270] on div "Gradings" at bounding box center [50, 267] width 33 height 9
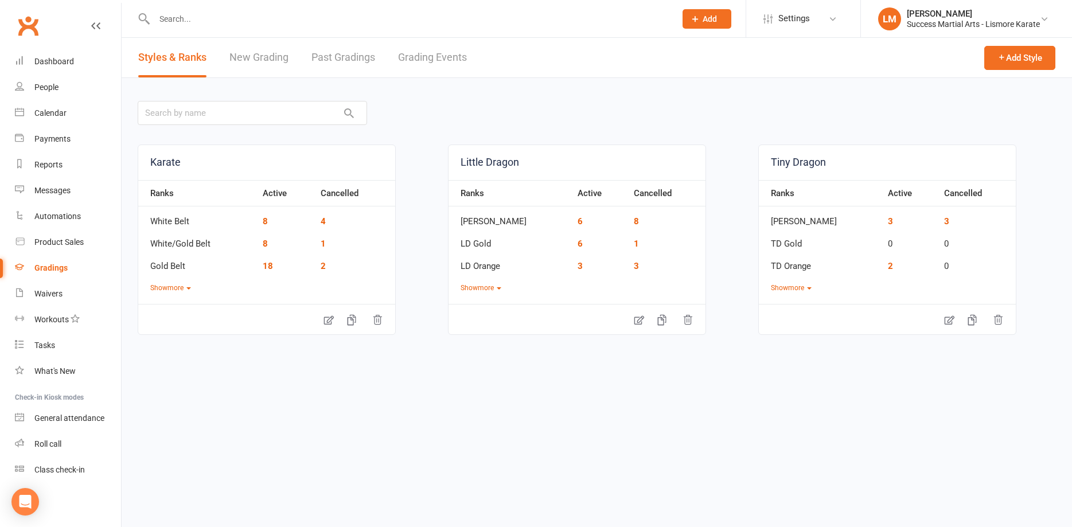
click at [423, 59] on link "Grading Events" at bounding box center [432, 58] width 69 height 40
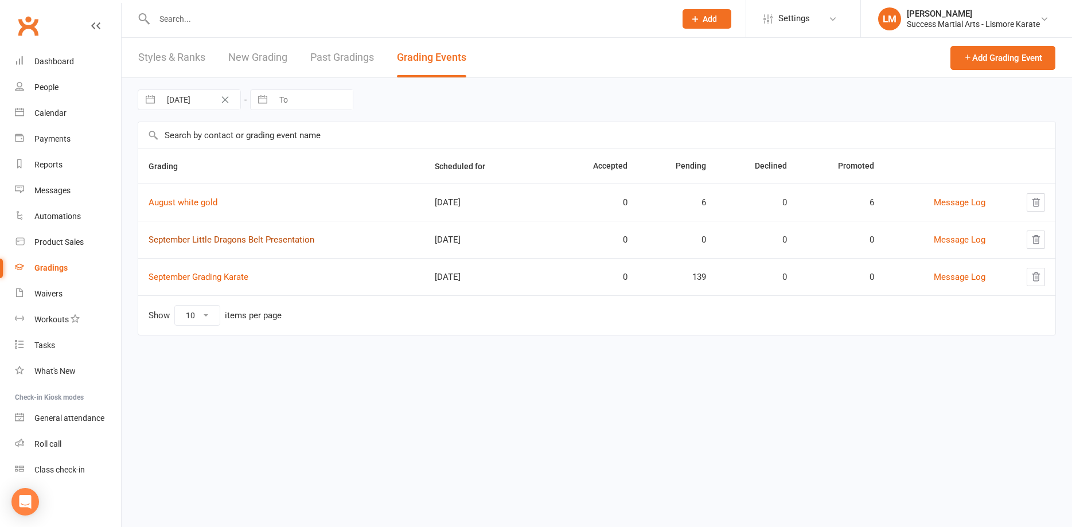
click at [185, 241] on link "September Little Dragons Belt Presentation" at bounding box center [232, 240] width 166 height 10
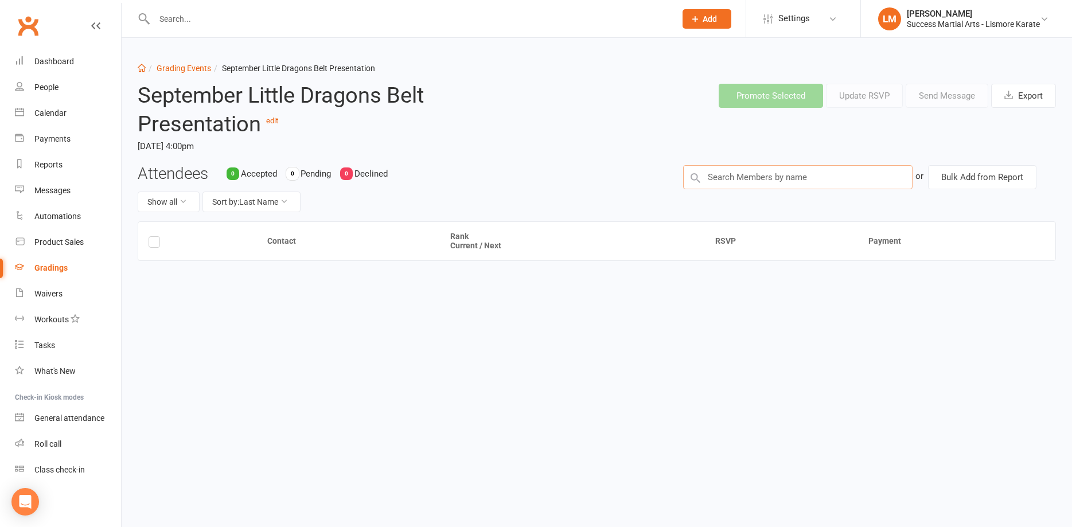
click at [738, 174] on input "text" at bounding box center [797, 177] width 229 height 24
click at [982, 180] on button "Bulk Add from Report" at bounding box center [982, 177] width 108 height 24
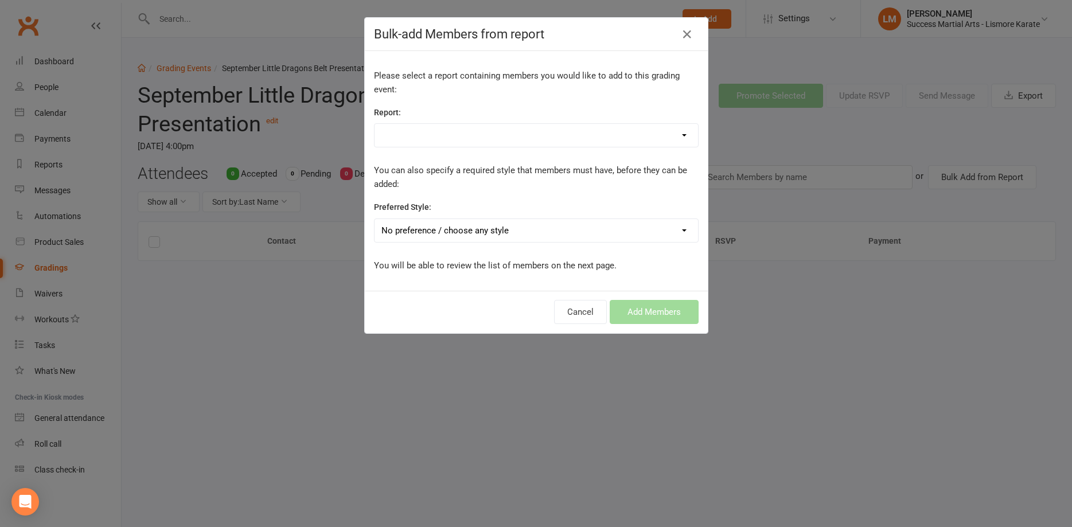
click at [375, 124] on select "active grades Active Trials basic students Birthdays CWX Go Live Dragons Duplic…" at bounding box center [536, 135] width 323 height 23
select select "199722"
click option "Little Dragons" at bounding box center [0, 0] width 0 height 0
click at [652, 313] on button "Add Members" at bounding box center [654, 312] width 89 height 24
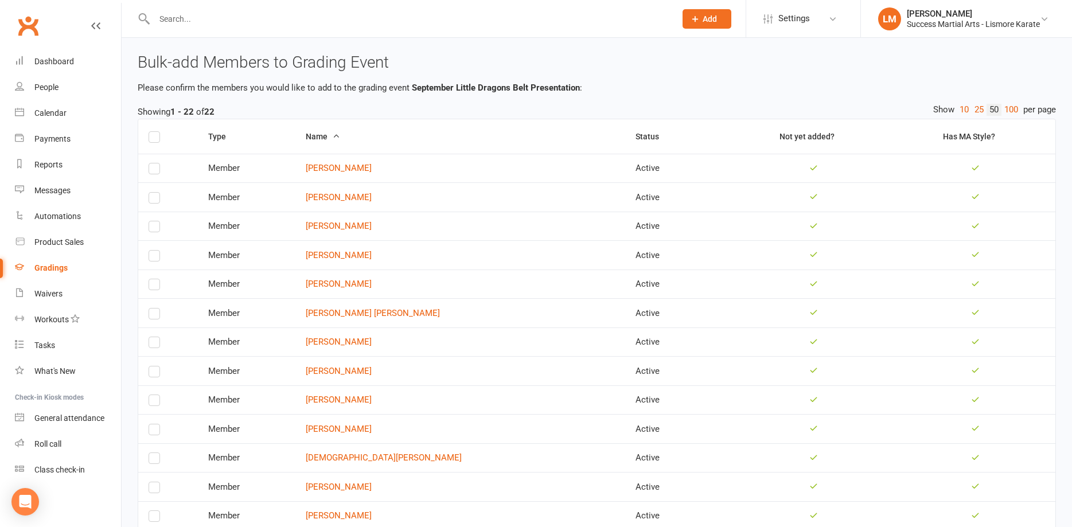
click at [153, 139] on label at bounding box center [154, 139] width 11 height 0
click at [153, 132] on input "checkbox" at bounding box center [154, 132] width 11 height 0
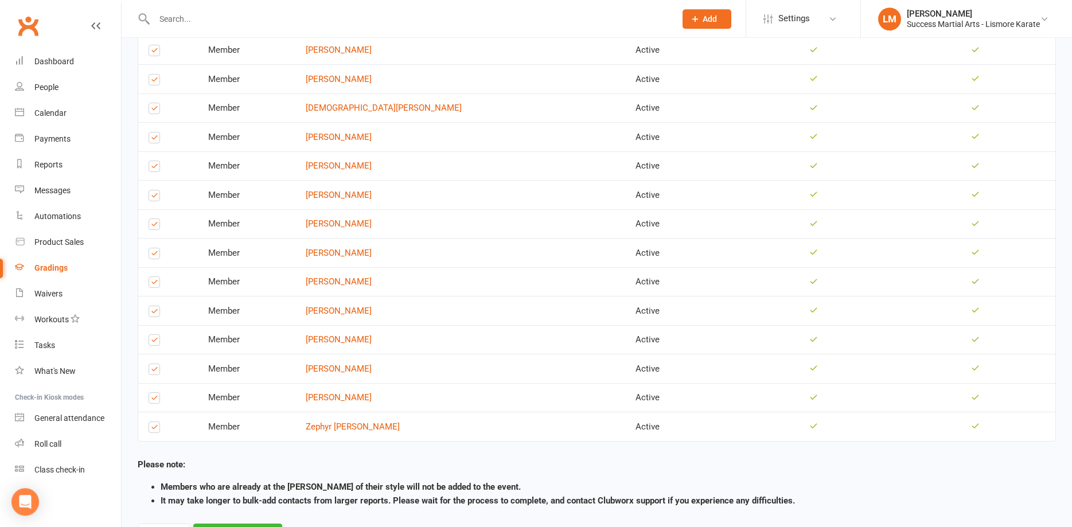
scroll to position [400, 0]
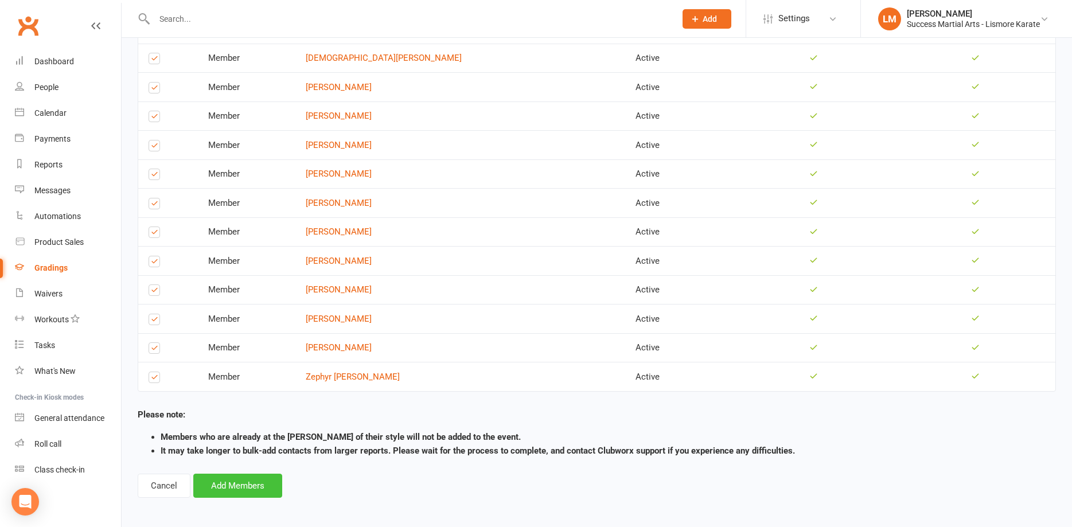
click at [247, 482] on button "Add Members" at bounding box center [237, 486] width 89 height 24
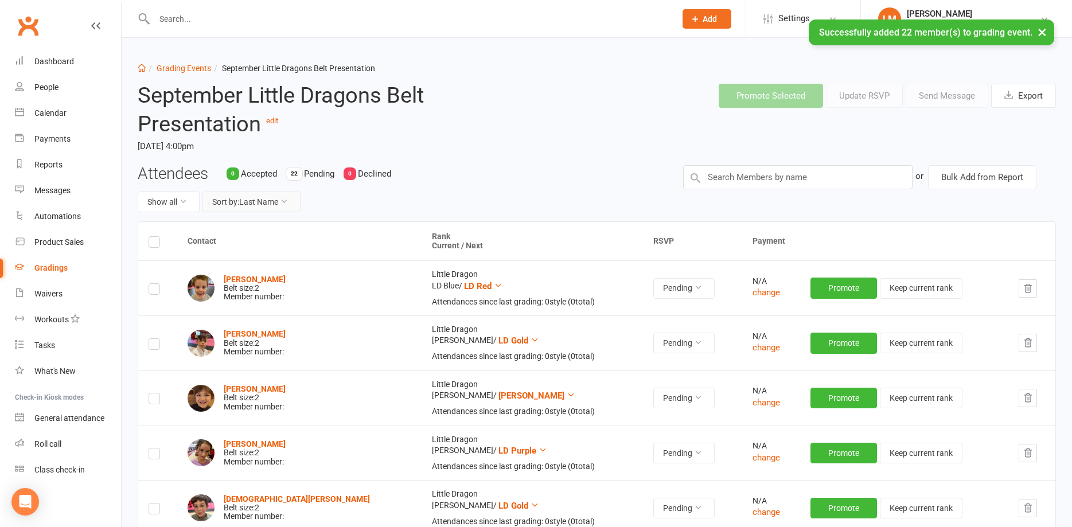
click at [249, 203] on button "Sort by: Last Name" at bounding box center [251, 202] width 98 height 21
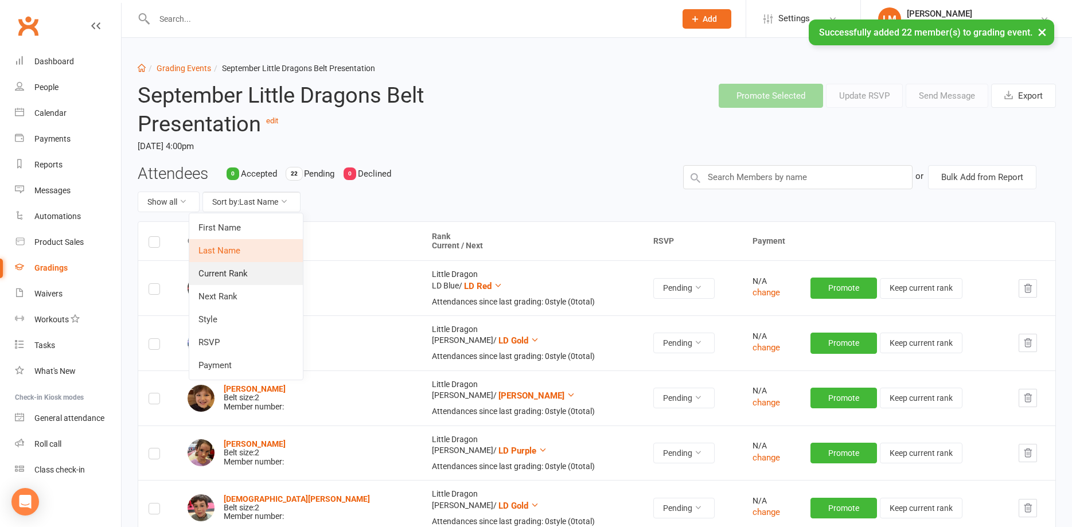
click at [225, 273] on link "Current Rank" at bounding box center [246, 273] width 114 height 23
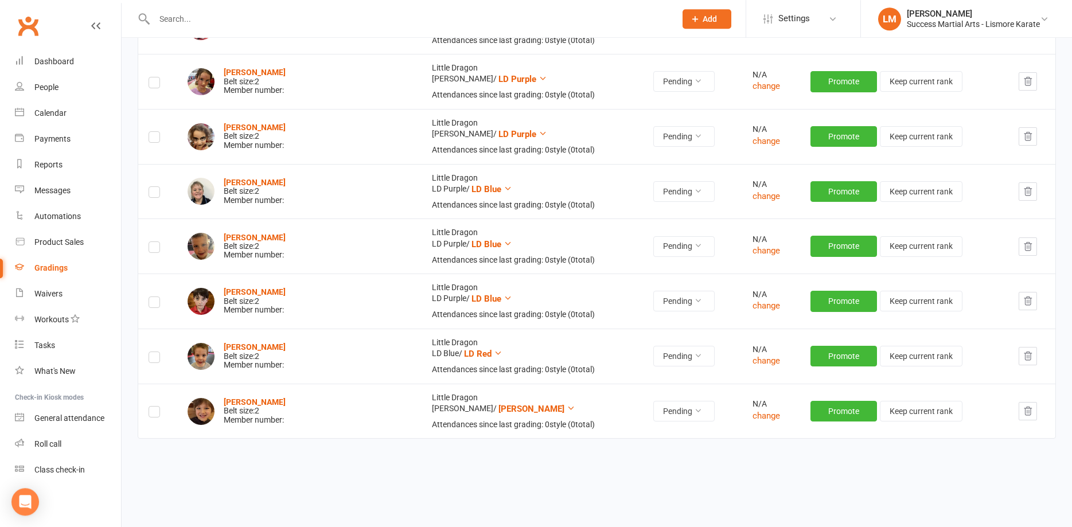
scroll to position [1048, 0]
